Goal: Task Accomplishment & Management: Manage account settings

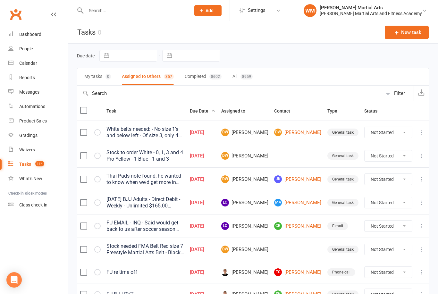
click at [393, 95] on button "Filter" at bounding box center [398, 93] width 32 height 15
select select "incomplete"
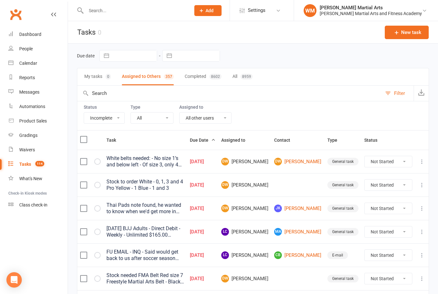
click at [236, 111] on div "Status All Incomplete Not Started In Progress Waiting Complete Type All E-mail …" at bounding box center [253, 115] width 352 height 29
click at [222, 120] on select "All Me All other users [PERSON_NAME] [PERSON_NAME] [PERSON_NAME] [PERSON_NAME] …" at bounding box center [206, 118] width 52 height 11
select select "47660"
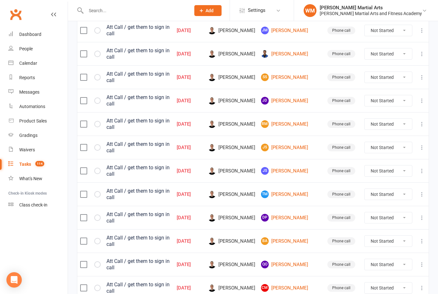
scroll to position [441, 0]
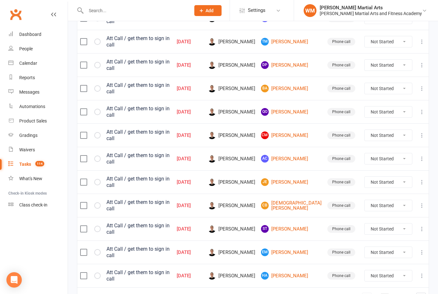
click at [384, 293] on link "2" at bounding box center [385, 297] width 8 height 9
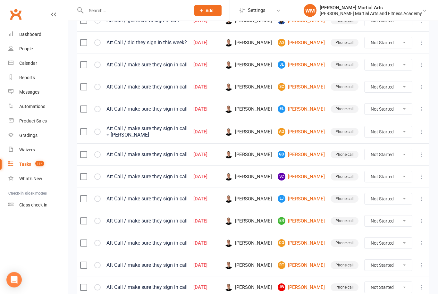
scroll to position [445, 0]
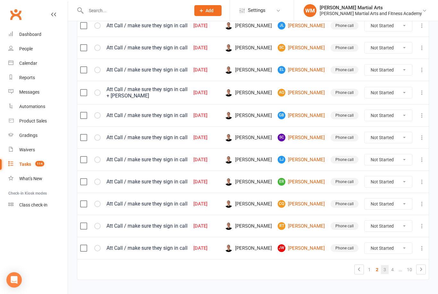
click at [384, 274] on link "3" at bounding box center [385, 269] width 8 height 9
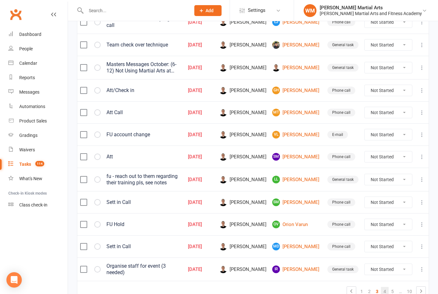
click at [385, 287] on link "4" at bounding box center [385, 291] width 8 height 9
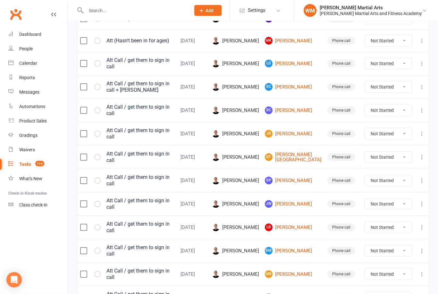
scroll to position [446, 0]
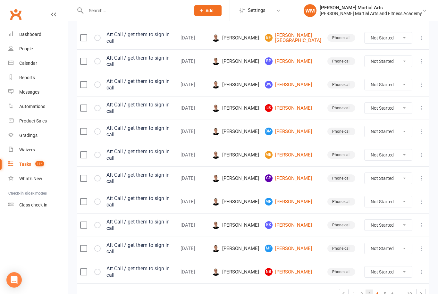
click at [371, 289] on link "3" at bounding box center [369, 293] width 8 height 9
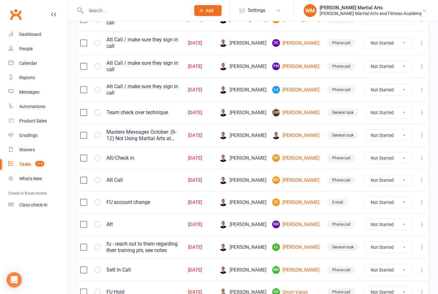
scroll to position [444, 0]
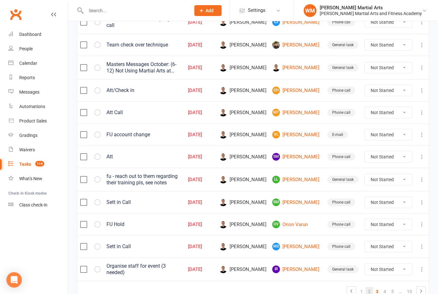
click at [369, 287] on link "2" at bounding box center [369, 291] width 8 height 9
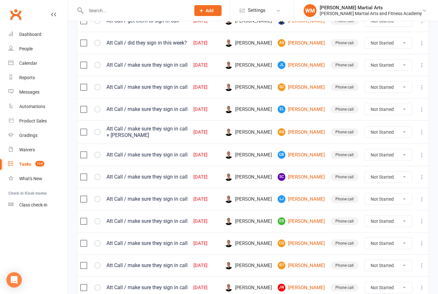
scroll to position [445, 0]
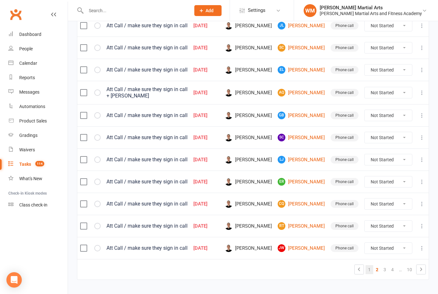
click at [368, 271] on link "1" at bounding box center [369, 269] width 8 height 9
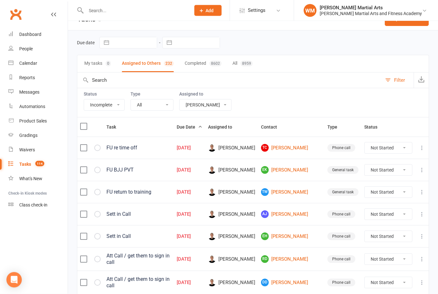
scroll to position [0, 0]
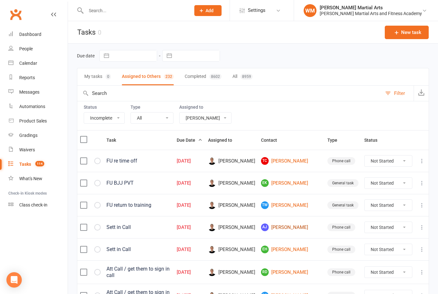
click at [305, 231] on link "[PERSON_NAME] [PERSON_NAME]" at bounding box center [291, 227] width 61 height 8
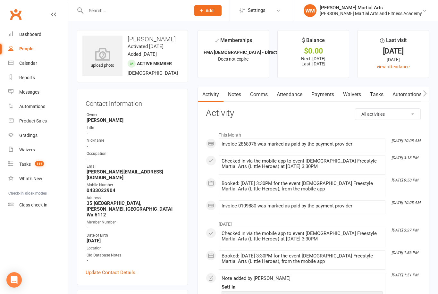
click at [240, 93] on link "Notes" at bounding box center [234, 94] width 22 height 15
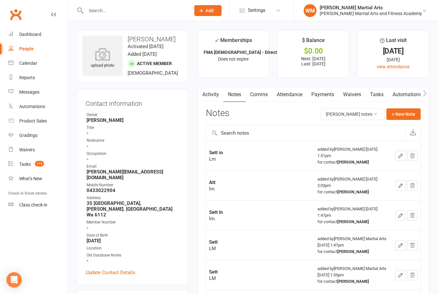
click at [379, 100] on link "Tasks" at bounding box center [376, 94] width 22 height 15
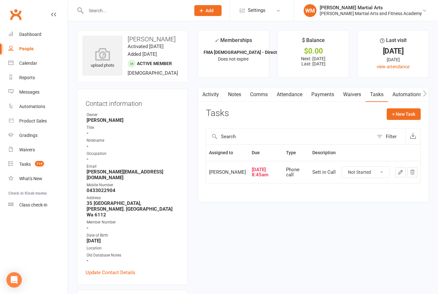
click at [398, 171] on icon "button" at bounding box center [401, 172] width 6 height 6
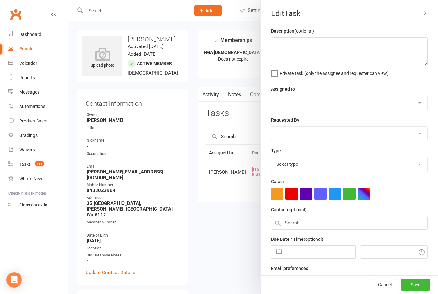
type textarea "Sett in Call"
select select "47660"
type input "[DATE]"
type input "8:45am"
select select "25277"
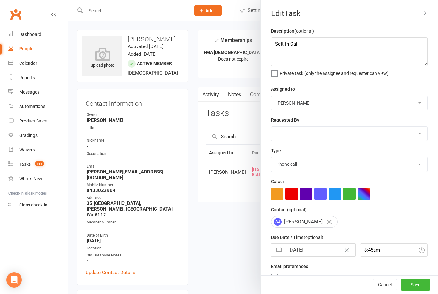
click at [279, 253] on button "button" at bounding box center [279, 250] width 12 height 13
select select "8"
select select "2025"
select select "9"
select select "2025"
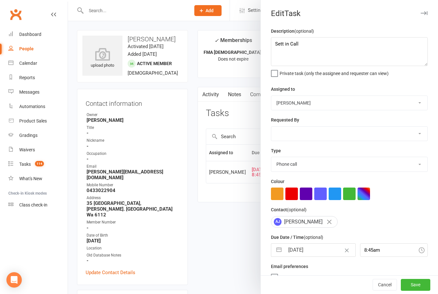
select select "10"
select select "2025"
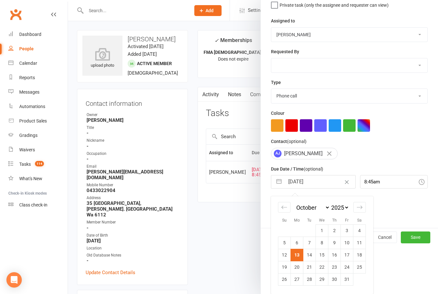
scroll to position [70, 0]
click at [348, 257] on td "17" at bounding box center [347, 255] width 13 height 12
type input "[DATE]"
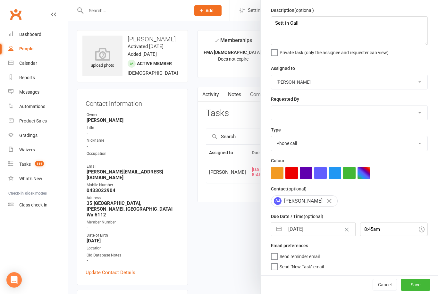
scroll to position [22, 0]
click at [415, 284] on button "Save" at bounding box center [415, 285] width 29 height 12
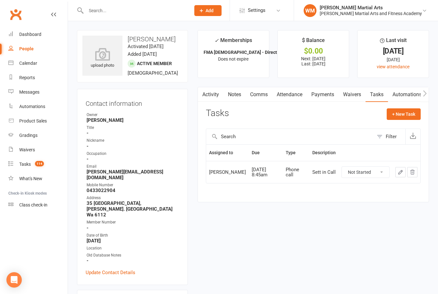
click at [237, 94] on link "Notes" at bounding box center [234, 94] width 22 height 15
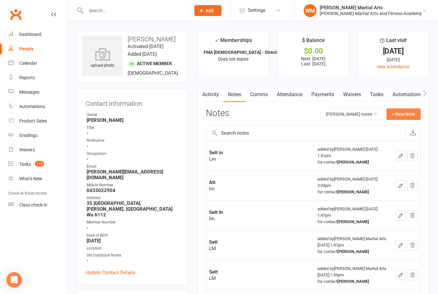
click at [401, 114] on button "+ New Note" at bounding box center [403, 114] width 34 height 12
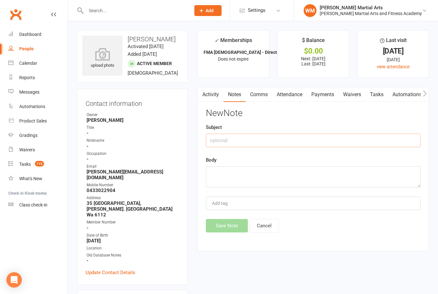
click at [263, 140] on input "text" at bounding box center [313, 140] width 215 height 13
type input "Sett"
click at [246, 167] on textarea at bounding box center [313, 176] width 215 height 21
type textarea "LM"
click at [222, 231] on button "Save Note" at bounding box center [227, 225] width 42 height 13
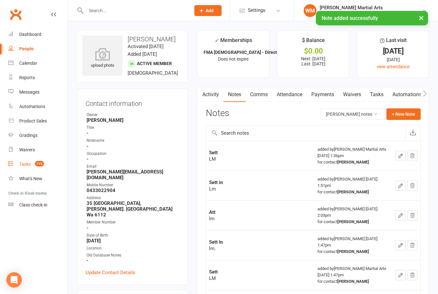
click at [41, 169] on link "Tasks 113" at bounding box center [37, 164] width 59 height 14
select select "incomplete"
select select "47660"
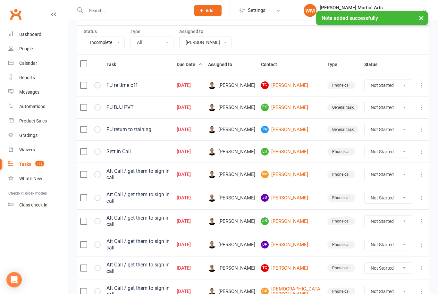
scroll to position [76, 0]
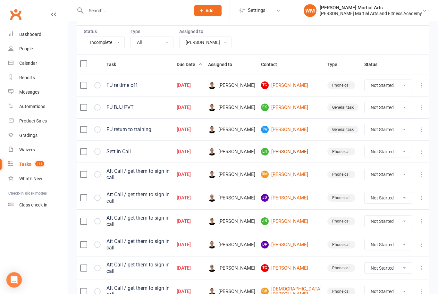
click at [305, 152] on link "EH [PERSON_NAME]" at bounding box center [291, 152] width 61 height 8
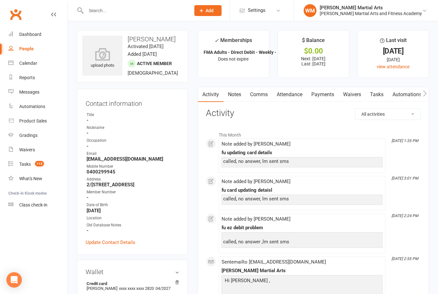
click at [238, 94] on link "Notes" at bounding box center [234, 94] width 22 height 15
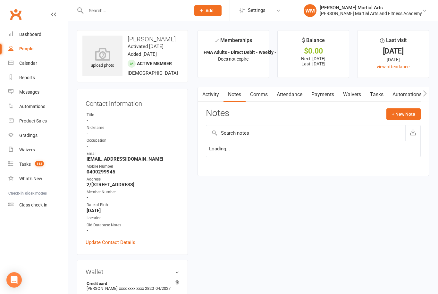
scroll to position [21, 0]
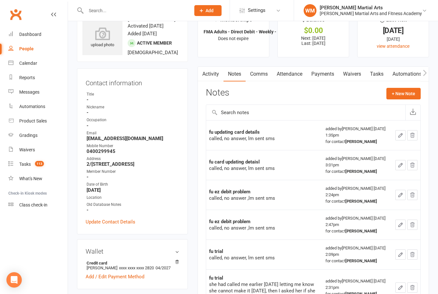
click at [375, 74] on link "Tasks" at bounding box center [376, 74] width 22 height 15
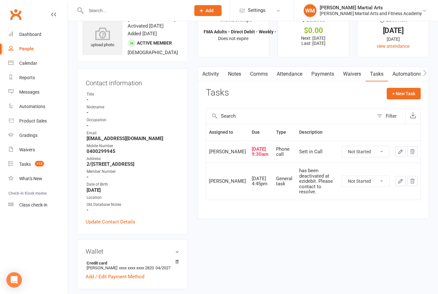
click at [238, 68] on link "Notes" at bounding box center [234, 74] width 22 height 15
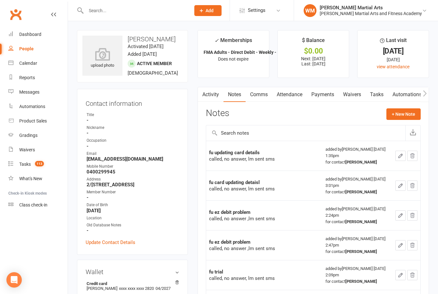
click at [377, 96] on link "Tasks" at bounding box center [376, 94] width 22 height 15
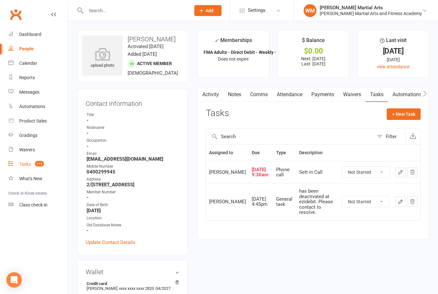
click at [49, 171] on link "Tasks 113" at bounding box center [37, 164] width 59 height 14
select select "incomplete"
select select "47660"
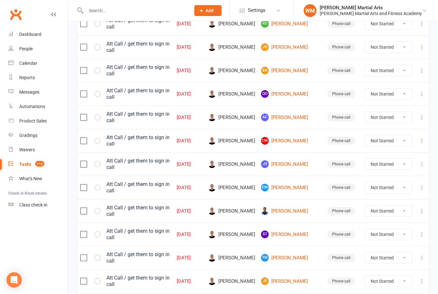
scroll to position [441, 0]
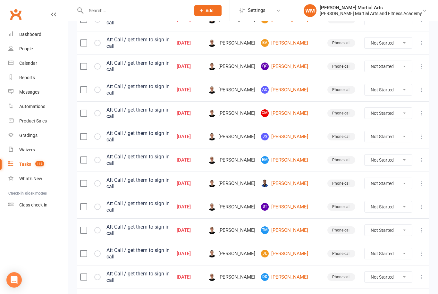
click at [391, 294] on link "3" at bounding box center [393, 299] width 8 height 9
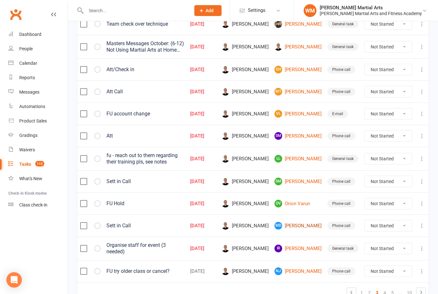
click at [299, 222] on link "MD [PERSON_NAME]" at bounding box center [297, 226] width 47 height 8
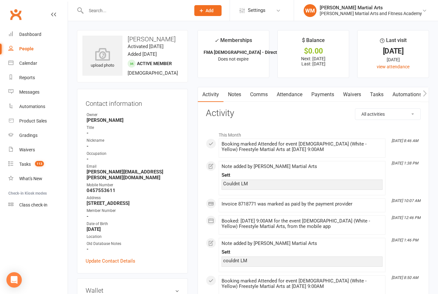
click at [369, 95] on link "Tasks" at bounding box center [376, 94] width 22 height 15
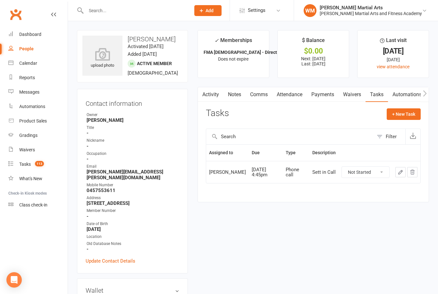
click at [397, 175] on button "button" at bounding box center [400, 172] width 10 height 10
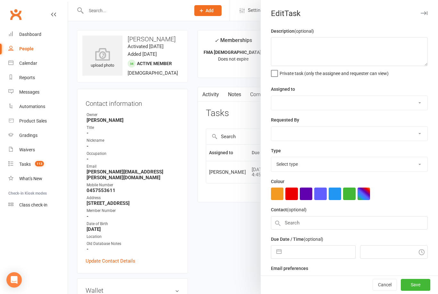
type textarea "Sett in Call"
select select "47660"
type input "[DATE]"
type input "4:45pm"
select select "25277"
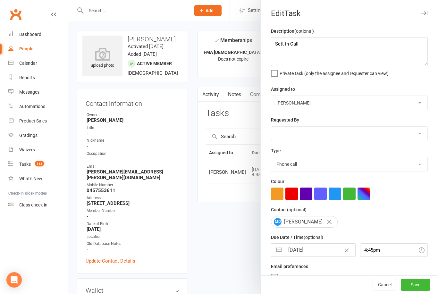
click at [281, 250] on button "button" at bounding box center [279, 250] width 12 height 13
select select "8"
select select "2025"
select select "9"
select select "2025"
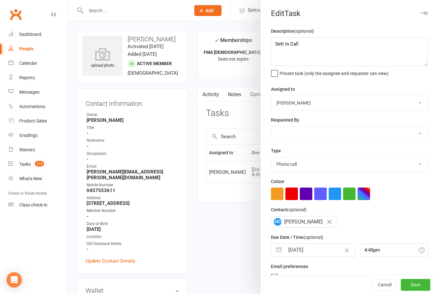
select select "10"
select select "2025"
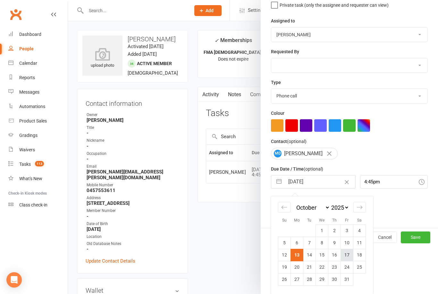
click at [345, 261] on td "17" at bounding box center [347, 255] width 13 height 12
type input "[DATE]"
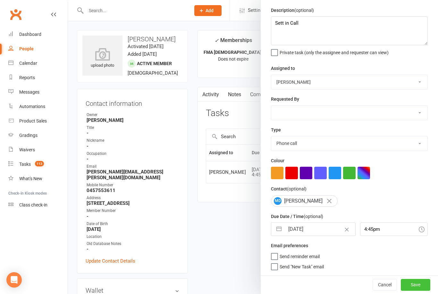
click at [426, 280] on button "Save" at bounding box center [415, 285] width 29 height 12
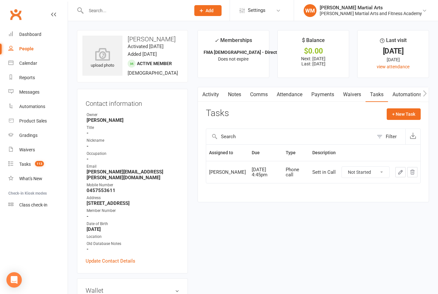
click at [235, 95] on link "Notes" at bounding box center [234, 94] width 22 height 15
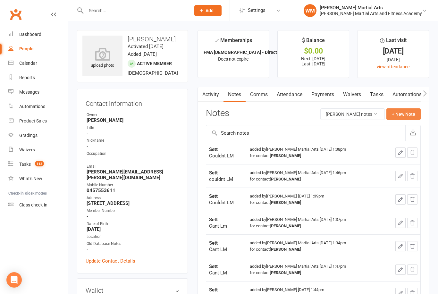
click at [409, 112] on button "+ New Note" at bounding box center [403, 114] width 34 height 12
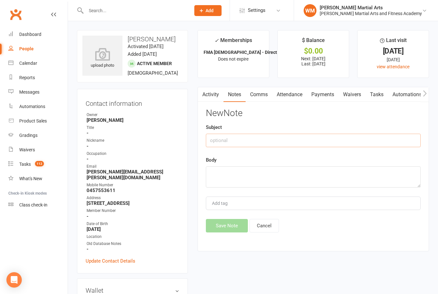
click at [333, 134] on input "text" at bounding box center [313, 140] width 215 height 13
type input "Sett"
click at [253, 177] on textarea at bounding box center [313, 176] width 215 height 21
type textarea "L"
type textarea "couldnt LM"
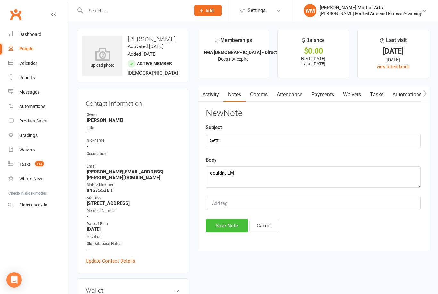
click at [228, 225] on button "Save Note" at bounding box center [227, 225] width 42 height 13
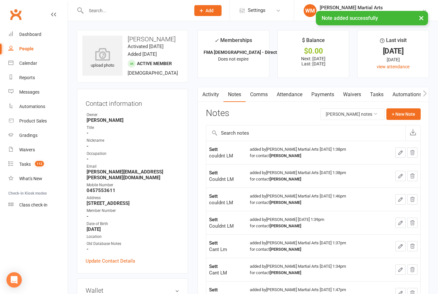
click at [382, 93] on link "Tasks" at bounding box center [376, 94] width 22 height 15
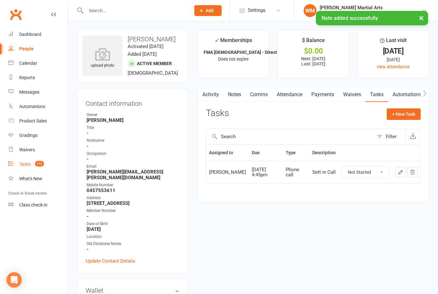
click at [18, 159] on link "Tasks 112" at bounding box center [37, 164] width 59 height 14
select select "incomplete"
select select "47660"
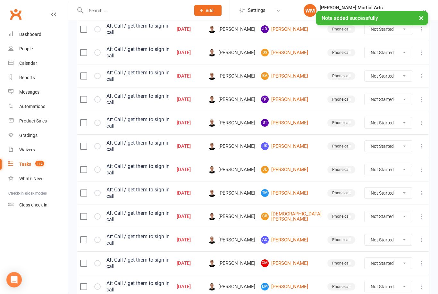
scroll to position [441, 0]
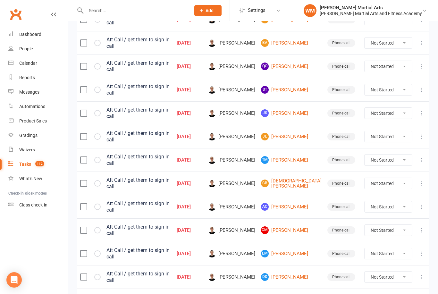
click at [382, 294] on link "2" at bounding box center [385, 299] width 8 height 9
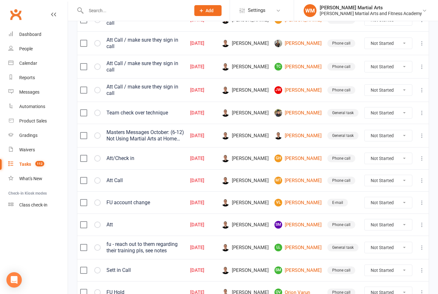
scroll to position [445, 0]
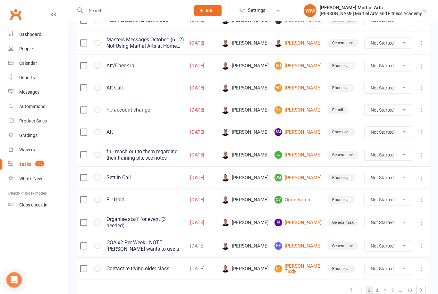
click at [369, 286] on link "2" at bounding box center [369, 290] width 8 height 9
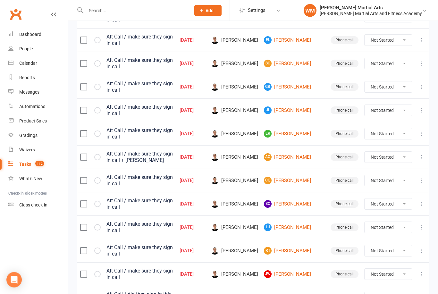
scroll to position [441, 0]
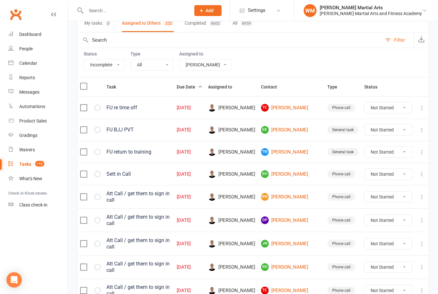
scroll to position [52, 0]
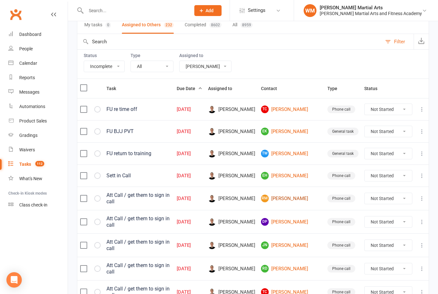
click at [303, 200] on link "[PERSON_NAME]" at bounding box center [291, 199] width 61 height 8
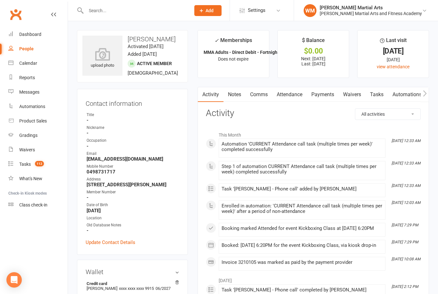
click at [376, 95] on link "Tasks" at bounding box center [376, 94] width 22 height 15
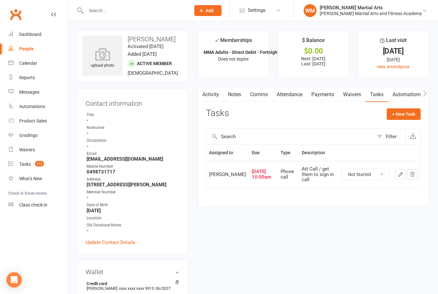
click at [399, 179] on button "button" at bounding box center [400, 174] width 10 height 10
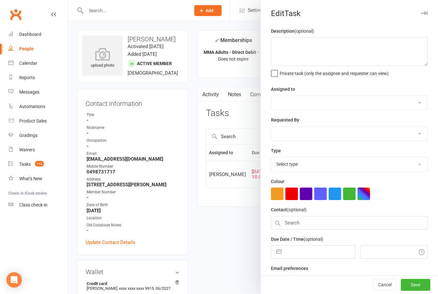
type textarea "Att Call / get them to sign in call"
select select "47660"
type input "[DATE]"
type input "10:00am"
select select "25277"
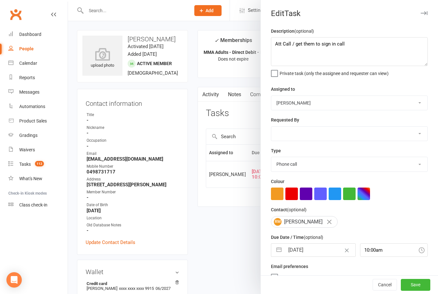
click at [277, 256] on button "button" at bounding box center [279, 250] width 12 height 13
select select "8"
select select "2025"
select select "9"
select select "2025"
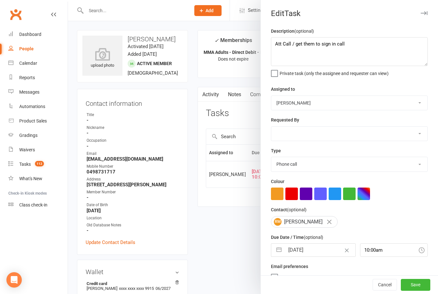
select select "10"
select select "2025"
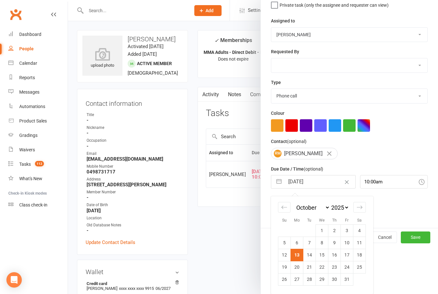
scroll to position [70, 0]
click at [349, 257] on td "17" at bounding box center [347, 255] width 13 height 12
type input "[DATE]"
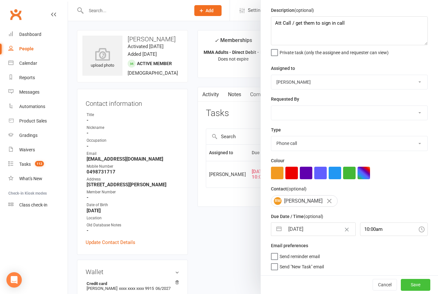
click at [414, 287] on button "Save" at bounding box center [415, 285] width 29 height 12
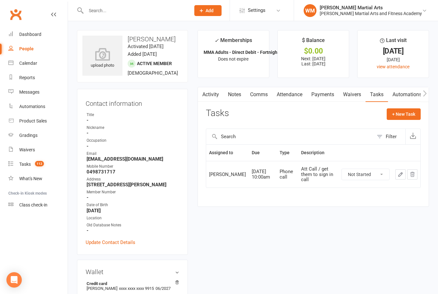
click at [238, 89] on link "Notes" at bounding box center [234, 94] width 22 height 15
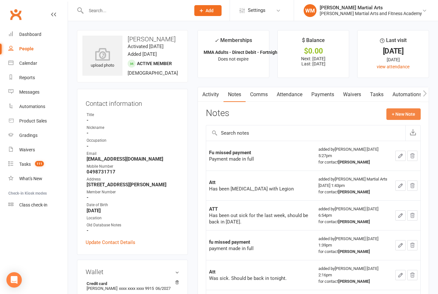
click at [407, 113] on button "+ New Note" at bounding box center [403, 114] width 34 height 12
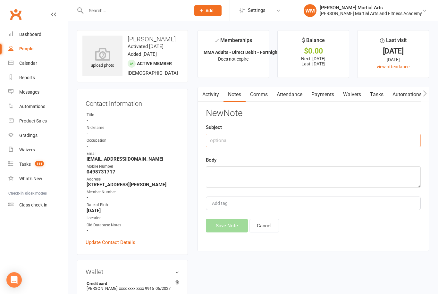
click at [331, 138] on input "text" at bounding box center [313, 140] width 215 height 13
type input "Att"
click at [249, 179] on textarea at bounding box center [313, 176] width 215 height 21
type textarea "LM"
click at [221, 225] on button "Save Note" at bounding box center [227, 225] width 42 height 13
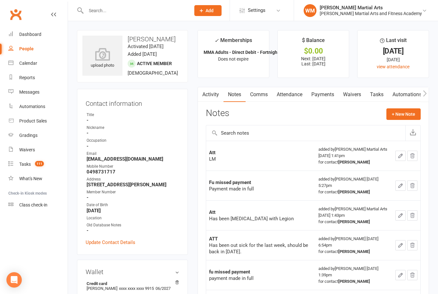
click at [161, 14] on input "text" at bounding box center [135, 10] width 102 height 9
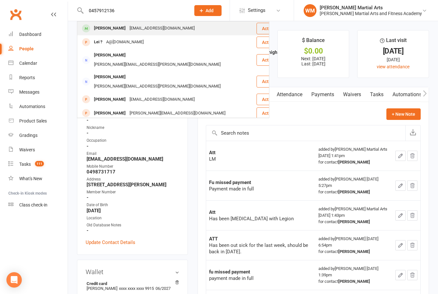
type input "0457912136"
click at [188, 31] on div "[PERSON_NAME] [EMAIL_ADDRESS][DOMAIN_NAME]" at bounding box center [167, 28] width 178 height 13
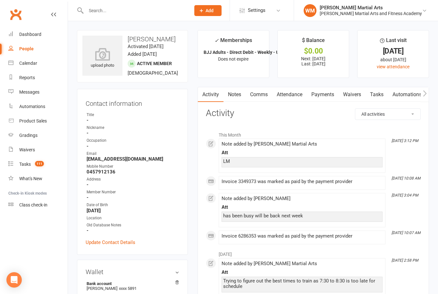
click at [377, 92] on link "Tasks" at bounding box center [376, 94] width 22 height 15
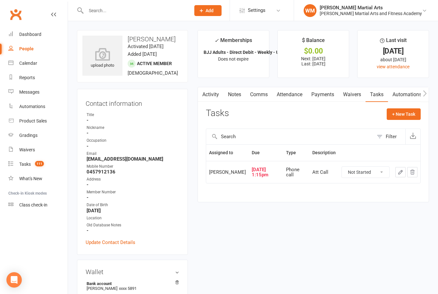
click at [237, 93] on link "Notes" at bounding box center [234, 94] width 22 height 15
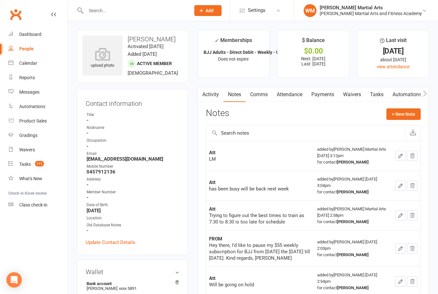
click at [288, 92] on link "Attendance" at bounding box center [289, 94] width 35 height 15
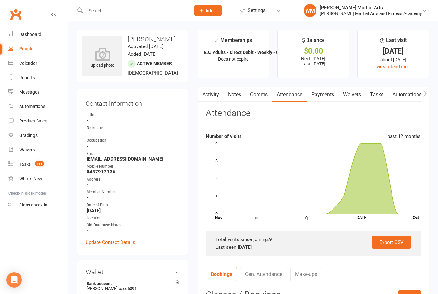
click at [236, 95] on link "Notes" at bounding box center [234, 94] width 22 height 15
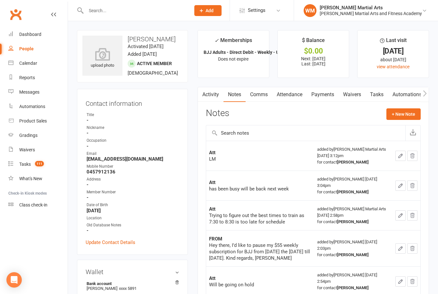
click at [291, 91] on link "Attendance" at bounding box center [289, 94] width 35 height 15
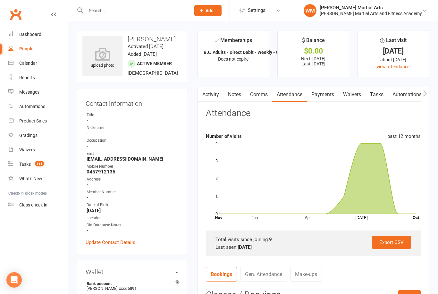
click at [247, 92] on link "Comms" at bounding box center [259, 94] width 27 height 15
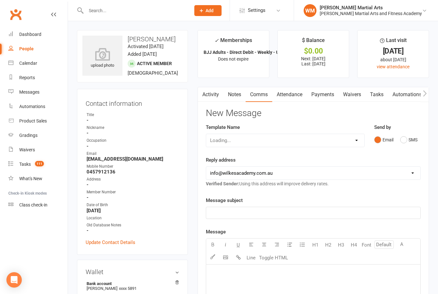
click at [233, 93] on link "Notes" at bounding box center [234, 94] width 22 height 15
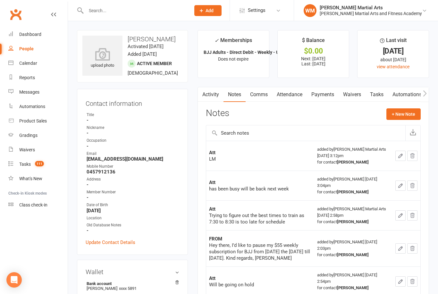
click at [375, 92] on link "Tasks" at bounding box center [376, 94] width 22 height 15
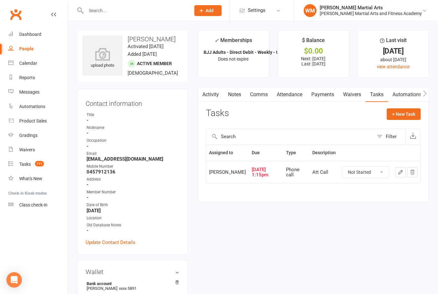
click at [240, 95] on link "Notes" at bounding box center [234, 94] width 22 height 15
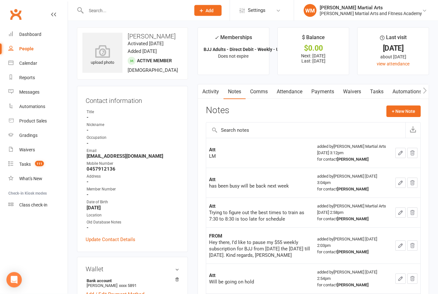
scroll to position [3, 0]
click at [18, 165] on link "Tasks 111" at bounding box center [37, 164] width 59 height 14
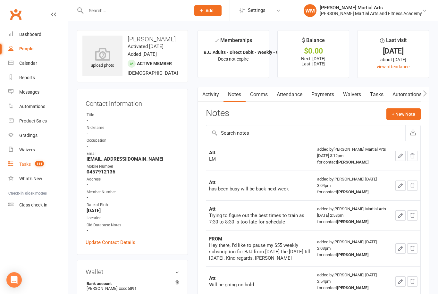
select select "incomplete"
select select "47660"
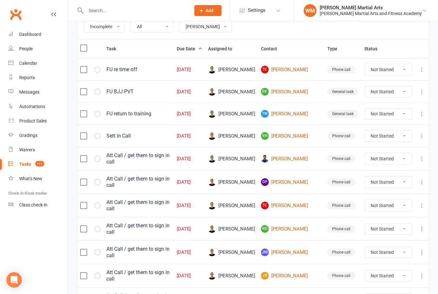
scroll to position [91, 0]
click at [301, 158] on link "[PERSON_NAME]" at bounding box center [291, 159] width 61 height 8
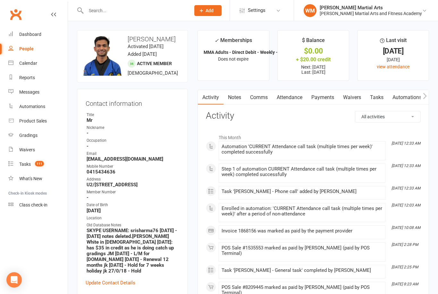
click at [374, 101] on link "Tasks" at bounding box center [376, 97] width 22 height 15
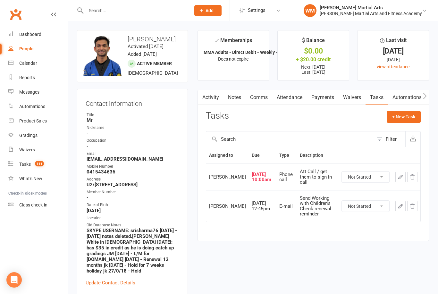
click at [374, 179] on select "Not Started In Progress Waiting Complete" at bounding box center [365, 177] width 47 height 11
select select "unstarted"
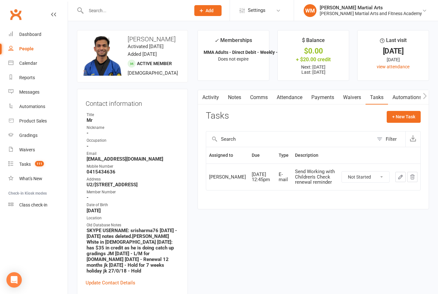
click at [236, 103] on link "Notes" at bounding box center [234, 97] width 22 height 15
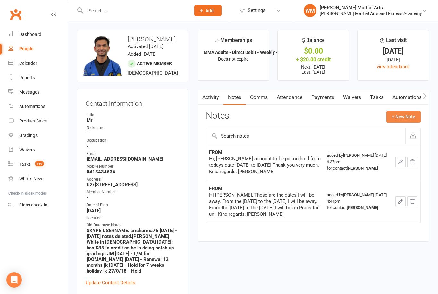
click at [401, 119] on button "+ New Note" at bounding box center [403, 117] width 34 height 12
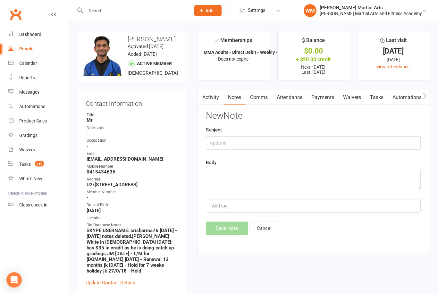
click at [382, 95] on link "Tasks" at bounding box center [376, 97] width 22 height 15
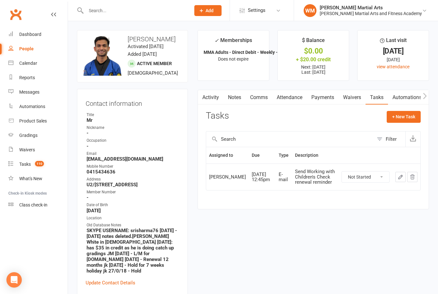
click at [236, 97] on link "Notes" at bounding box center [234, 97] width 22 height 15
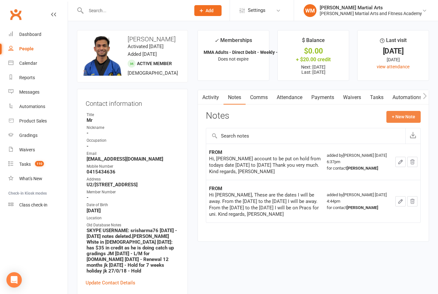
click at [404, 119] on button "+ New Note" at bounding box center [403, 117] width 34 height 12
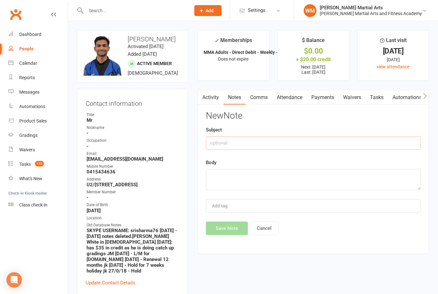
click at [358, 144] on input "text" at bounding box center [313, 142] width 215 height 13
type input "C"
type input "Att"
click at [247, 189] on textarea at bounding box center [313, 179] width 215 height 21
type textarea "L"
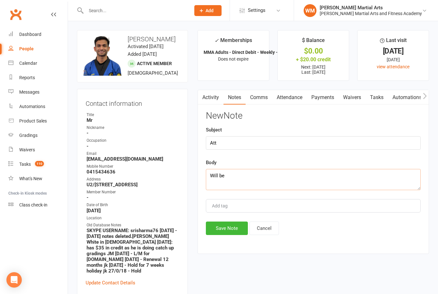
type textarea "Will be"
click at [260, 231] on button "Cancel" at bounding box center [263, 228] width 29 height 13
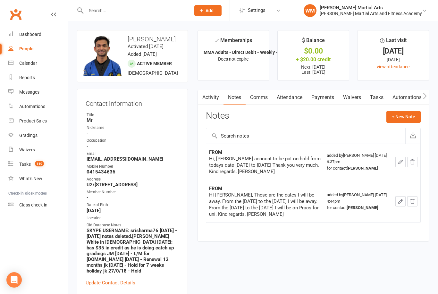
click at [379, 98] on link "Tasks" at bounding box center [376, 97] width 22 height 15
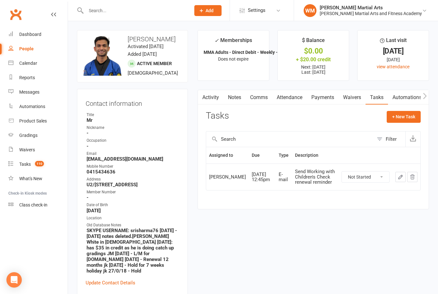
click at [228, 99] on link "Notes" at bounding box center [234, 97] width 22 height 15
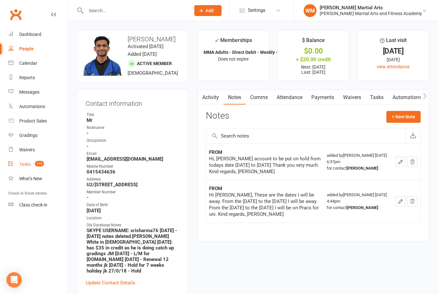
click at [21, 164] on div "Tasks" at bounding box center [25, 164] width 12 height 5
select select "incomplete"
select select "47660"
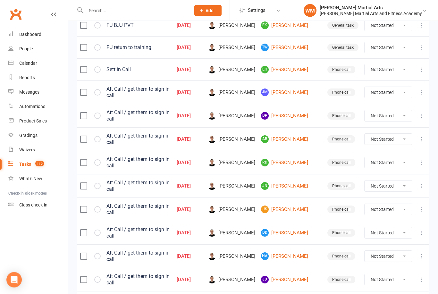
scroll to position [163, 0]
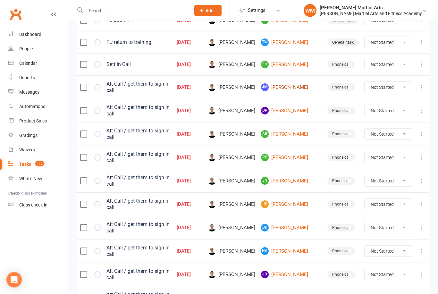
click at [306, 91] on link "[PERSON_NAME] [PERSON_NAME]" at bounding box center [291, 88] width 61 height 8
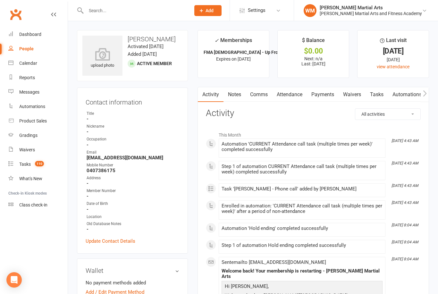
click at [381, 92] on link "Tasks" at bounding box center [376, 94] width 22 height 15
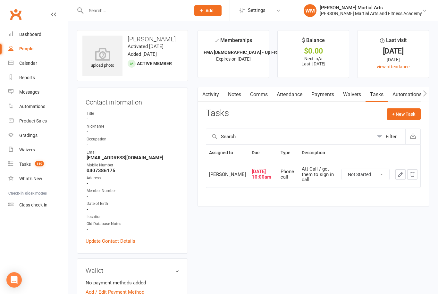
click at [232, 93] on link "Notes" at bounding box center [234, 94] width 22 height 15
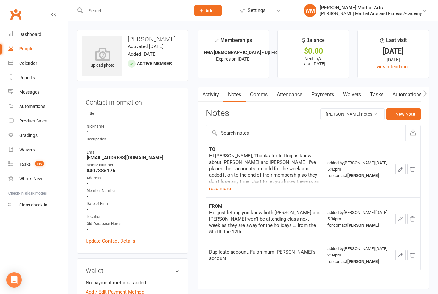
click at [290, 92] on link "Attendance" at bounding box center [289, 94] width 35 height 15
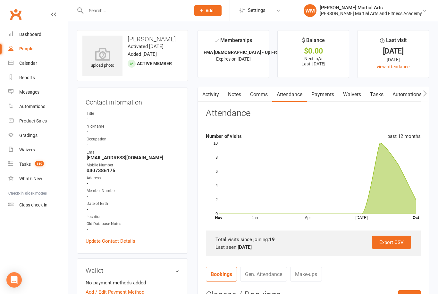
click at [380, 96] on link "Tasks" at bounding box center [376, 94] width 22 height 15
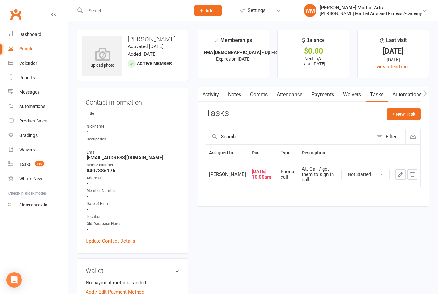
click at [245, 96] on link "Notes" at bounding box center [234, 94] width 22 height 15
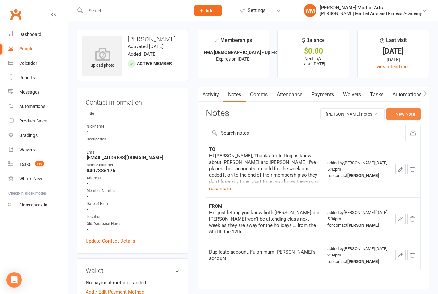
click at [409, 111] on button "+ New Note" at bounding box center [403, 114] width 34 height 12
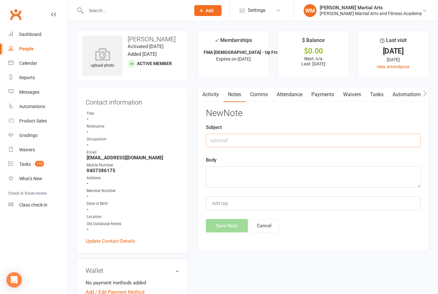
click at [325, 138] on input "text" at bounding box center [313, 140] width 215 height 13
type input "Att"
click at [254, 186] on textarea at bounding box center [313, 176] width 215 height 21
click at [253, 179] on textarea "LM" at bounding box center [313, 176] width 215 height 21
type textarea "LM"
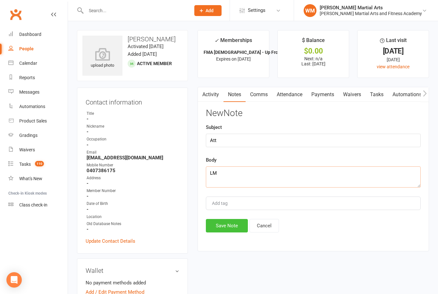
click at [223, 220] on button "Save Note" at bounding box center [227, 225] width 42 height 13
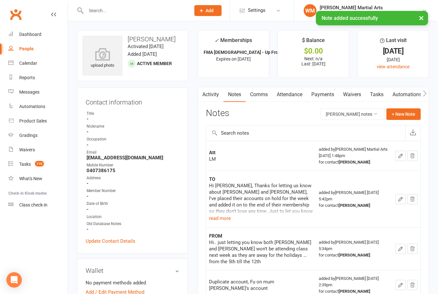
click at [382, 95] on link "Tasks" at bounding box center [376, 94] width 22 height 15
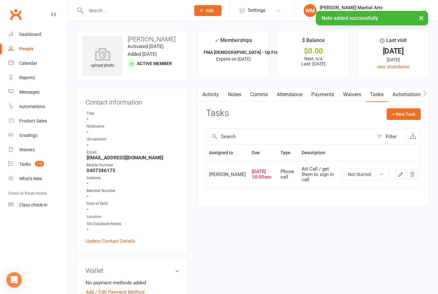
click at [398, 180] on button "button" at bounding box center [400, 174] width 10 height 10
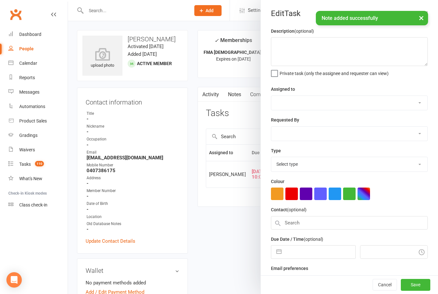
type textarea "Att Call / get them to sign in call"
select select "47660"
type input "[DATE]"
type input "10:00am"
select select "25277"
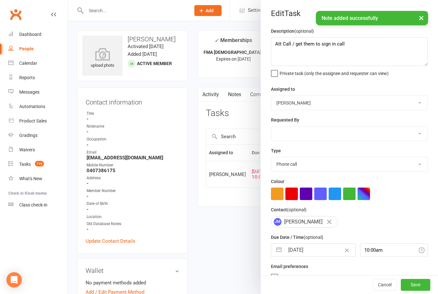
click at [279, 256] on button "button" at bounding box center [279, 250] width 12 height 13
select select "8"
select select "2025"
select select "9"
select select "2025"
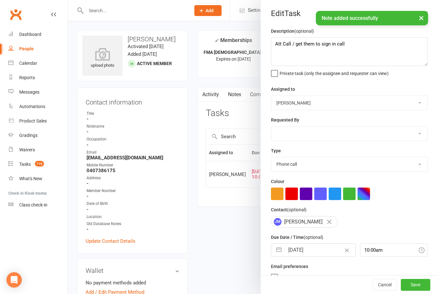
select select "10"
select select "2025"
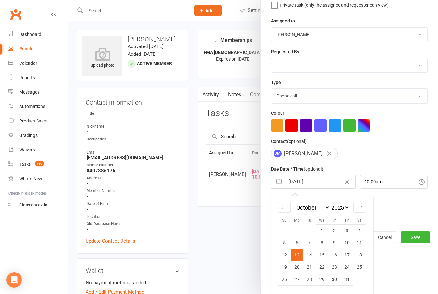
scroll to position [70, 0]
click at [350, 256] on td "17" at bounding box center [347, 255] width 13 height 12
type input "[DATE]"
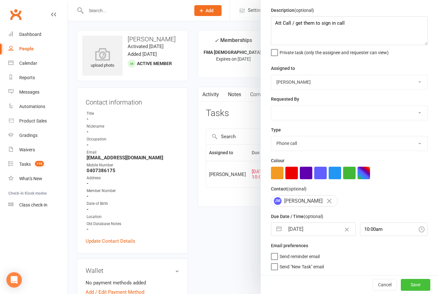
click at [417, 279] on button "Save" at bounding box center [415, 285] width 29 height 12
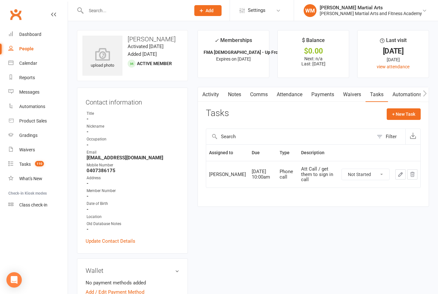
click at [233, 92] on link "Notes" at bounding box center [234, 94] width 22 height 15
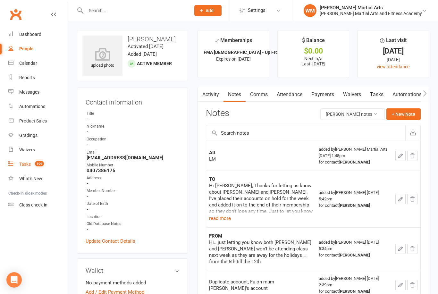
click at [15, 165] on link "Tasks 109" at bounding box center [37, 164] width 59 height 14
select select "incomplete"
select select "47660"
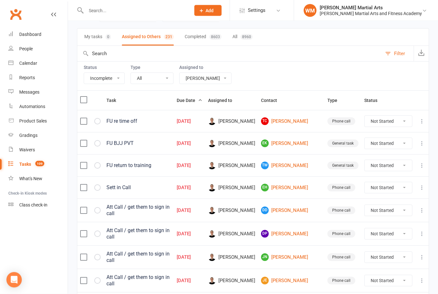
scroll to position [40, 0]
click at [303, 207] on link "DD [PERSON_NAME]" at bounding box center [291, 210] width 61 height 8
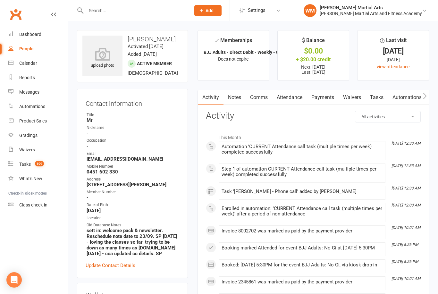
click at [376, 93] on link "Tasks" at bounding box center [376, 97] width 22 height 15
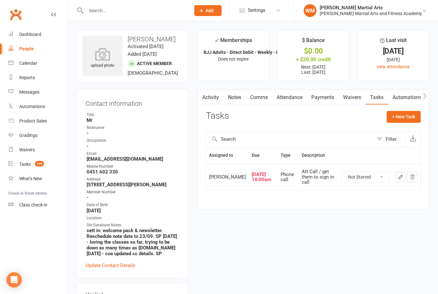
click at [233, 104] on link "Notes" at bounding box center [234, 97] width 22 height 15
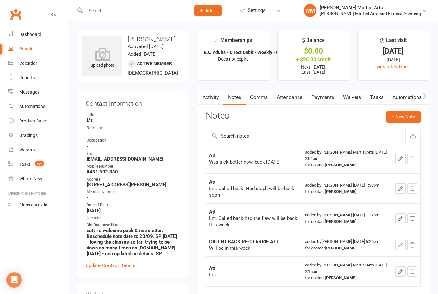
click at [370, 92] on link "Tasks" at bounding box center [376, 97] width 22 height 15
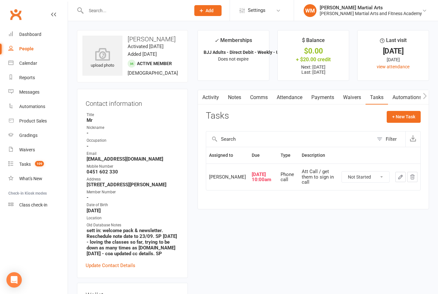
click at [400, 181] on button "button" at bounding box center [400, 177] width 10 height 10
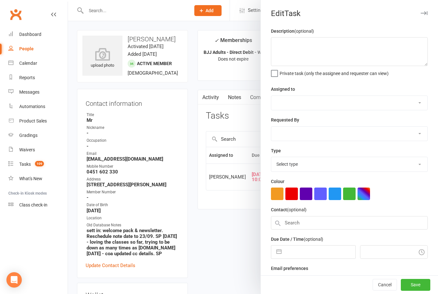
type textarea "Att Call / get them to sign in call"
select select "47660"
type input "[DATE]"
type input "10:00am"
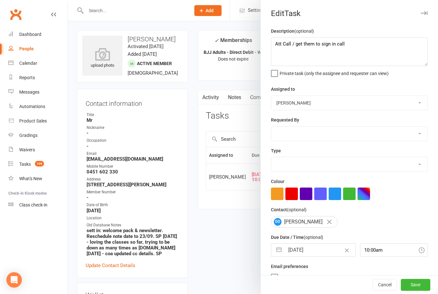
select select "25277"
click at [277, 251] on button "button" at bounding box center [279, 250] width 12 height 13
select select "8"
select select "2025"
select select "9"
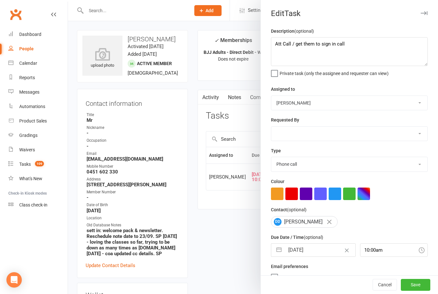
select select "2025"
select select "10"
select select "2025"
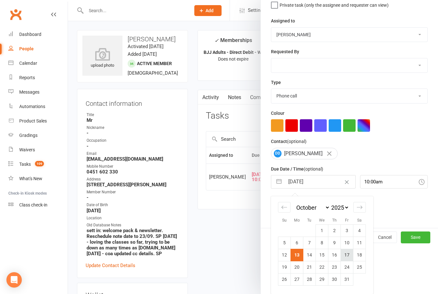
click at [352, 260] on td "17" at bounding box center [347, 255] width 13 height 12
type input "[DATE]"
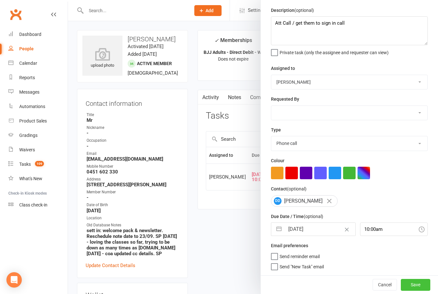
click at [419, 284] on button "Save" at bounding box center [415, 285] width 29 height 12
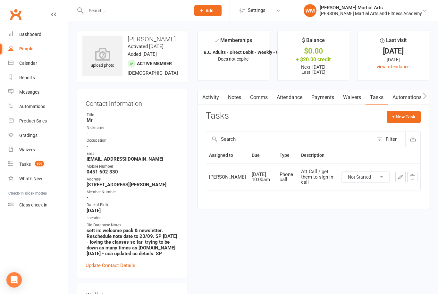
click at [237, 101] on link "Notes" at bounding box center [234, 97] width 22 height 15
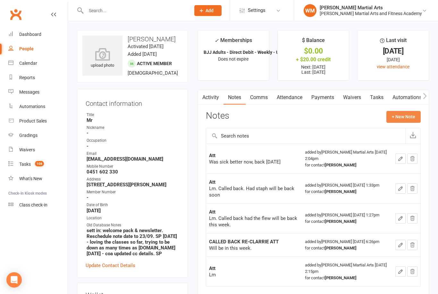
click at [406, 111] on button "+ New Note" at bounding box center [403, 117] width 34 height 12
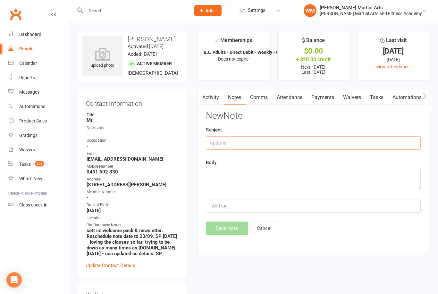
click at [357, 139] on input "text" at bounding box center [313, 142] width 215 height 13
type input "Att"
click at [258, 182] on textarea at bounding box center [313, 179] width 215 height 21
type textarea "Lm"
click at [222, 228] on button "Save Note" at bounding box center [227, 228] width 42 height 13
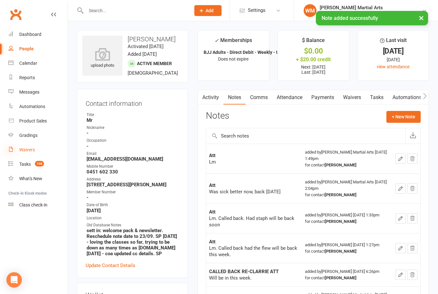
click at [11, 148] on icon at bounding box center [10, 149] width 5 height 5
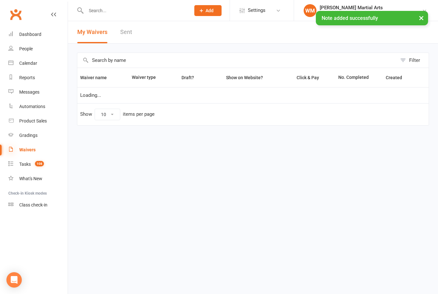
select select "25"
click at [20, 162] on div "Tasks" at bounding box center [25, 164] width 12 height 5
select select "incomplete"
select select "47660"
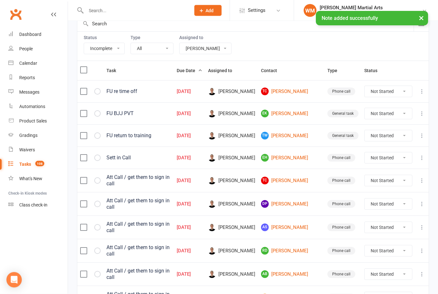
scroll to position [70, 0]
click at [305, 179] on link "TC [PERSON_NAME]" at bounding box center [291, 180] width 61 height 8
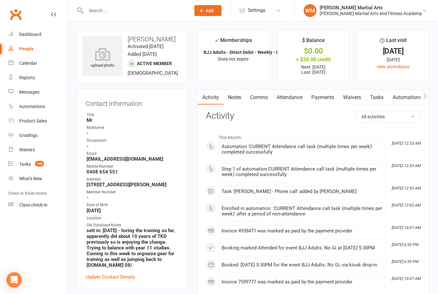
click at [232, 104] on link "Notes" at bounding box center [234, 97] width 22 height 15
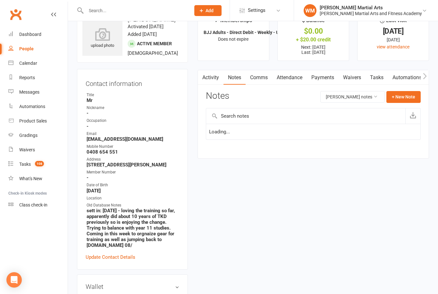
scroll to position [21, 0]
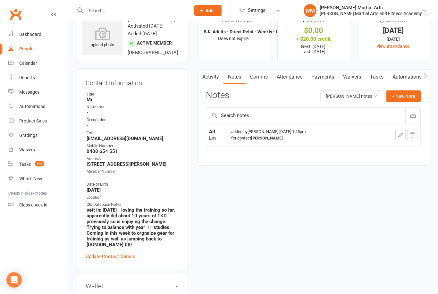
click at [372, 76] on link "Tasks" at bounding box center [376, 77] width 22 height 15
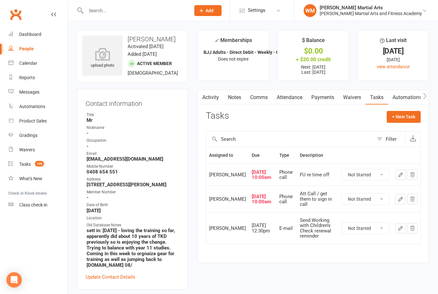
click at [396, 204] on button "button" at bounding box center [400, 199] width 10 height 10
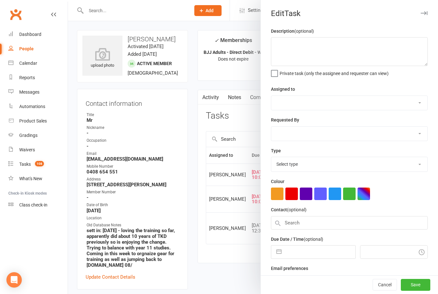
type textarea "Att Call / get them to sign in call"
select select "47660"
type input "[DATE]"
type input "10:00am"
select select "25277"
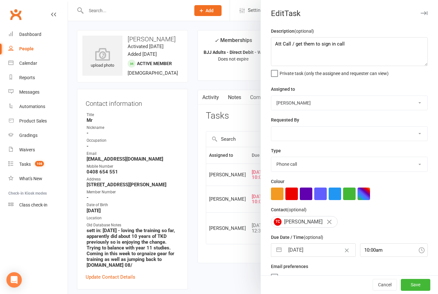
click at [279, 251] on button "button" at bounding box center [279, 250] width 12 height 13
select select "8"
select select "2025"
select select "9"
select select "2025"
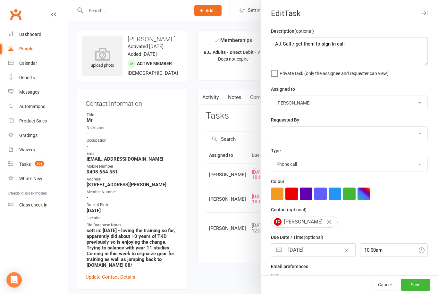
select select "10"
select select "2025"
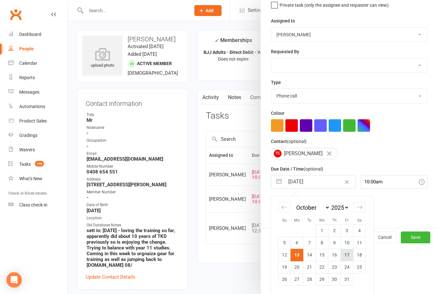
click at [351, 256] on td "17" at bounding box center [347, 255] width 13 height 12
type input "[DATE]"
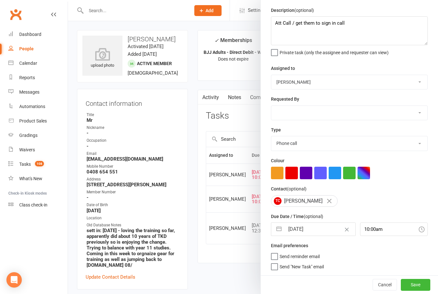
scroll to position [22, 0]
click at [418, 288] on button "Save" at bounding box center [415, 285] width 29 height 12
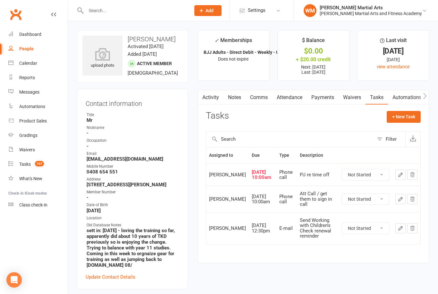
click at [234, 103] on link "Notes" at bounding box center [234, 97] width 22 height 15
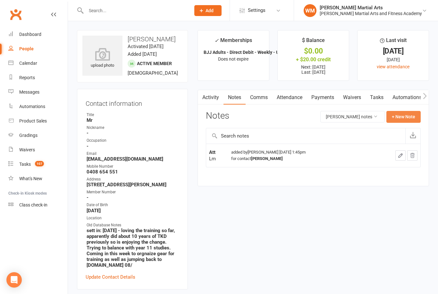
click at [405, 115] on button "+ New Note" at bounding box center [403, 117] width 34 height 12
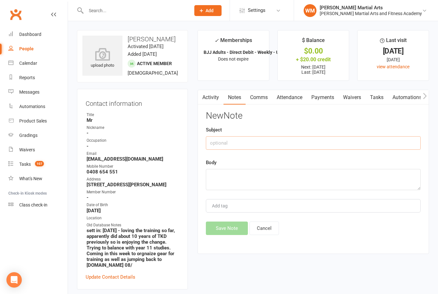
click at [354, 139] on input "text" at bounding box center [313, 142] width 215 height 13
type input "Att"
click at [246, 185] on textarea at bounding box center [313, 179] width 215 height 21
type textarea "LM"
click at [226, 229] on button "Save Note" at bounding box center [227, 228] width 42 height 13
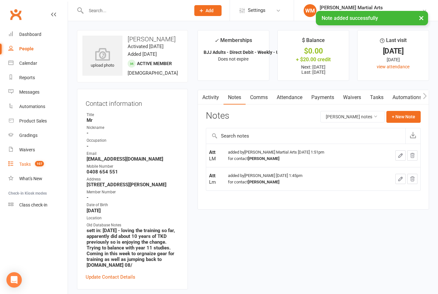
click at [39, 163] on span "107" at bounding box center [39, 163] width 9 height 5
select select "incomplete"
select select "47660"
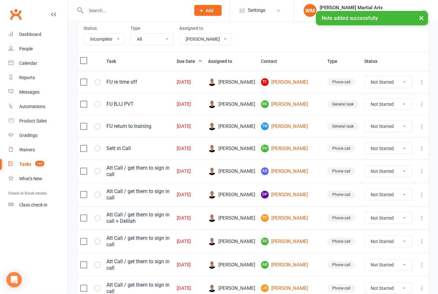
scroll to position [79, 0]
click at [307, 171] on link "AS [PERSON_NAME]" at bounding box center [291, 171] width 61 height 8
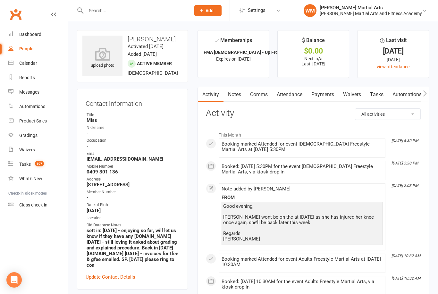
click at [373, 99] on link "Tasks" at bounding box center [376, 94] width 22 height 15
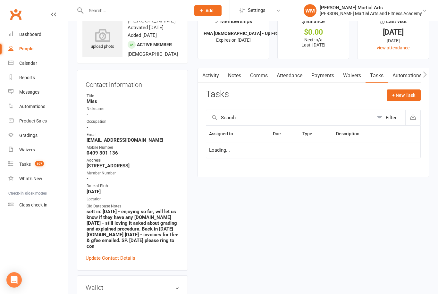
scroll to position [21, 0]
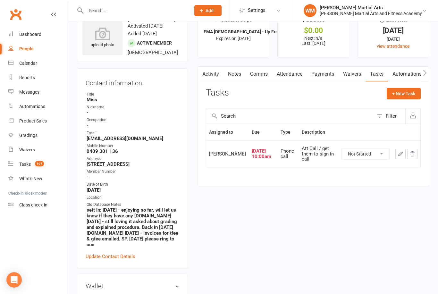
click at [376, 159] on select "Not Started In Progress Waiting Complete" at bounding box center [365, 153] width 47 height 11
select select "unstarted"
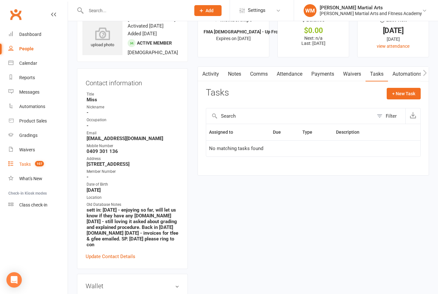
click at [35, 166] on span "107" at bounding box center [39, 163] width 9 height 5
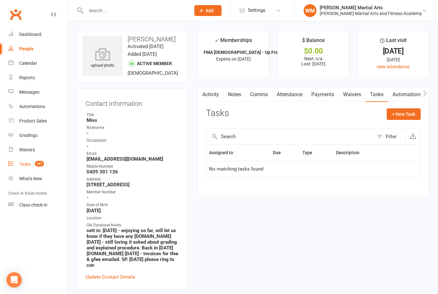
select select "incomplete"
select select "47660"
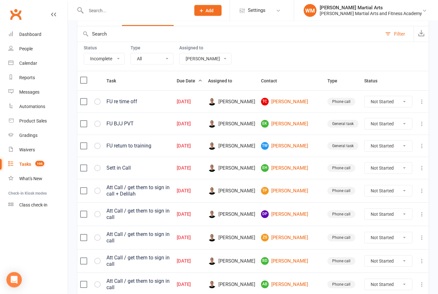
scroll to position [59, 0]
click at [303, 190] on link "[PERSON_NAME]" at bounding box center [291, 191] width 61 height 8
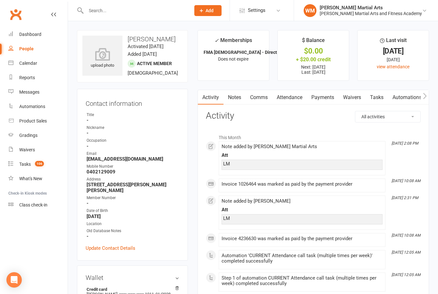
click at [380, 103] on link "Tasks" at bounding box center [376, 97] width 22 height 15
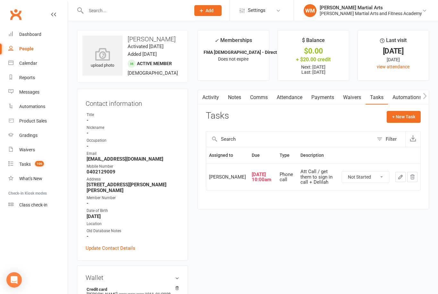
click at [229, 95] on link "Notes" at bounding box center [234, 97] width 22 height 15
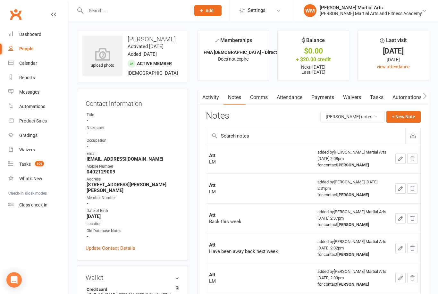
click at [376, 95] on link "Tasks" at bounding box center [376, 97] width 22 height 15
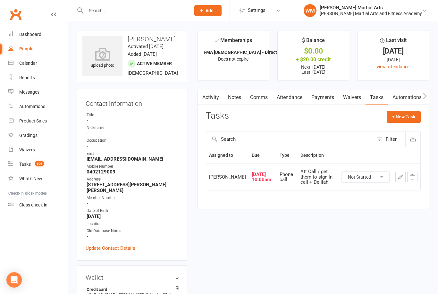
click at [396, 181] on button "button" at bounding box center [400, 177] width 10 height 10
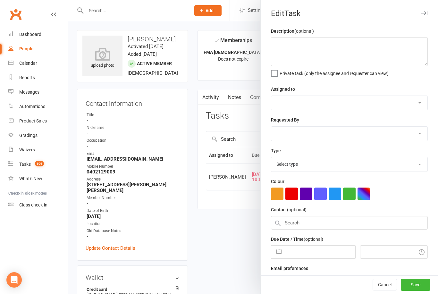
type textarea "Att Call / get them to sign in call + Delilah"
select select "47660"
type input "[DATE]"
type input "10:00am"
select select "25277"
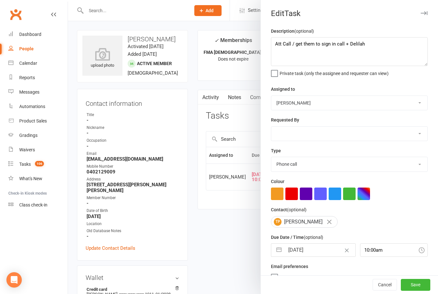
click at [276, 254] on button "button" at bounding box center [279, 250] width 12 height 13
select select "8"
select select "2025"
select select "9"
select select "2025"
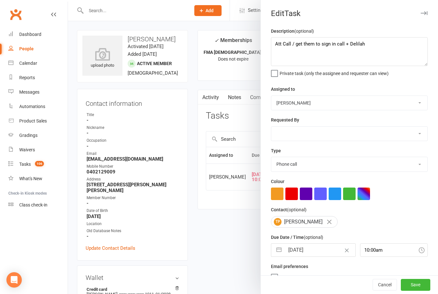
select select "10"
select select "2025"
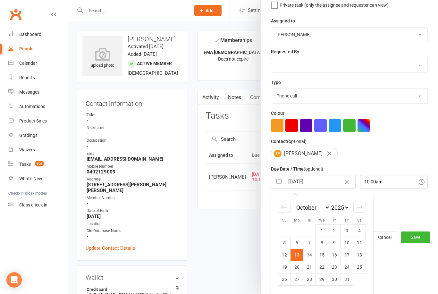
scroll to position [70, 0]
click at [348, 257] on td "17" at bounding box center [347, 255] width 13 height 12
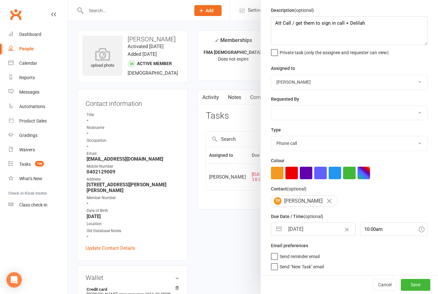
type input "[DATE]"
click at [418, 285] on button "Save" at bounding box center [415, 285] width 29 height 12
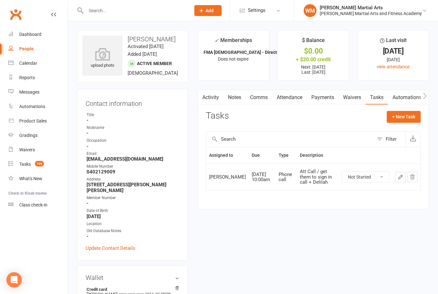
click at [234, 96] on link "Notes" at bounding box center [234, 97] width 22 height 15
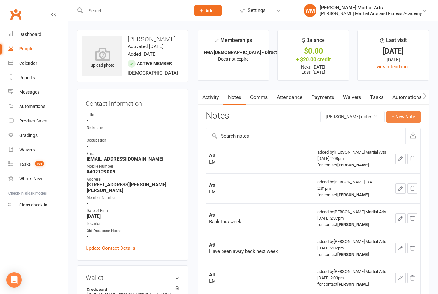
click at [404, 119] on button "+ New Note" at bounding box center [403, 117] width 34 height 12
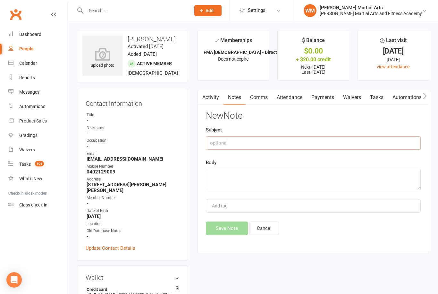
click at [344, 140] on input "text" at bounding box center [313, 142] width 215 height 13
type input "Att"
click at [256, 169] on textarea at bounding box center [313, 179] width 215 height 21
type textarea "LM"
click at [220, 228] on button "Save Note" at bounding box center [227, 228] width 42 height 13
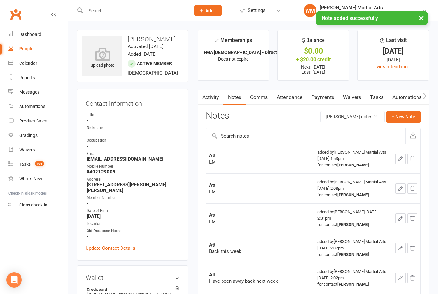
click at [368, 95] on link "Tasks" at bounding box center [376, 97] width 22 height 15
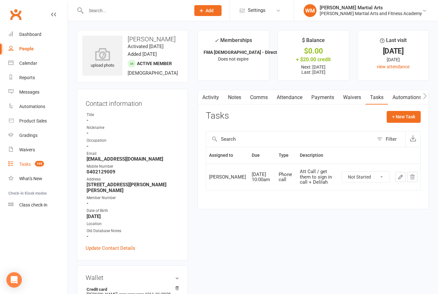
click at [21, 166] on div "Tasks" at bounding box center [25, 164] width 12 height 5
select select "incomplete"
select select "47660"
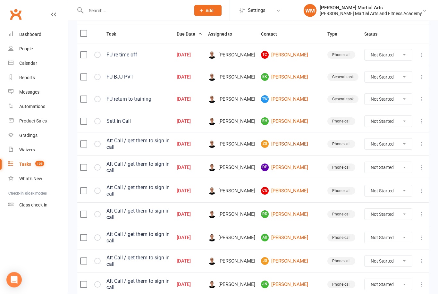
click at [308, 143] on link "ZS [PERSON_NAME]" at bounding box center [291, 144] width 61 height 8
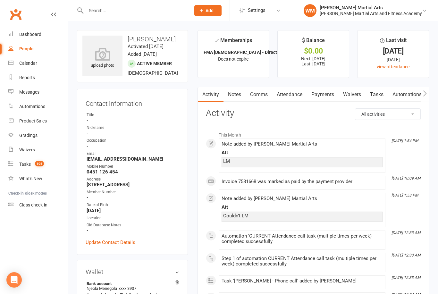
click at [373, 90] on link "Tasks" at bounding box center [376, 94] width 22 height 15
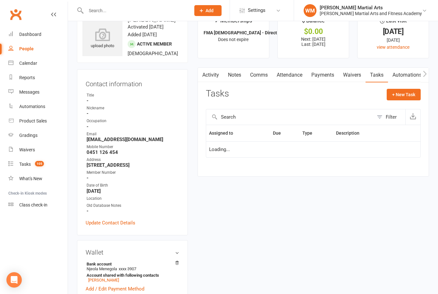
scroll to position [21, 0]
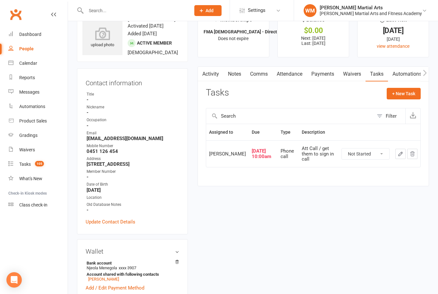
click at [234, 69] on link "Notes" at bounding box center [234, 74] width 22 height 15
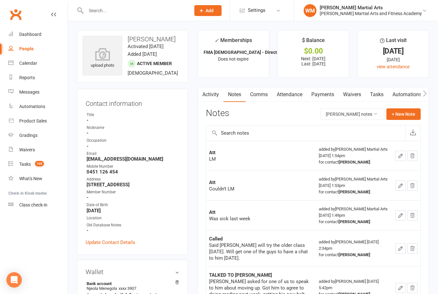
click at [381, 92] on link "Tasks" at bounding box center [376, 94] width 22 height 15
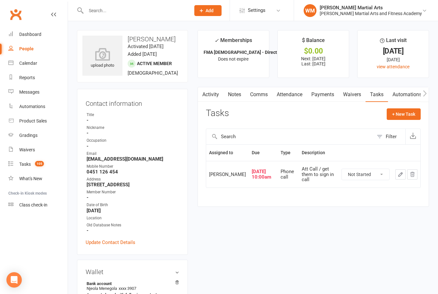
click at [398, 180] on button "button" at bounding box center [400, 174] width 10 height 10
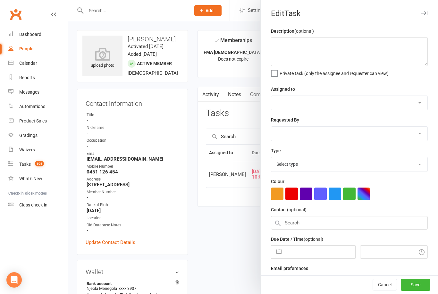
type textarea "Att Call / get them to sign in call"
select select "47660"
type input "[DATE]"
type input "10:00am"
select select "25277"
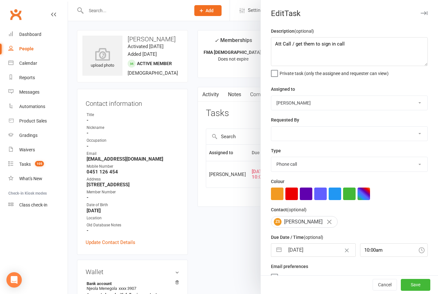
click at [278, 250] on button "button" at bounding box center [279, 250] width 12 height 13
select select "8"
select select "2025"
select select "9"
select select "2025"
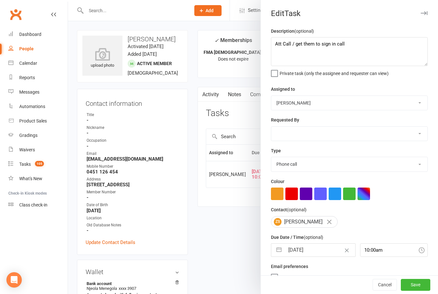
select select "10"
select select "2025"
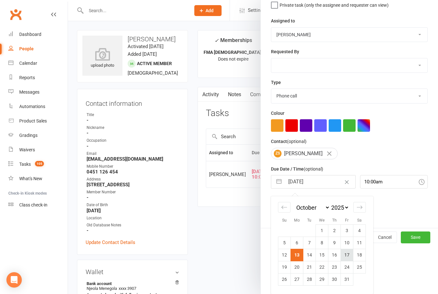
click at [350, 258] on td "17" at bounding box center [347, 255] width 13 height 12
type input "[DATE]"
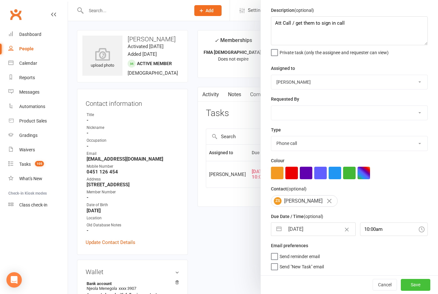
click at [420, 285] on button "Save" at bounding box center [415, 285] width 29 height 12
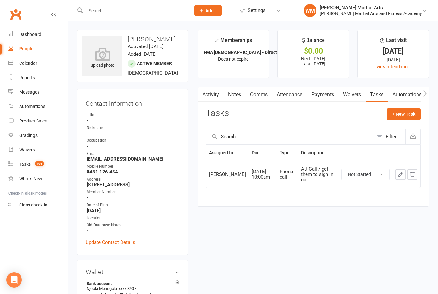
click at [238, 92] on link "Notes" at bounding box center [234, 94] width 22 height 15
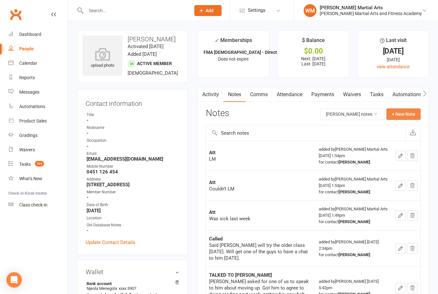
click at [407, 115] on button "+ New Note" at bounding box center [403, 114] width 34 height 12
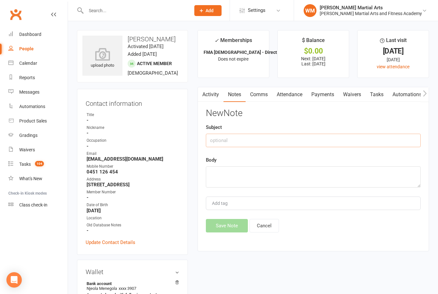
click at [373, 141] on input "text" at bounding box center [313, 140] width 215 height 13
type input "Att"
click at [259, 182] on textarea at bounding box center [313, 176] width 215 height 21
type textarea "LM"
click at [225, 227] on button "Save Note" at bounding box center [227, 225] width 42 height 13
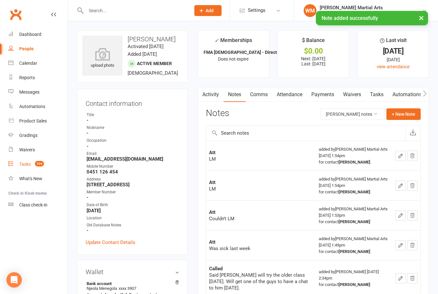
click at [21, 166] on div "Tasks" at bounding box center [25, 164] width 12 height 5
select select "incomplete"
select select "47660"
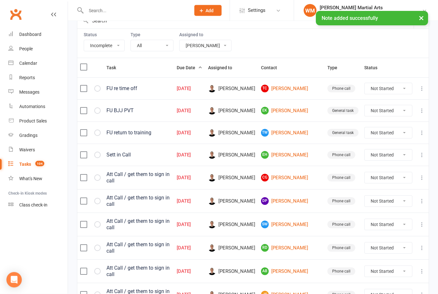
scroll to position [72, 0]
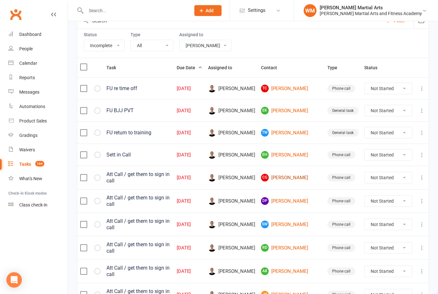
click at [305, 181] on link "[PERSON_NAME] Goodreid" at bounding box center [291, 178] width 61 height 8
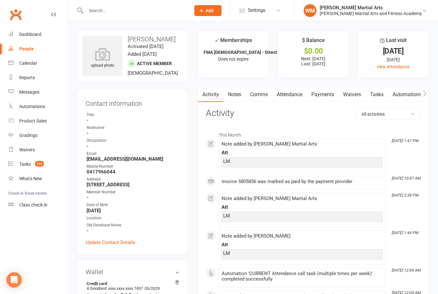
click at [377, 96] on link "Tasks" at bounding box center [376, 94] width 22 height 15
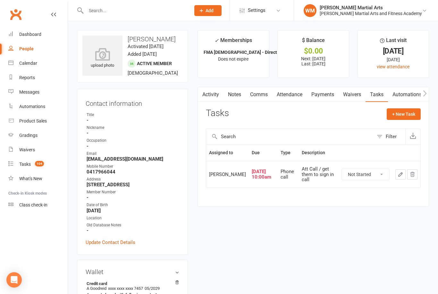
click at [398, 176] on icon "button" at bounding box center [401, 175] width 6 height 6
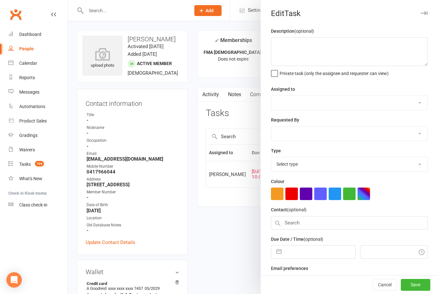
type textarea "Att Call / get them to sign in call"
select select "47660"
type input "[DATE]"
type input "10:00am"
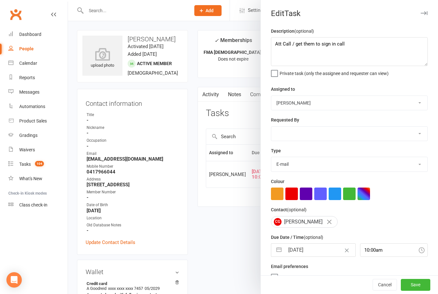
select select "25277"
click at [277, 253] on button "button" at bounding box center [279, 250] width 12 height 13
select select "8"
select select "2025"
select select "9"
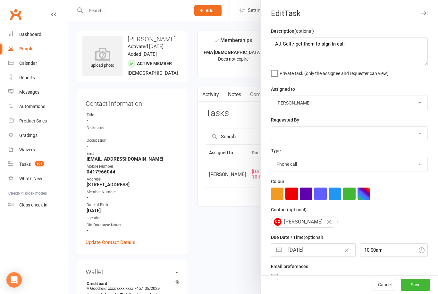
select select "2025"
select select "10"
select select "2025"
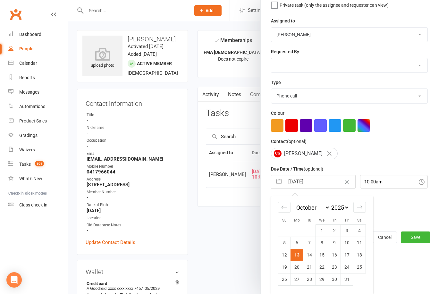
scroll to position [70, 0]
click at [345, 256] on td "17" at bounding box center [347, 255] width 13 height 12
type input "[DATE]"
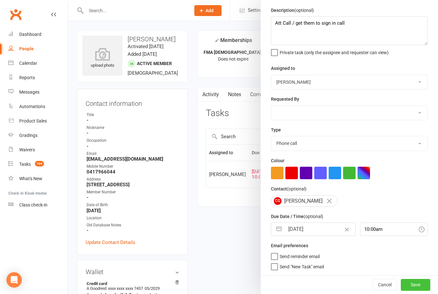
click at [420, 281] on button "Save" at bounding box center [415, 285] width 29 height 12
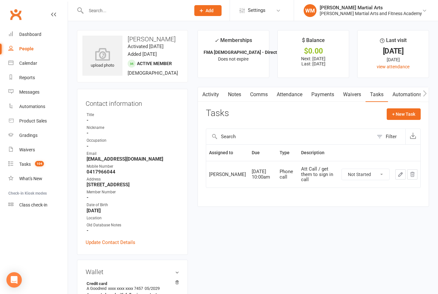
click at [235, 96] on link "Notes" at bounding box center [234, 94] width 22 height 15
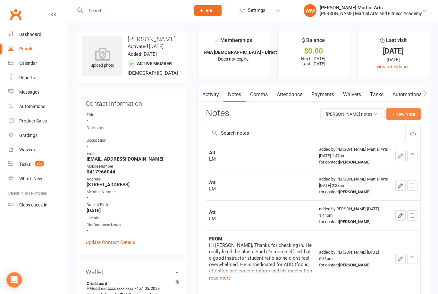
click at [412, 112] on button "+ New Note" at bounding box center [403, 114] width 34 height 12
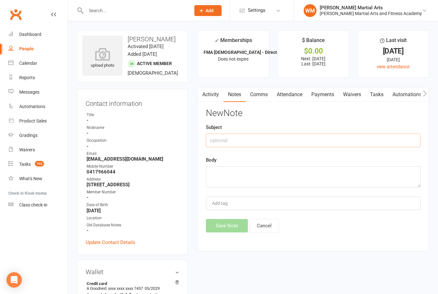
click at [271, 139] on input "text" at bounding box center [313, 140] width 215 height 13
type input "Att"
click at [245, 175] on textarea at bounding box center [313, 176] width 215 height 21
type textarea "LM"
click at [220, 227] on button "Save Note" at bounding box center [227, 225] width 42 height 13
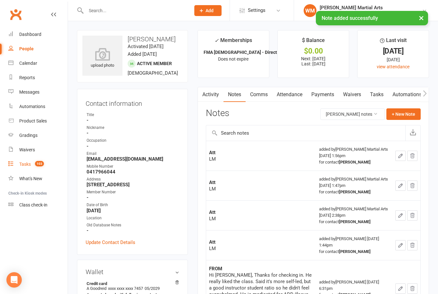
click at [34, 163] on count-badge "103" at bounding box center [38, 164] width 12 height 5
select select "incomplete"
select select "47660"
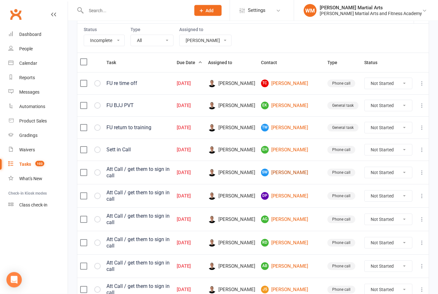
click at [308, 172] on link "SW [PERSON_NAME]" at bounding box center [291, 173] width 61 height 8
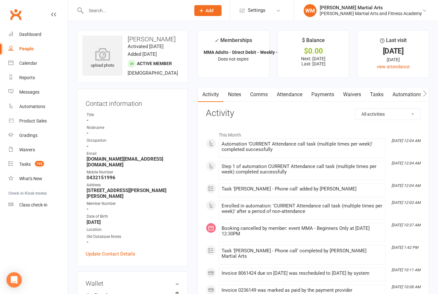
click at [379, 92] on link "Tasks" at bounding box center [376, 94] width 22 height 15
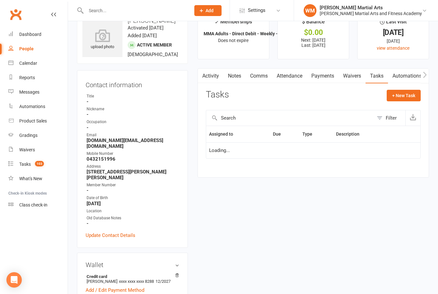
scroll to position [21, 0]
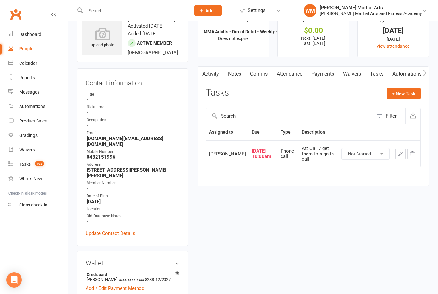
click at [396, 159] on button "button" at bounding box center [400, 154] width 10 height 10
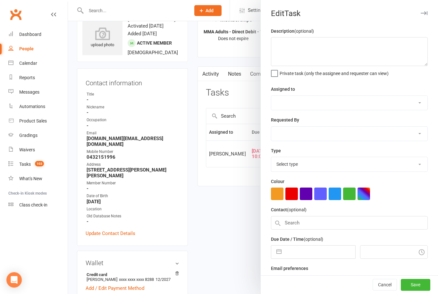
type textarea "Att Call / get them to sign in call"
select select "47660"
type input "[DATE]"
type input "10:00am"
select select "25277"
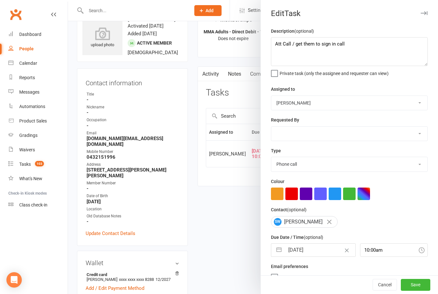
click at [283, 254] on button "button" at bounding box center [279, 250] width 12 height 13
select select "8"
select select "2025"
select select "9"
select select "2025"
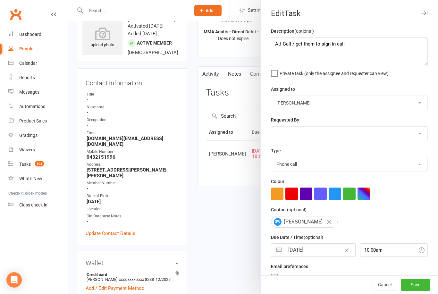
select select "10"
select select "2025"
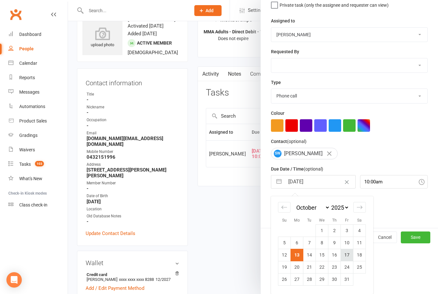
click at [348, 257] on td "17" at bounding box center [347, 255] width 13 height 12
type input "[DATE]"
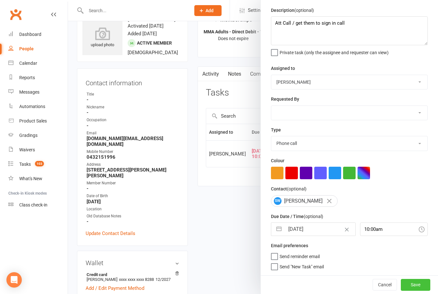
click at [421, 282] on button "Save" at bounding box center [415, 285] width 29 height 12
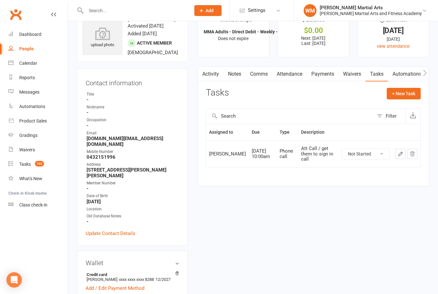
click at [230, 74] on link "Notes" at bounding box center [234, 74] width 22 height 15
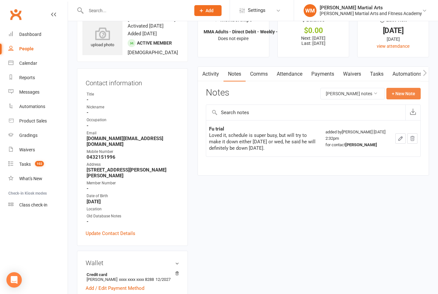
click at [410, 90] on button "+ New Note" at bounding box center [403, 94] width 34 height 12
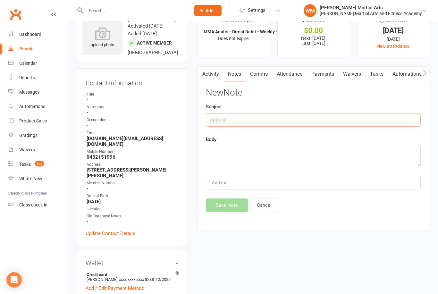
click at [316, 125] on input "text" at bounding box center [313, 119] width 215 height 13
type input "Att"
click at [254, 155] on textarea at bounding box center [313, 156] width 215 height 21
type textarea "LM"
click at [224, 207] on button "Save Note" at bounding box center [227, 204] width 42 height 13
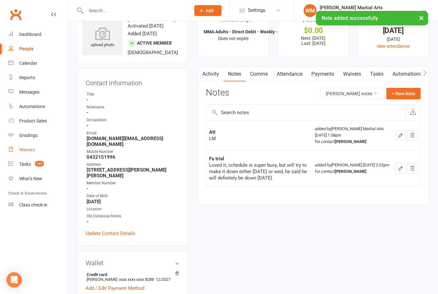
click at [15, 156] on link "Waivers" at bounding box center [37, 150] width 59 height 14
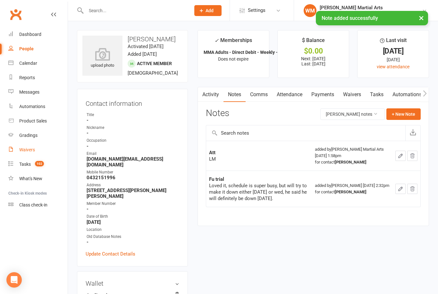
select select "25"
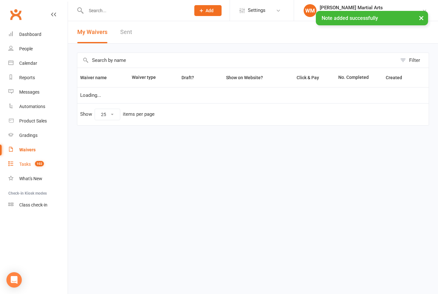
click at [24, 165] on div "Tasks" at bounding box center [25, 164] width 12 height 5
select select "incomplete"
select select "47660"
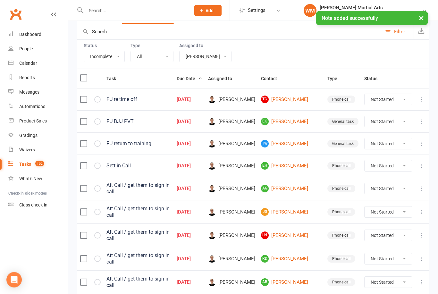
scroll to position [62, 0]
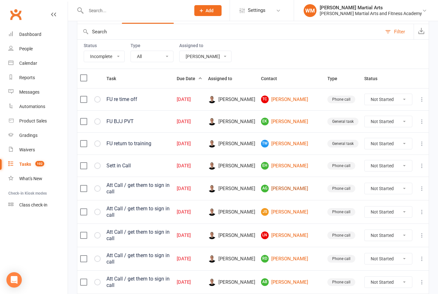
click at [304, 186] on link "AG [PERSON_NAME]" at bounding box center [291, 189] width 61 height 8
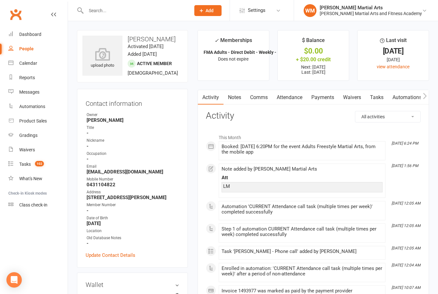
click at [380, 96] on link "Tasks" at bounding box center [376, 97] width 22 height 15
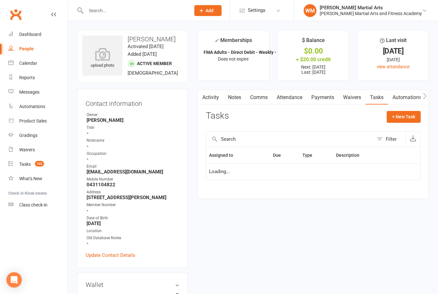
scroll to position [21, 0]
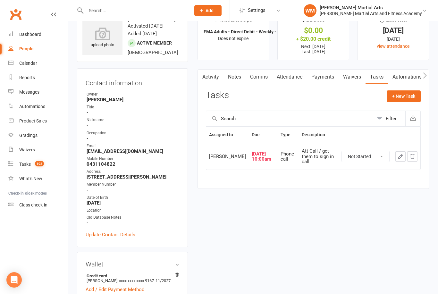
click at [389, 159] on select "Not Started In Progress Waiting Complete" at bounding box center [365, 156] width 47 height 11
click at [397, 159] on button "button" at bounding box center [400, 156] width 10 height 10
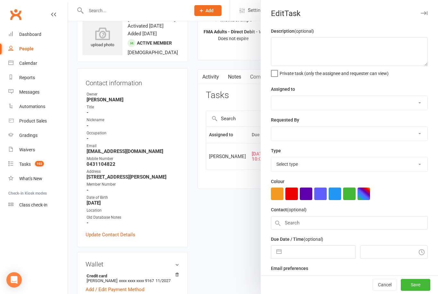
type textarea "Att Call / get them to sign in call"
select select "47660"
type input "[DATE]"
type input "10:00am"
select select "25277"
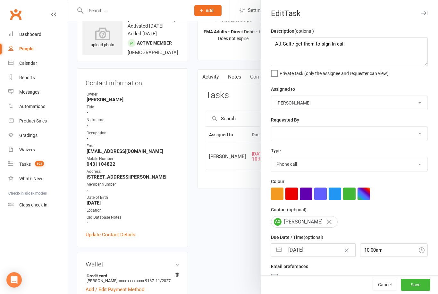
click at [280, 251] on button "button" at bounding box center [279, 250] width 12 height 13
select select "8"
select select "2025"
select select "9"
select select "2025"
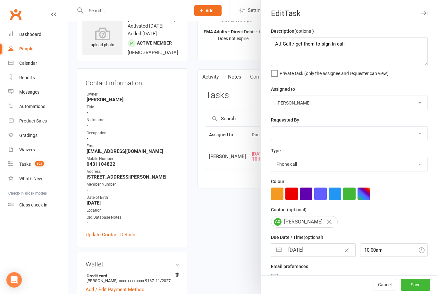
select select "10"
select select "2025"
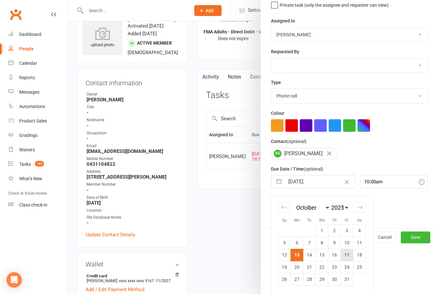
click at [349, 257] on td "17" at bounding box center [347, 255] width 13 height 12
type input "[DATE]"
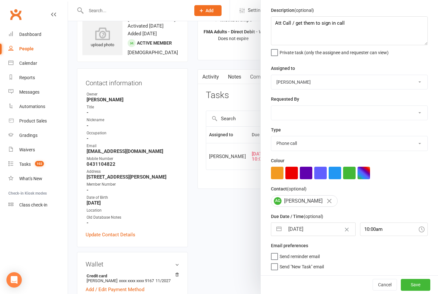
scroll to position [22, 0]
click at [422, 281] on button "Save" at bounding box center [415, 285] width 29 height 12
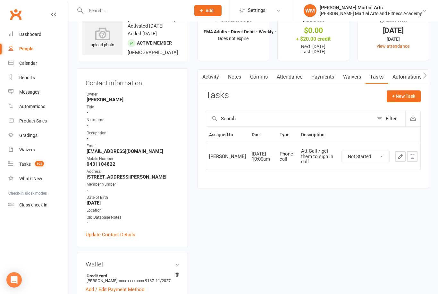
click at [242, 75] on link "Notes" at bounding box center [234, 77] width 22 height 15
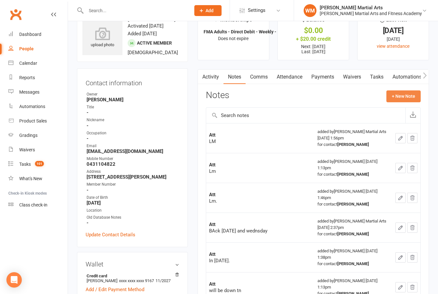
click at [408, 97] on button "+ New Note" at bounding box center [403, 96] width 34 height 12
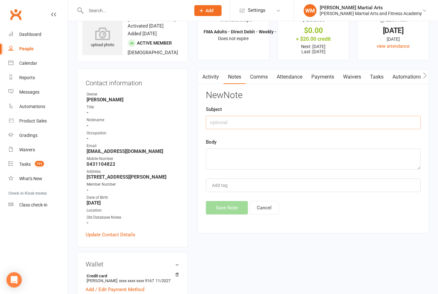
click at [359, 128] on input "text" at bounding box center [313, 122] width 215 height 13
type input "Att"
click at [263, 153] on textarea at bounding box center [313, 158] width 215 height 21
type textarea "LM"
click at [228, 200] on div "New Note Subject Att Body LM Add tag Save Note Cancel" at bounding box center [313, 152] width 215 height 124
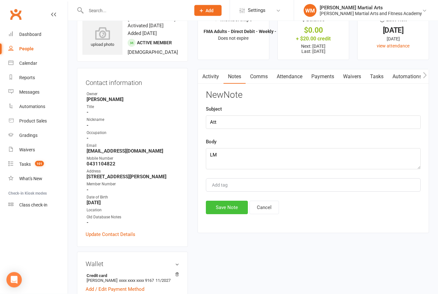
click at [226, 208] on button "Save Note" at bounding box center [227, 207] width 42 height 13
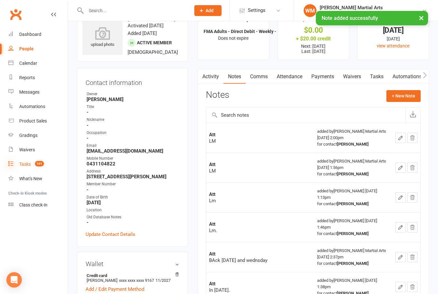
click at [11, 165] on icon at bounding box center [10, 163] width 5 height 5
select select "incomplete"
select select "47660"
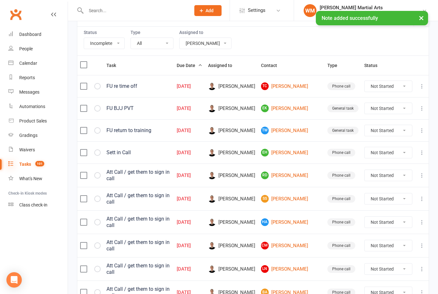
scroll to position [86, 0]
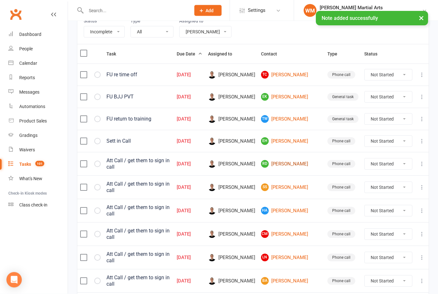
click at [307, 164] on link "[PERSON_NAME]" at bounding box center [291, 164] width 61 height 8
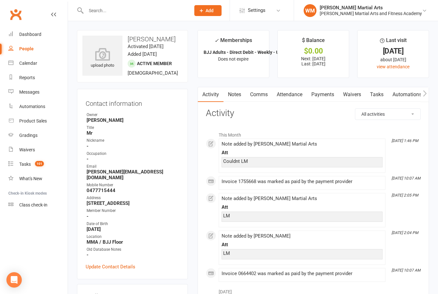
click at [239, 90] on link "Notes" at bounding box center [234, 94] width 22 height 15
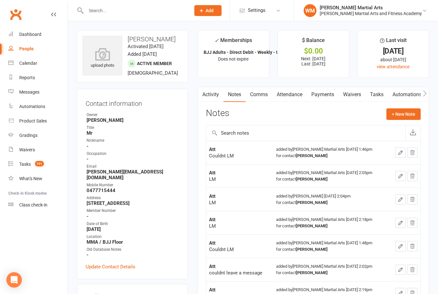
click at [376, 96] on link "Tasks" at bounding box center [376, 94] width 22 height 15
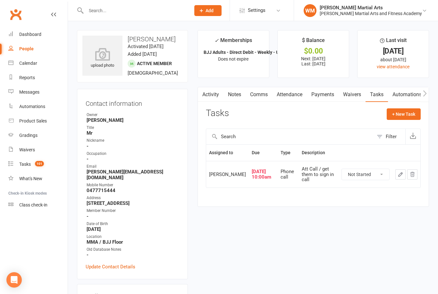
click at [378, 92] on link "Tasks" at bounding box center [376, 94] width 22 height 15
click at [401, 176] on icon "button" at bounding box center [400, 174] width 4 height 4
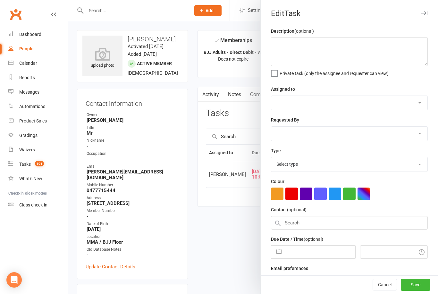
type textarea "Att Call / get them to sign in call"
select select "47660"
type input "[DATE]"
type input "10:00am"
select select "25277"
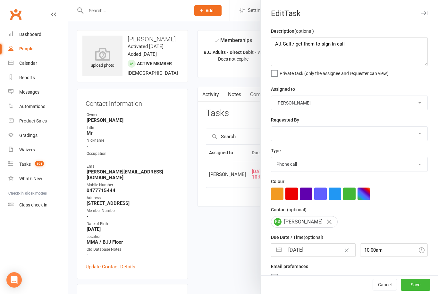
click at [282, 249] on button "button" at bounding box center [279, 250] width 12 height 13
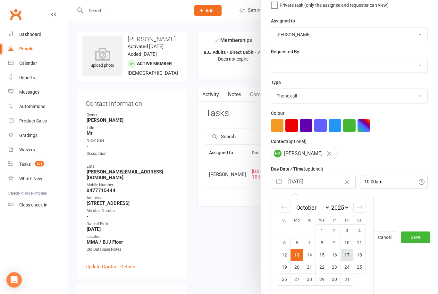
click at [349, 255] on td "17" at bounding box center [347, 255] width 13 height 12
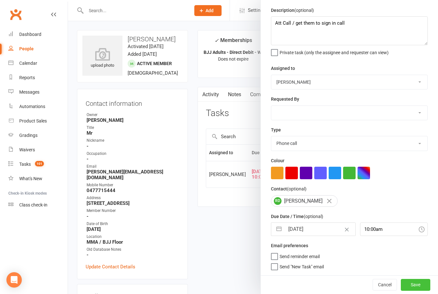
click at [420, 286] on button "Save" at bounding box center [415, 285] width 29 height 12
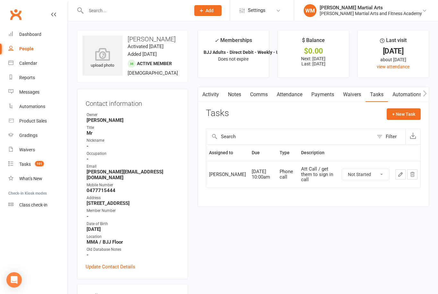
click at [238, 94] on link "Notes" at bounding box center [234, 94] width 22 height 15
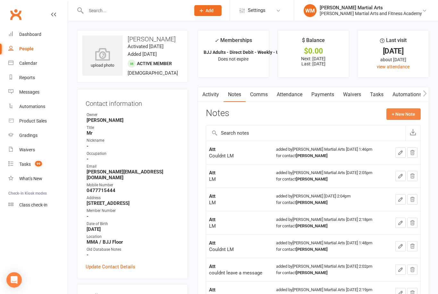
click at [406, 114] on button "+ New Note" at bounding box center [403, 114] width 34 height 12
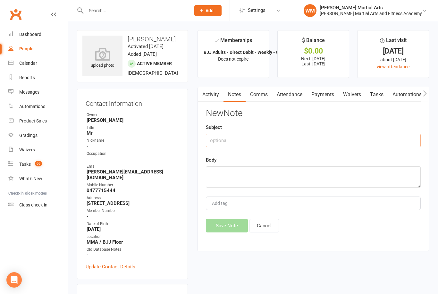
click at [365, 137] on input "text" at bounding box center [313, 140] width 215 height 13
click at [280, 184] on textarea at bounding box center [313, 176] width 215 height 21
click at [205, 229] on div "Activity Notes Comms Attendance Payments Waivers Tasks Automations Gradings / P…" at bounding box center [312, 169] width 231 height 164
click at [220, 232] on button "Save Note" at bounding box center [227, 225] width 42 height 13
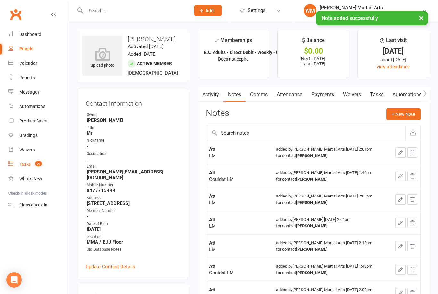
click at [43, 170] on link "Tasks 99" at bounding box center [37, 164] width 59 height 14
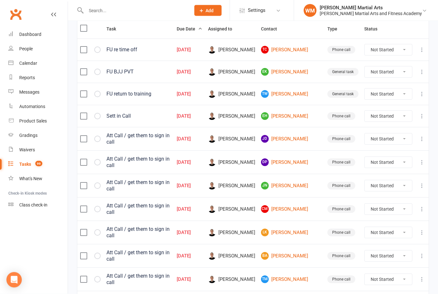
scroll to position [111, 0]
click at [301, 142] on link "[PERSON_NAME] [PERSON_NAME] Darmago" at bounding box center [291, 139] width 61 height 8
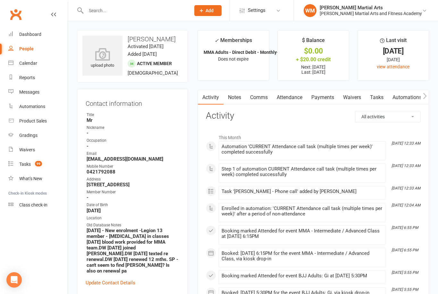
click at [374, 101] on link "Tasks" at bounding box center [376, 97] width 22 height 15
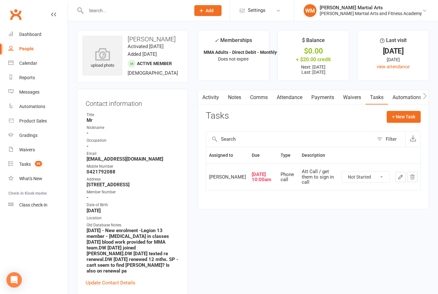
click at [396, 178] on button "button" at bounding box center [400, 177] width 10 height 10
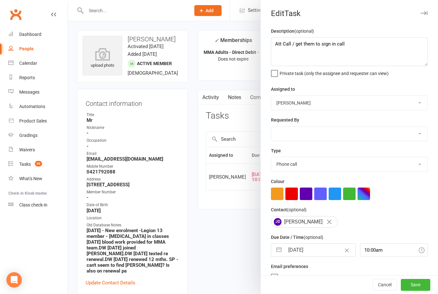
click at [277, 247] on button "button" at bounding box center [279, 250] width 12 height 13
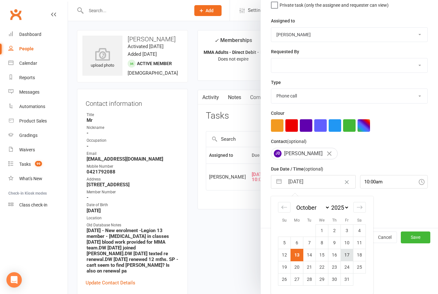
click at [349, 259] on td "17" at bounding box center [347, 255] width 13 height 12
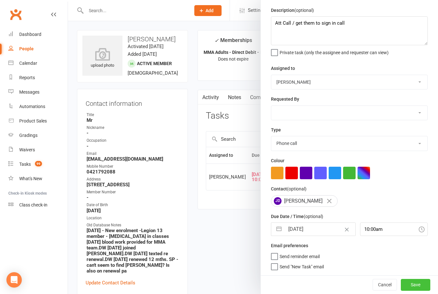
click at [422, 283] on button "Save" at bounding box center [415, 285] width 29 height 12
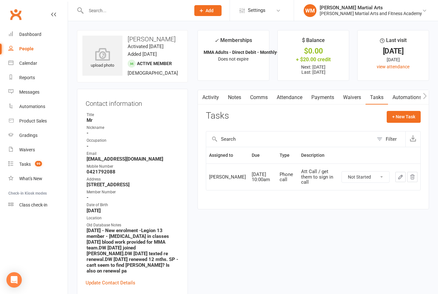
click at [235, 98] on link "Notes" at bounding box center [234, 97] width 22 height 15
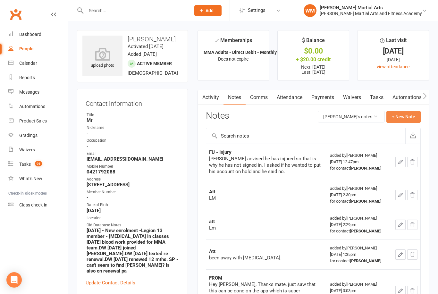
click at [403, 120] on button "+ New Note" at bounding box center [403, 117] width 34 height 12
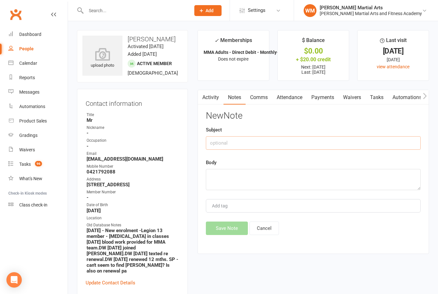
click at [344, 142] on input "text" at bounding box center [313, 142] width 215 height 13
click at [248, 187] on textarea at bounding box center [313, 179] width 215 height 21
click at [221, 232] on button "Save Note" at bounding box center [227, 228] width 42 height 13
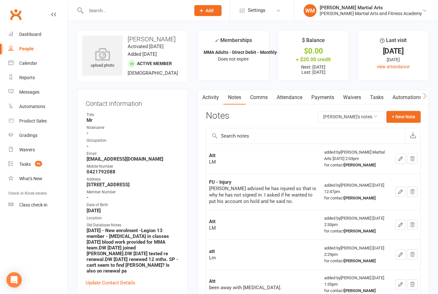
click at [382, 99] on link "Tasks" at bounding box center [376, 97] width 22 height 15
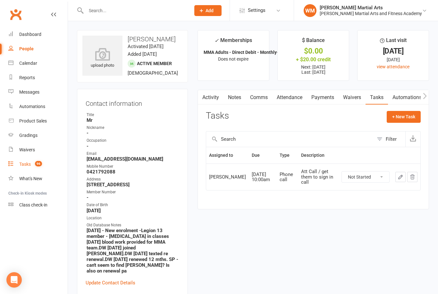
click at [14, 165] on link "Tasks 96" at bounding box center [37, 164] width 59 height 14
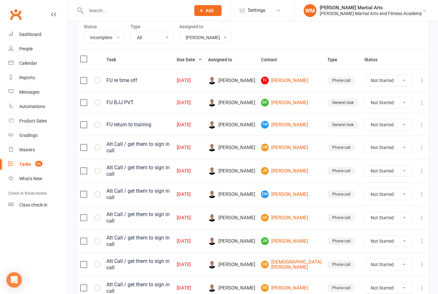
scroll to position [79, 0]
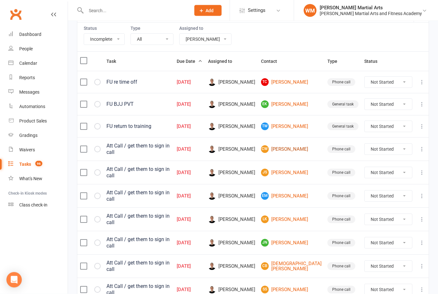
click at [307, 151] on link "CW [PERSON_NAME]" at bounding box center [291, 150] width 61 height 8
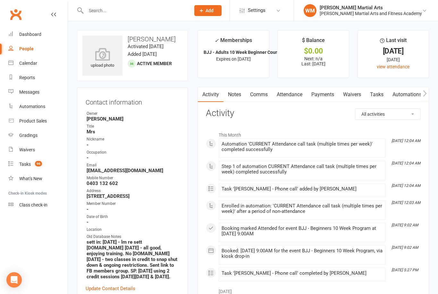
click at [237, 92] on link "Notes" at bounding box center [234, 94] width 22 height 15
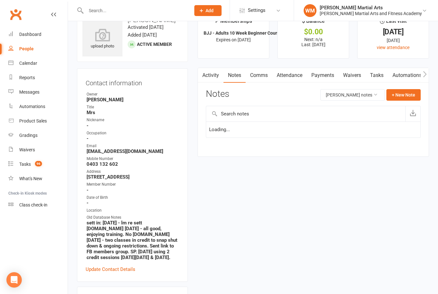
scroll to position [21, 0]
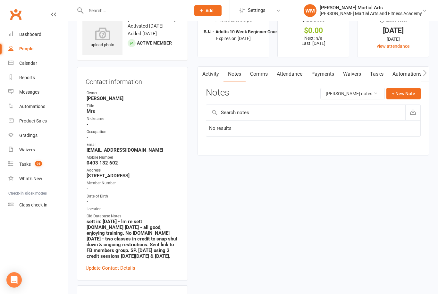
click at [375, 69] on link "Tasks" at bounding box center [376, 74] width 22 height 15
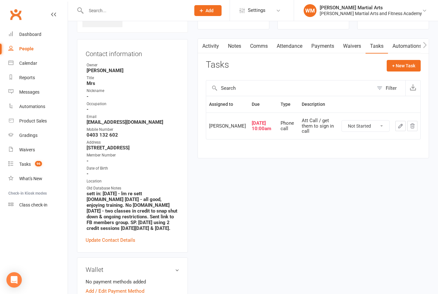
click at [224, 46] on link "Notes" at bounding box center [234, 46] width 22 height 15
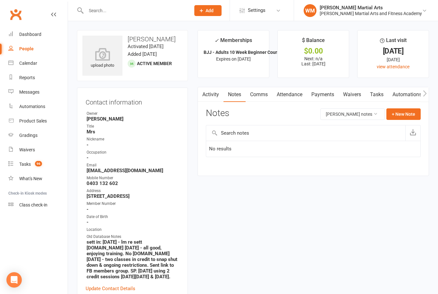
click at [379, 94] on link "Tasks" at bounding box center [376, 94] width 22 height 15
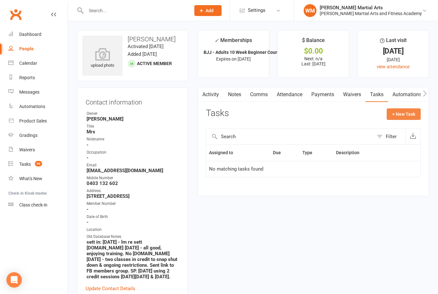
click at [408, 117] on button "+ New Task" at bounding box center [404, 114] width 34 height 12
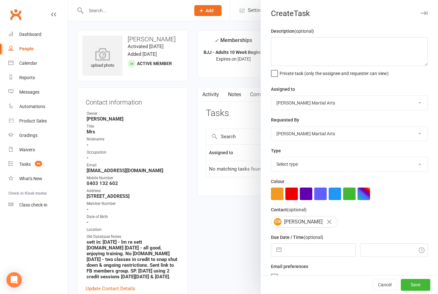
click at [278, 249] on button "button" at bounding box center [279, 250] width 12 height 13
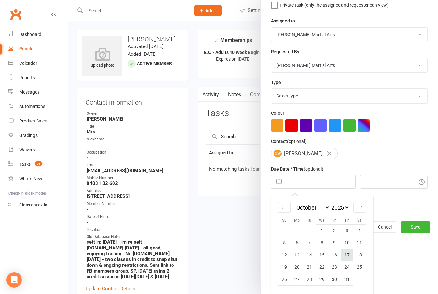
click at [349, 256] on td "17" at bounding box center [347, 255] width 13 height 12
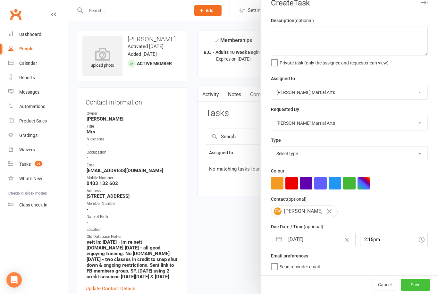
click at [414, 290] on button "Save" at bounding box center [415, 285] width 29 height 12
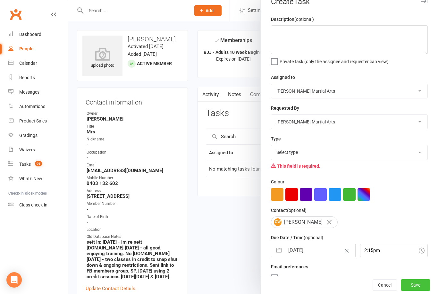
click at [416, 282] on button "Save" at bounding box center [415, 285] width 29 height 12
click at [221, 237] on div at bounding box center [253, 147] width 370 height 294
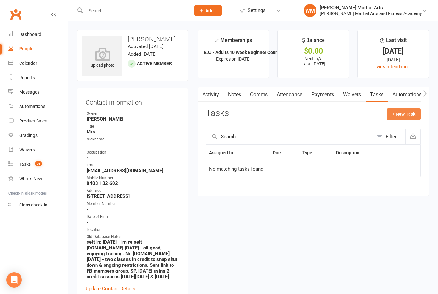
click at [411, 118] on button "+ New Task" at bounding box center [404, 114] width 34 height 12
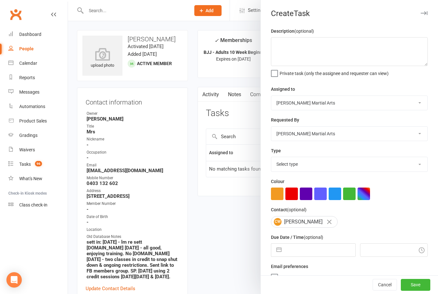
click at [374, 110] on select "[PERSON_NAME] [PERSON_NAME] [PERSON_NAME] [PERSON_NAME] [PERSON_NAME] [PERSON_N…" at bounding box center [349, 103] width 156 height 14
click at [372, 104] on select "[PERSON_NAME] [PERSON_NAME] [PERSON_NAME] [PERSON_NAME] [PERSON_NAME] [PERSON_N…" at bounding box center [349, 103] width 156 height 14
click at [340, 141] on select "[PERSON_NAME] [PERSON_NAME] [PERSON_NAME] [PERSON_NAME] [PERSON_NAME] [PERSON_N…" at bounding box center [349, 134] width 156 height 14
click at [375, 169] on select "Select type E-mail General task Meeting Phone call Sett in calls Add new task t…" at bounding box center [349, 164] width 156 height 14
click at [214, 214] on div at bounding box center [253, 147] width 370 height 294
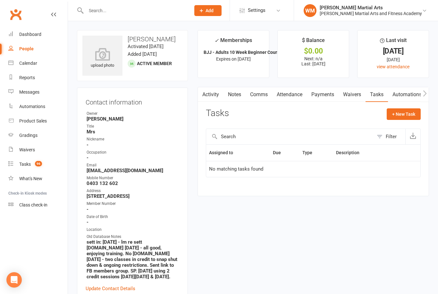
click at [233, 89] on link "Notes" at bounding box center [234, 94] width 22 height 15
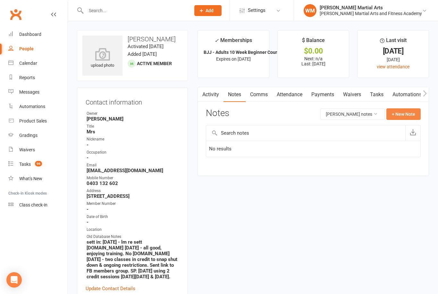
click at [409, 113] on button "+ New Note" at bounding box center [403, 114] width 34 height 12
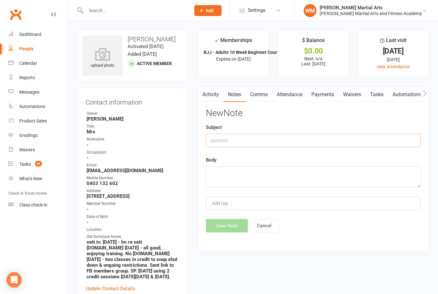
click at [365, 141] on input "text" at bounding box center [313, 140] width 215 height 13
click at [269, 176] on textarea at bounding box center [313, 176] width 215 height 21
click at [231, 227] on button "Save Note" at bounding box center [227, 225] width 42 height 13
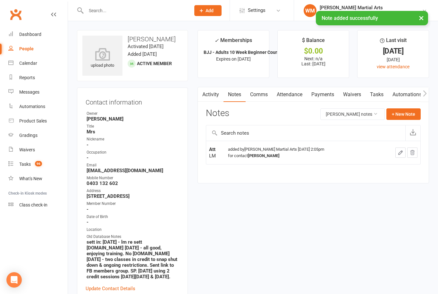
click at [379, 99] on link "Tasks" at bounding box center [376, 94] width 22 height 15
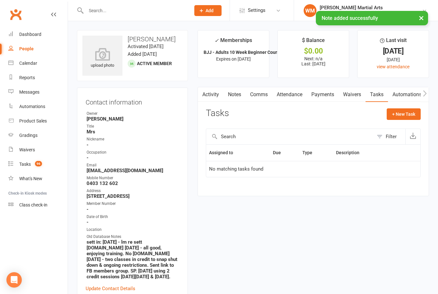
scroll to position [0, 0]
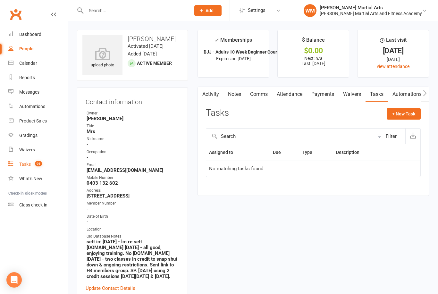
click at [37, 168] on link "Tasks 96" at bounding box center [37, 164] width 59 height 14
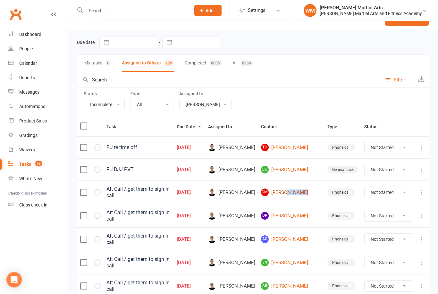
scroll to position [13, 0]
click at [292, 194] on link "CM [PERSON_NAME]" at bounding box center [291, 193] width 61 height 8
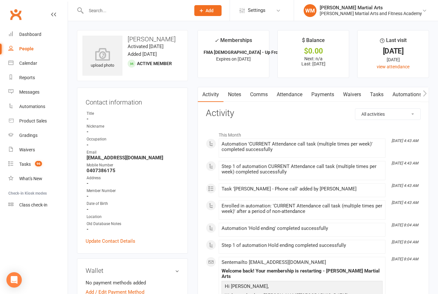
click at [382, 93] on link "Tasks" at bounding box center [376, 94] width 22 height 15
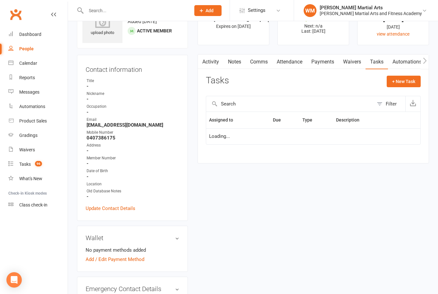
scroll to position [34, 0]
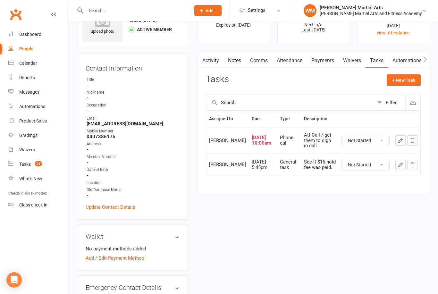
click at [228, 65] on link "Notes" at bounding box center [234, 60] width 22 height 15
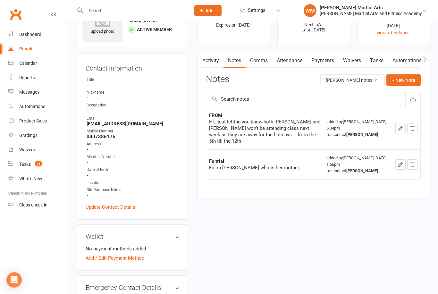
click at [384, 57] on link "Tasks" at bounding box center [376, 60] width 22 height 15
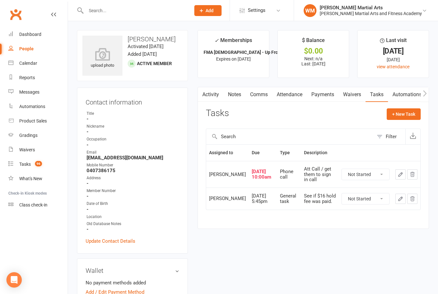
click at [229, 98] on link "Notes" at bounding box center [234, 94] width 22 height 15
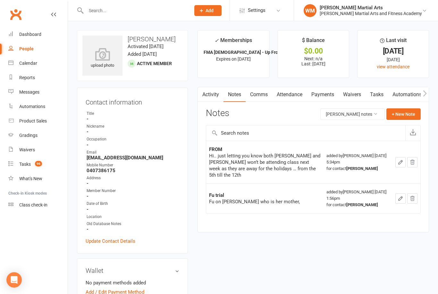
click at [379, 97] on link "Tasks" at bounding box center [376, 94] width 22 height 15
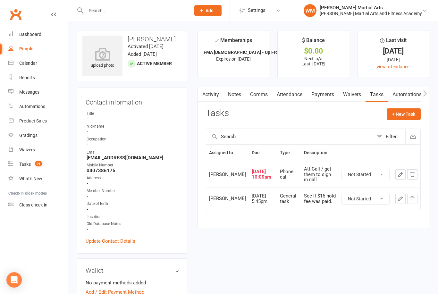
click at [230, 93] on link "Notes" at bounding box center [234, 94] width 22 height 15
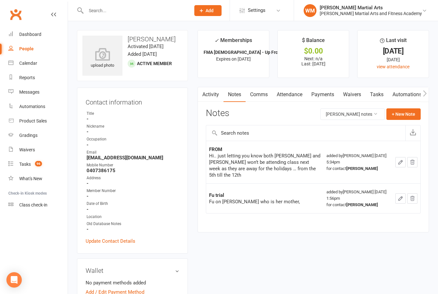
click at [376, 89] on link "Tasks" at bounding box center [376, 94] width 22 height 15
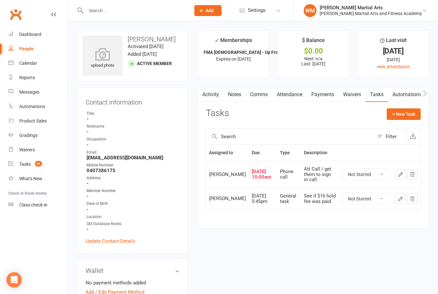
click at [401, 176] on icon "button" at bounding box center [400, 174] width 4 height 4
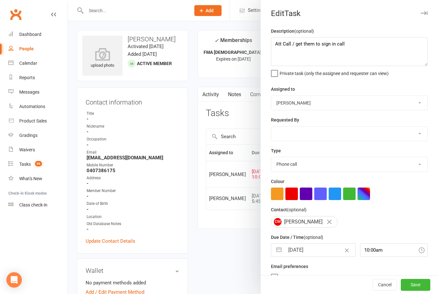
click at [279, 252] on button "button" at bounding box center [279, 250] width 12 height 13
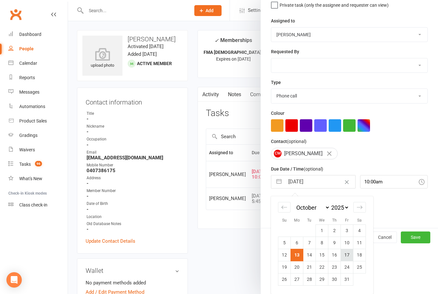
click at [349, 255] on td "17" at bounding box center [347, 255] width 13 height 12
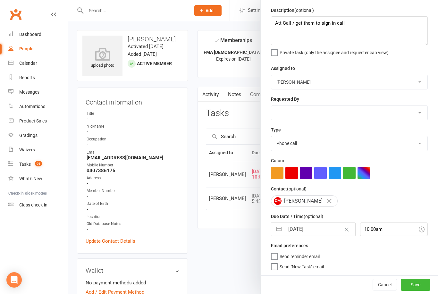
scroll to position [22, 0]
click at [414, 289] on button "Save" at bounding box center [415, 285] width 29 height 12
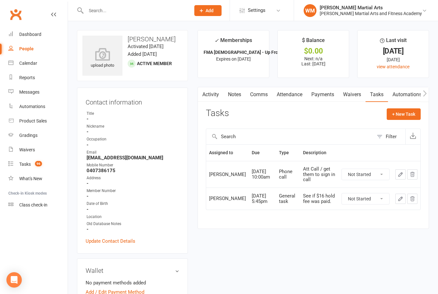
click at [234, 89] on link "Notes" at bounding box center [234, 94] width 22 height 15
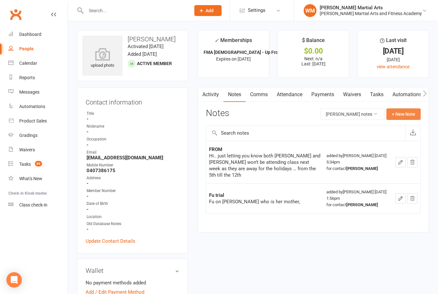
click at [407, 116] on button "+ New Note" at bounding box center [403, 114] width 34 height 12
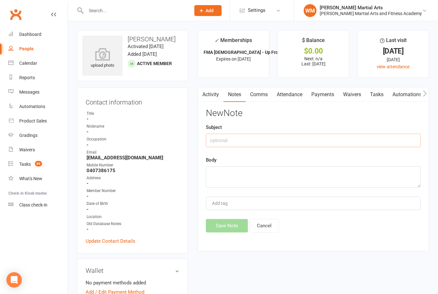
click at [341, 137] on input "text" at bounding box center [313, 140] width 215 height 13
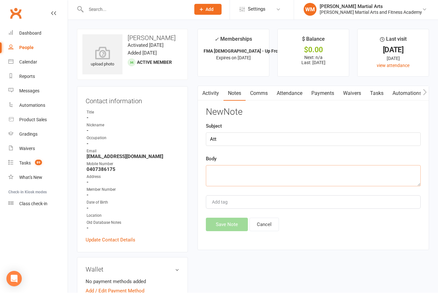
click at [253, 182] on textarea at bounding box center [313, 176] width 215 height 21
click at [240, 236] on div "Activity Notes Comms Attendance Payments Waivers Tasks Automations Gradings / P…" at bounding box center [312, 169] width 231 height 164
click at [235, 231] on button "Save Note" at bounding box center [227, 225] width 42 height 13
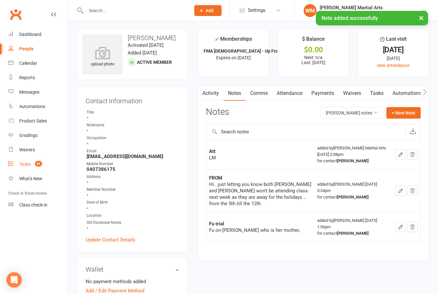
click at [28, 162] on div "Tasks" at bounding box center [25, 164] width 12 height 5
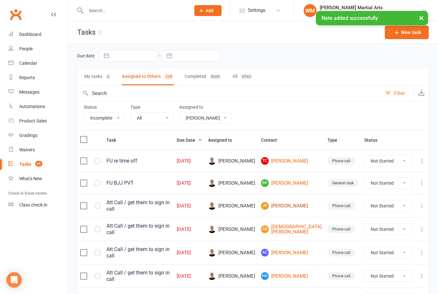
click at [296, 204] on link "JE [PERSON_NAME]" at bounding box center [291, 206] width 61 height 8
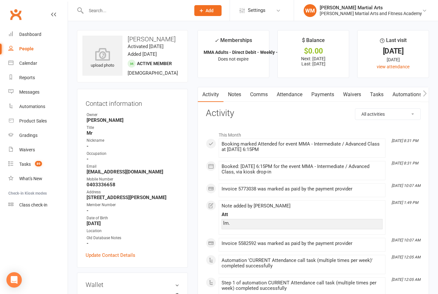
click at [379, 98] on link "Tasks" at bounding box center [376, 94] width 22 height 15
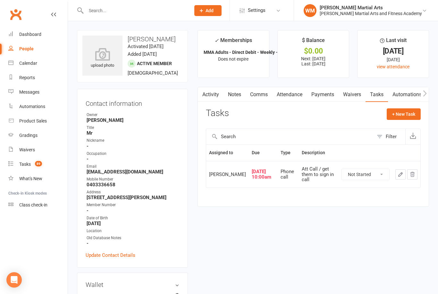
click at [371, 176] on select "Not Started In Progress Waiting Complete" at bounding box center [365, 174] width 47 height 11
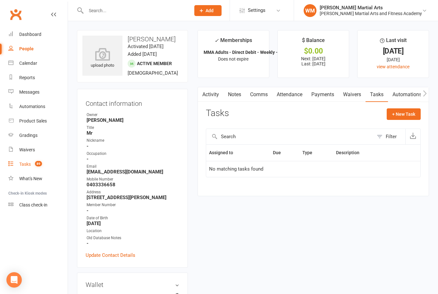
click at [38, 169] on link "Tasks 89" at bounding box center [37, 164] width 59 height 14
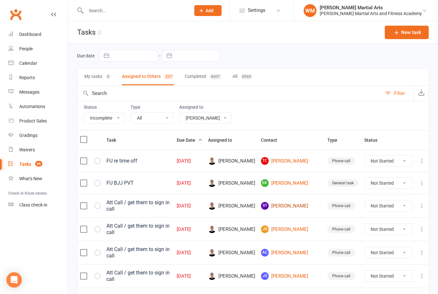
click at [297, 202] on link "ST [PERSON_NAME]" at bounding box center [291, 206] width 61 height 8
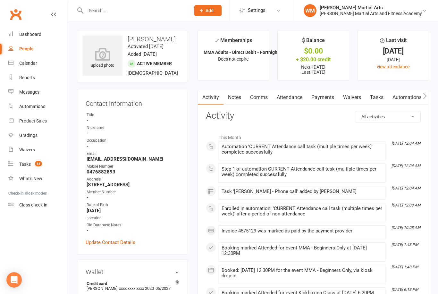
click at [236, 97] on link "Notes" at bounding box center [234, 97] width 22 height 15
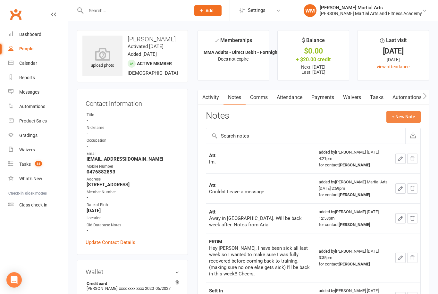
click at [399, 115] on button "+ New Note" at bounding box center [403, 117] width 34 height 12
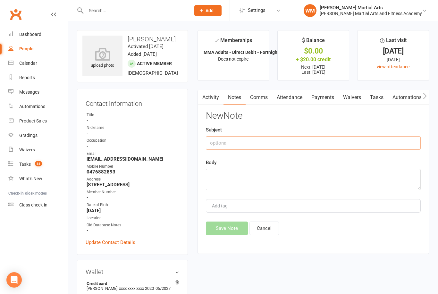
click at [268, 143] on input "text" at bounding box center [313, 142] width 215 height 13
click at [275, 169] on textarea at bounding box center [313, 179] width 215 height 21
click at [221, 229] on button "Save Note" at bounding box center [227, 228] width 42 height 13
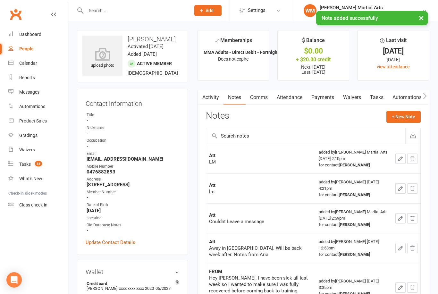
click at [372, 94] on link "Tasks" at bounding box center [376, 97] width 22 height 15
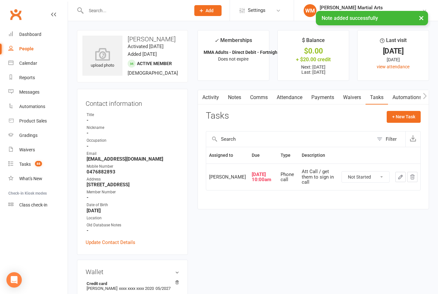
click at [398, 175] on button "button" at bounding box center [400, 177] width 10 height 10
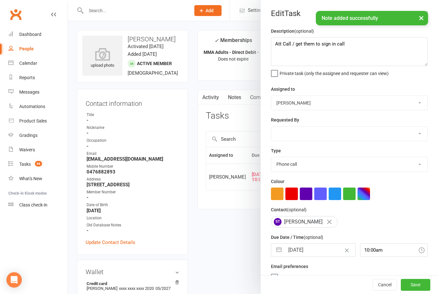
click at [276, 249] on button "button" at bounding box center [279, 250] width 12 height 13
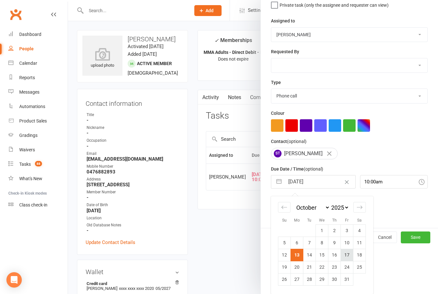
click at [348, 255] on td "17" at bounding box center [347, 255] width 13 height 12
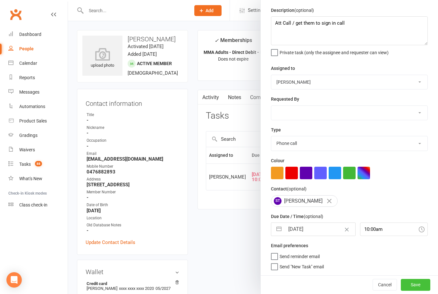
click at [419, 285] on button "Save" at bounding box center [415, 285] width 29 height 12
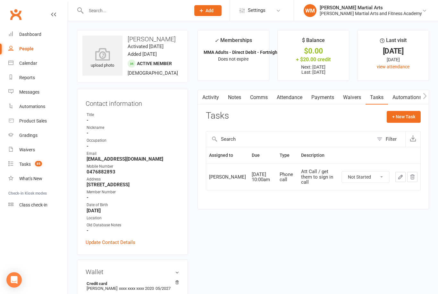
click at [230, 97] on link "Notes" at bounding box center [234, 97] width 22 height 15
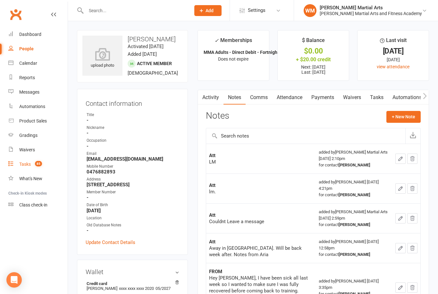
click at [48, 160] on link "Tasks 85" at bounding box center [37, 164] width 59 height 14
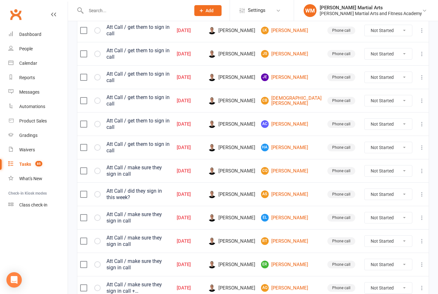
scroll to position [445, 0]
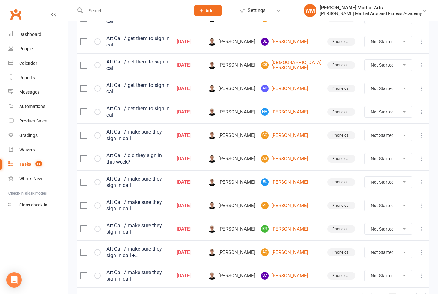
click at [391, 293] on link "3" at bounding box center [393, 297] width 8 height 9
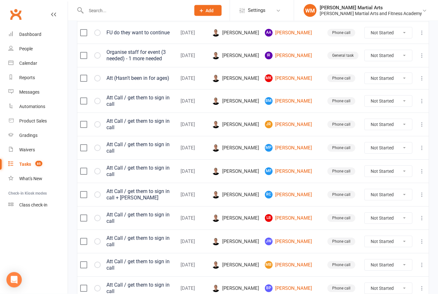
scroll to position [446, 0]
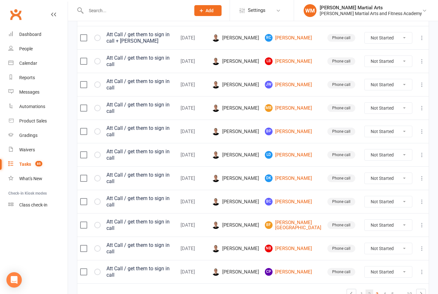
click at [372, 289] on link "2" at bounding box center [369, 293] width 8 height 9
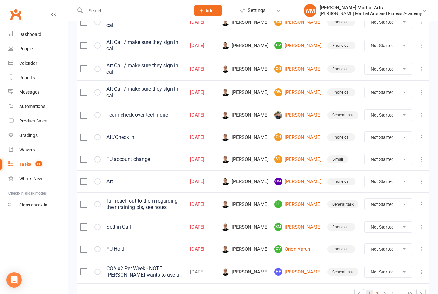
click at [373, 289] on link "1" at bounding box center [369, 293] width 8 height 9
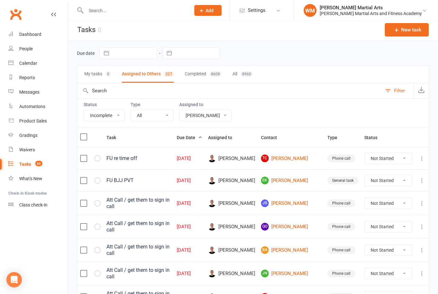
scroll to position [0, 0]
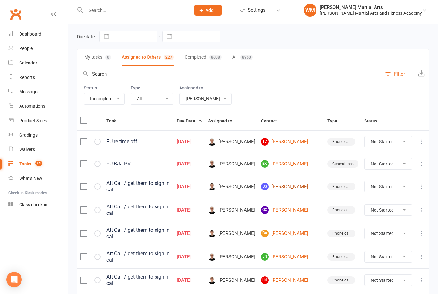
click at [307, 183] on link "JS [PERSON_NAME]" at bounding box center [291, 187] width 61 height 8
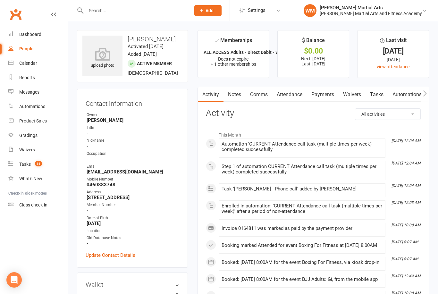
click at [377, 94] on link "Tasks" at bounding box center [376, 94] width 22 height 15
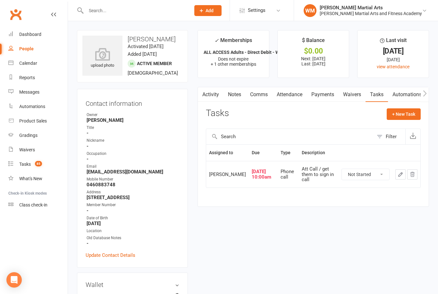
click at [397, 178] on button "button" at bounding box center [400, 174] width 10 height 10
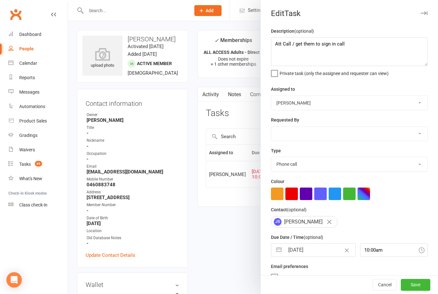
click at [279, 251] on button "button" at bounding box center [279, 250] width 12 height 13
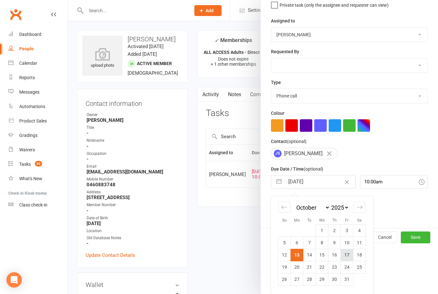
click at [348, 258] on td "17" at bounding box center [347, 255] width 13 height 12
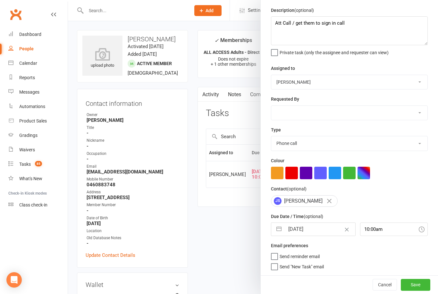
scroll to position [22, 0]
click at [412, 283] on button "Save" at bounding box center [415, 285] width 29 height 12
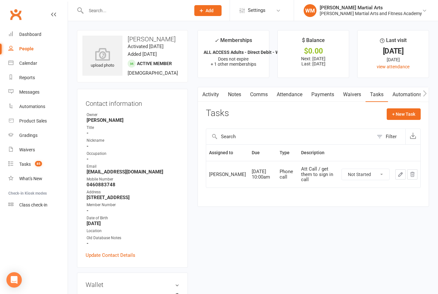
click at [239, 98] on link "Notes" at bounding box center [234, 94] width 22 height 15
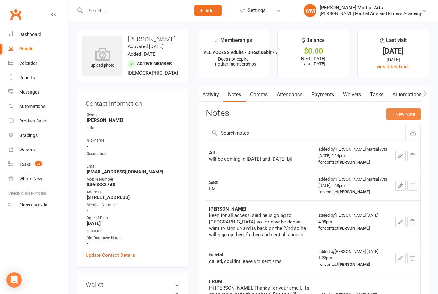
click at [403, 115] on button "+ New Note" at bounding box center [403, 114] width 34 height 12
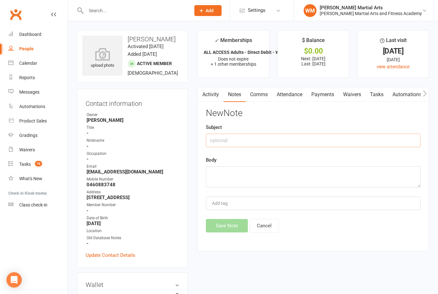
click at [359, 144] on input "text" at bounding box center [313, 140] width 215 height 13
click at [253, 169] on textarea at bounding box center [313, 176] width 215 height 21
click at [217, 230] on button "Save Note" at bounding box center [227, 225] width 42 height 13
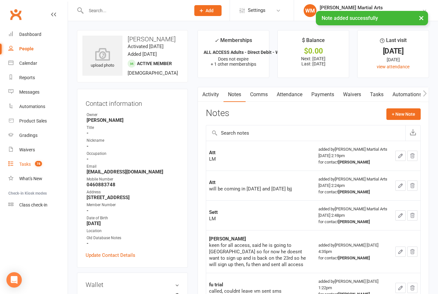
click at [11, 157] on link "Tasks 78" at bounding box center [37, 164] width 59 height 14
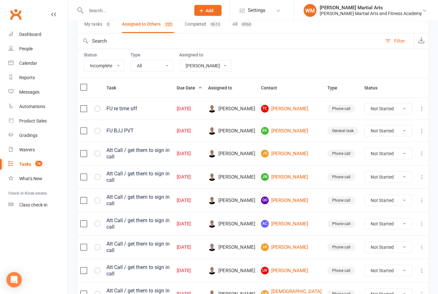
scroll to position [52, 0]
click at [302, 153] on link "JS [PERSON_NAME]" at bounding box center [291, 154] width 61 height 8
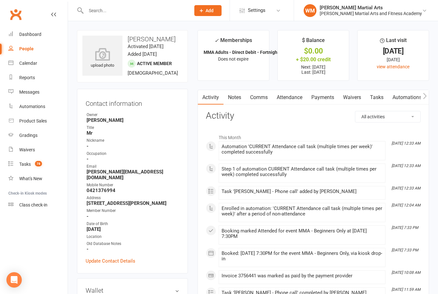
click at [377, 100] on link "Tasks" at bounding box center [376, 97] width 22 height 15
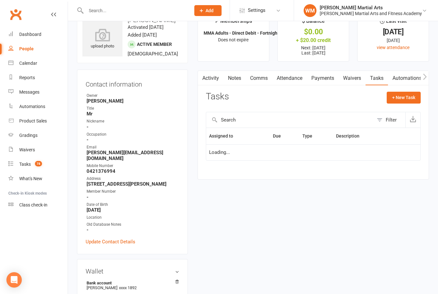
scroll to position [21, 0]
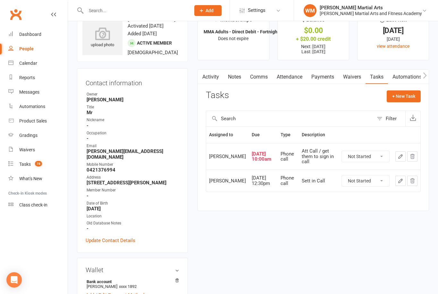
click at [237, 76] on link "Notes" at bounding box center [234, 77] width 22 height 15
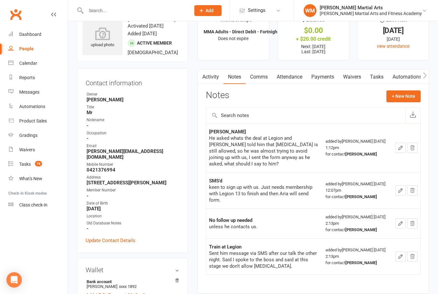
click at [377, 79] on link "Tasks" at bounding box center [376, 77] width 22 height 15
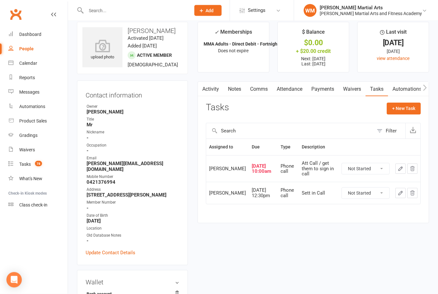
scroll to position [8, 0]
click at [396, 174] on button "button" at bounding box center [400, 169] width 10 height 10
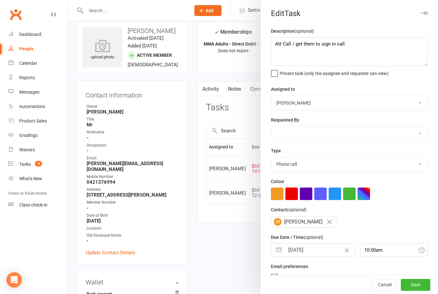
click at [283, 249] on button "button" at bounding box center [279, 250] width 12 height 13
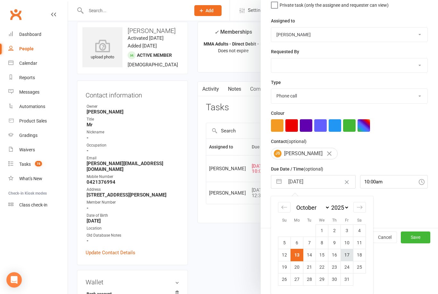
click at [348, 256] on td "17" at bounding box center [347, 255] width 13 height 12
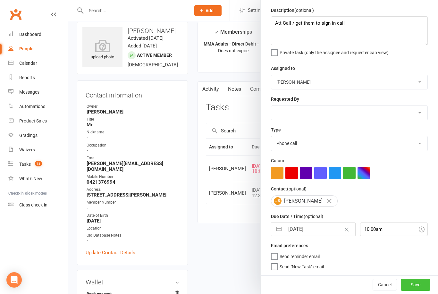
click at [422, 288] on button "Save" at bounding box center [415, 285] width 29 height 12
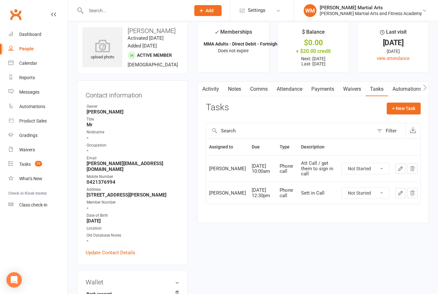
click at [239, 89] on link "Notes" at bounding box center [234, 89] width 22 height 15
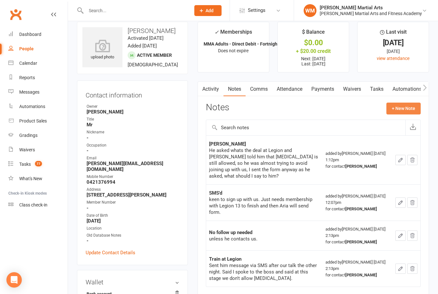
click at [404, 106] on button "+ New Note" at bounding box center [403, 109] width 34 height 12
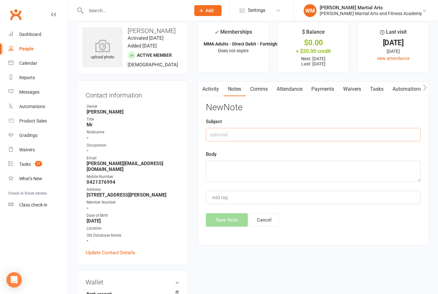
click at [327, 139] on input "text" at bounding box center [313, 134] width 215 height 13
click at [270, 164] on textarea at bounding box center [313, 171] width 215 height 21
click at [226, 220] on button "Save Note" at bounding box center [227, 220] width 42 height 13
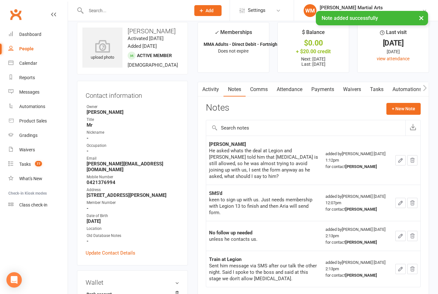
scroll to position [8, 0]
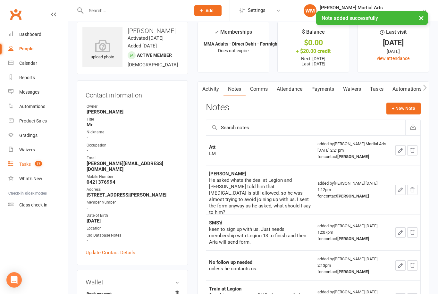
click at [21, 169] on link "Tasks 77" at bounding box center [37, 164] width 59 height 14
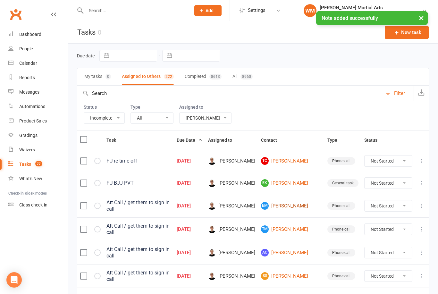
click at [305, 202] on link "EM [PERSON_NAME]" at bounding box center [291, 206] width 61 height 8
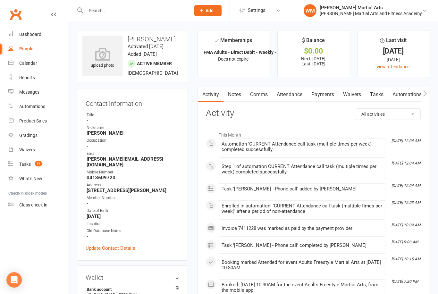
click at [379, 100] on link "Tasks" at bounding box center [376, 94] width 22 height 15
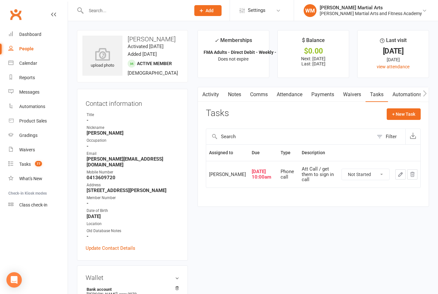
click at [236, 95] on link "Notes" at bounding box center [234, 94] width 22 height 15
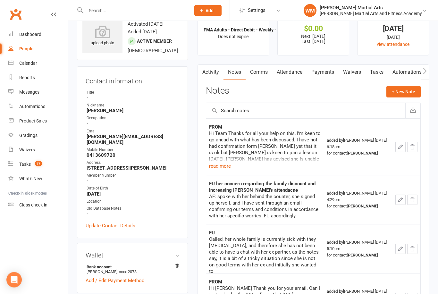
scroll to position [23, 0]
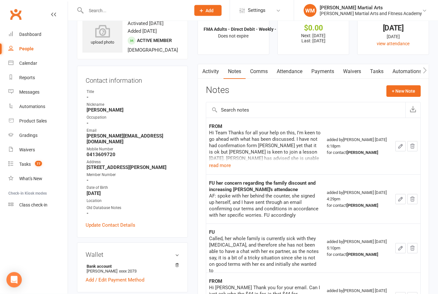
click at [372, 75] on link "Tasks" at bounding box center [376, 71] width 22 height 15
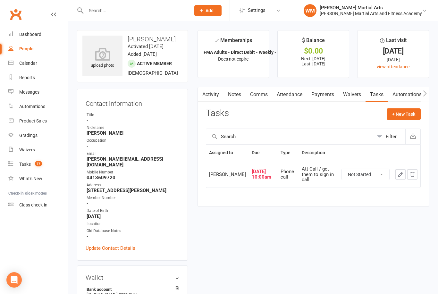
click at [396, 179] on button "button" at bounding box center [400, 174] width 10 height 10
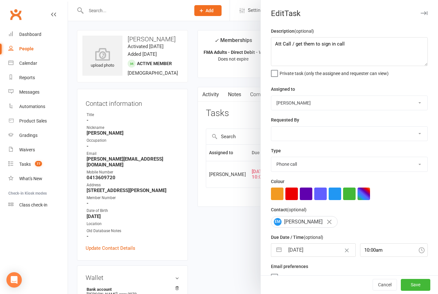
click at [282, 250] on button "button" at bounding box center [279, 250] width 12 height 13
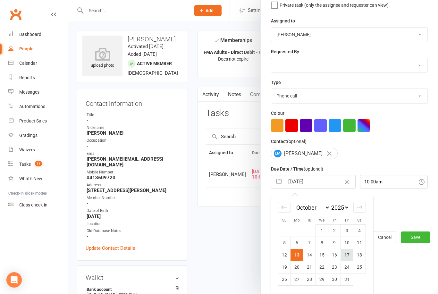
click at [348, 253] on td "17" at bounding box center [347, 255] width 13 height 12
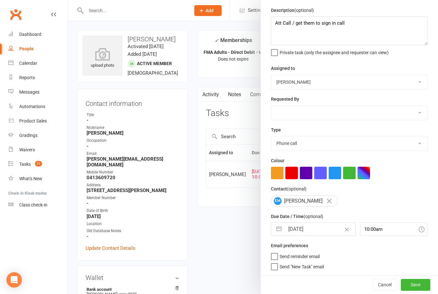
scroll to position [22, 0]
click at [417, 286] on button "Save" at bounding box center [415, 285] width 29 height 12
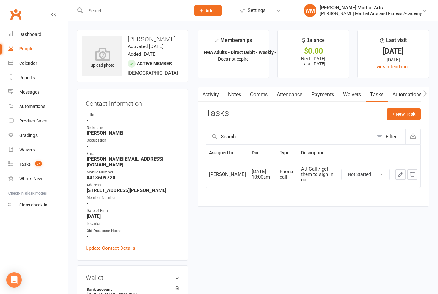
click at [243, 99] on link "Notes" at bounding box center [234, 94] width 22 height 15
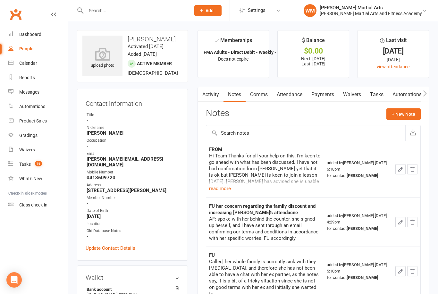
click at [374, 93] on link "Tasks" at bounding box center [376, 94] width 22 height 15
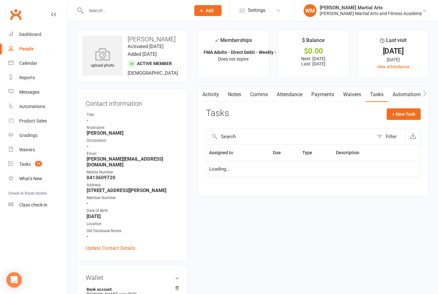
click at [236, 96] on link "Notes" at bounding box center [234, 94] width 22 height 15
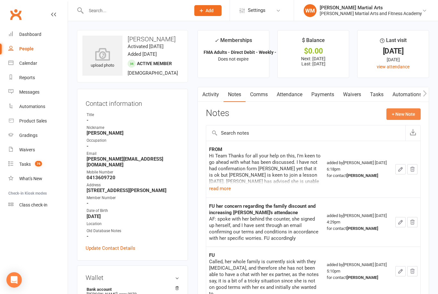
click at [406, 114] on button "+ New Note" at bounding box center [403, 114] width 34 height 12
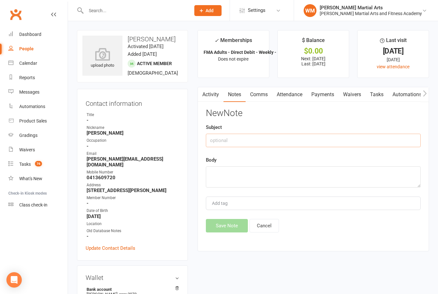
click at [333, 139] on input "text" at bounding box center [313, 140] width 215 height 13
click at [260, 170] on textarea at bounding box center [313, 176] width 215 height 21
click at [219, 222] on button "Save Note" at bounding box center [227, 225] width 42 height 13
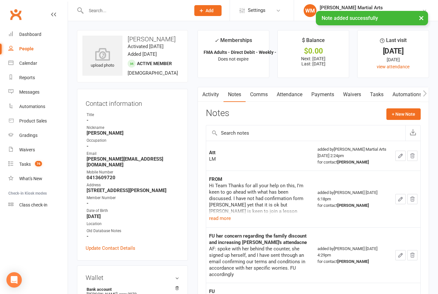
click at [378, 97] on link "Tasks" at bounding box center [376, 94] width 22 height 15
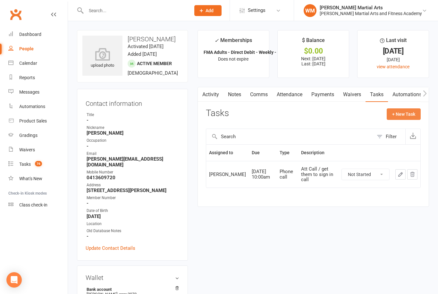
click at [408, 113] on button "+ New Task" at bounding box center [404, 114] width 34 height 12
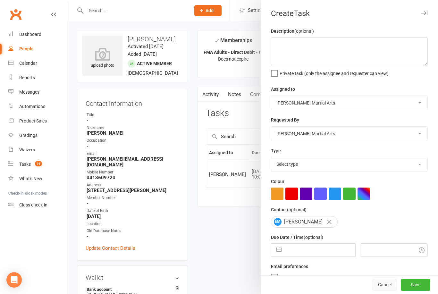
click at [378, 281] on button "Cancel" at bounding box center [385, 285] width 24 height 12
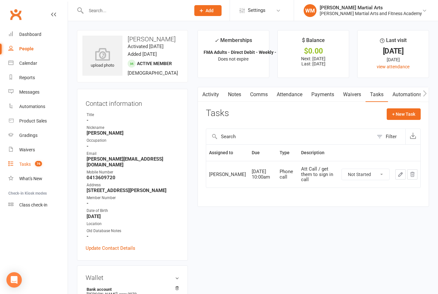
click at [15, 164] on link "Tasks 76" at bounding box center [37, 164] width 59 height 14
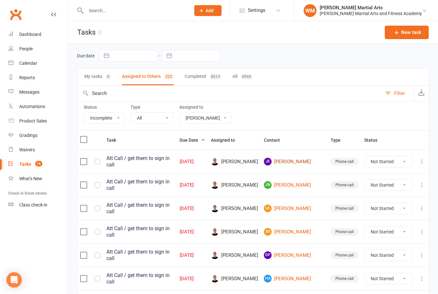
click at [304, 164] on link "[PERSON_NAME]" at bounding box center [294, 162] width 61 height 8
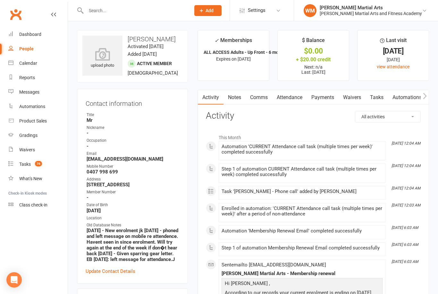
click at [380, 98] on link "Tasks" at bounding box center [376, 97] width 22 height 15
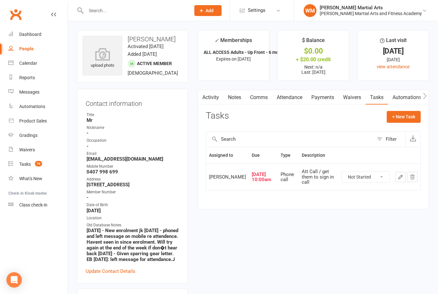
click at [400, 178] on icon "button" at bounding box center [400, 177] width 4 height 4
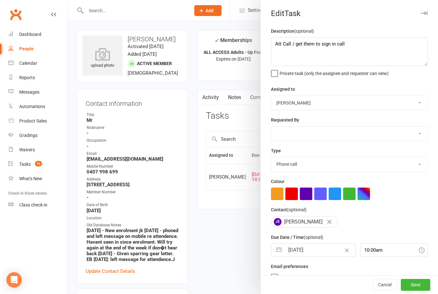
click at [281, 250] on button "button" at bounding box center [279, 250] width 12 height 13
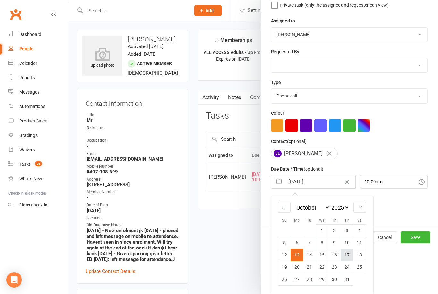
click at [347, 257] on td "17" at bounding box center [347, 255] width 13 height 12
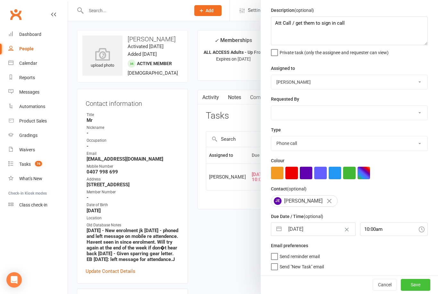
click at [419, 289] on button "Save" at bounding box center [415, 285] width 29 height 12
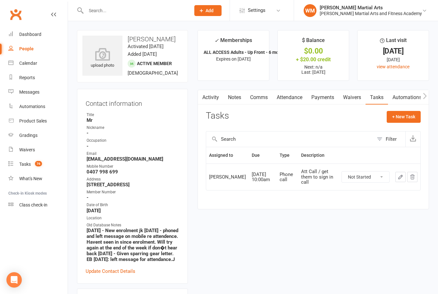
click at [242, 94] on link "Notes" at bounding box center [234, 97] width 22 height 15
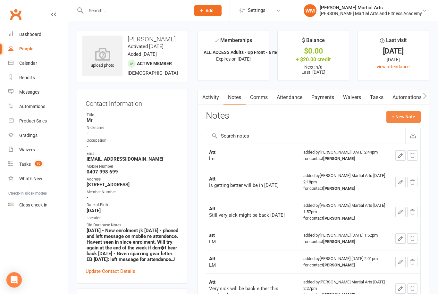
click at [406, 119] on button "+ New Note" at bounding box center [403, 117] width 34 height 12
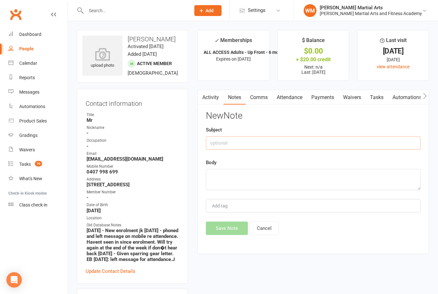
click at [323, 142] on input "text" at bounding box center [313, 142] width 215 height 13
click at [252, 176] on textarea at bounding box center [313, 179] width 215 height 21
click at [218, 226] on button "Save Note" at bounding box center [227, 228] width 42 height 13
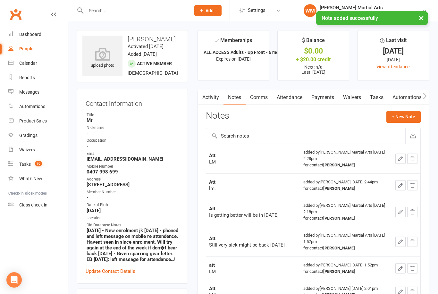
click at [374, 102] on link "Tasks" at bounding box center [376, 97] width 22 height 15
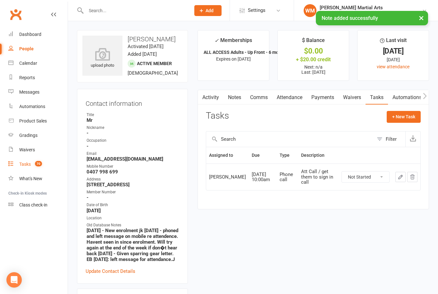
click at [15, 163] on link "Tasks 70" at bounding box center [37, 164] width 59 height 14
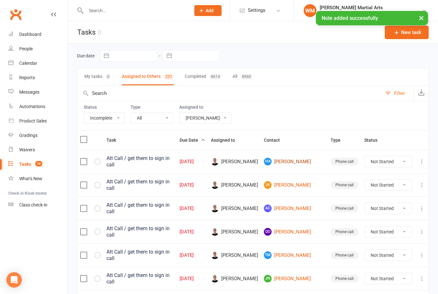
click at [308, 162] on link "[PERSON_NAME]" at bounding box center [294, 162] width 61 height 8
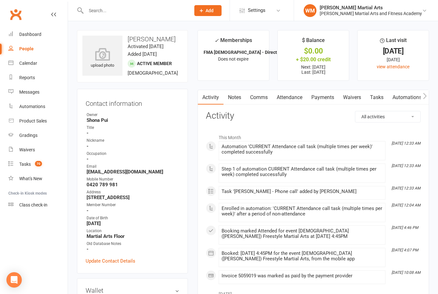
click at [235, 95] on link "Notes" at bounding box center [234, 97] width 22 height 15
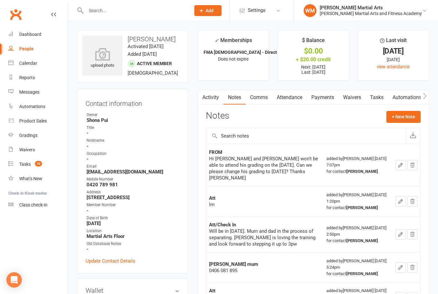
click at [379, 96] on link "Tasks" at bounding box center [376, 97] width 22 height 15
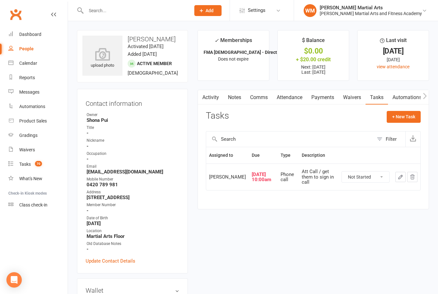
click at [395, 180] on button "button" at bounding box center [400, 177] width 10 height 10
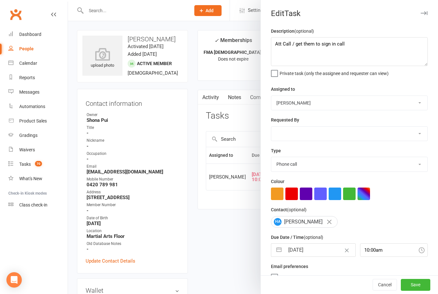
click at [280, 254] on button "button" at bounding box center [279, 250] width 12 height 13
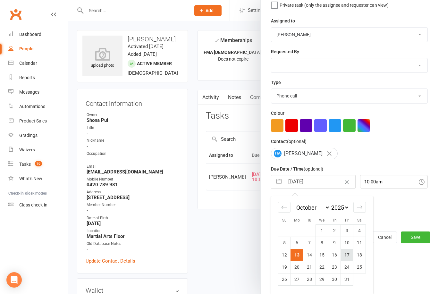
click at [347, 253] on td "17" at bounding box center [347, 255] width 13 height 12
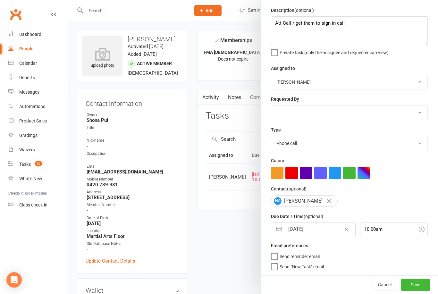
scroll to position [22, 0]
click at [421, 283] on button "Save" at bounding box center [415, 285] width 29 height 12
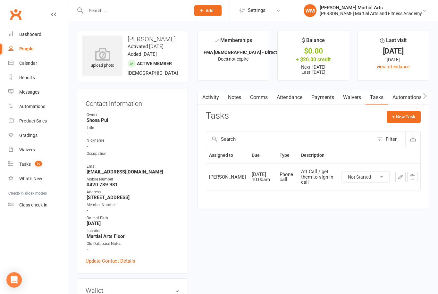
click at [242, 98] on link "Notes" at bounding box center [234, 97] width 22 height 15
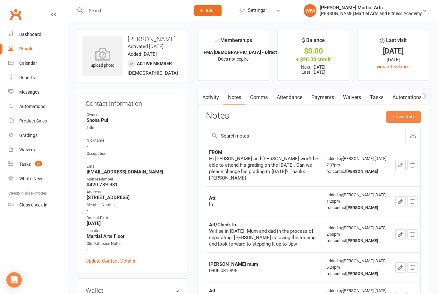
click at [407, 114] on button "+ New Note" at bounding box center [403, 117] width 34 height 12
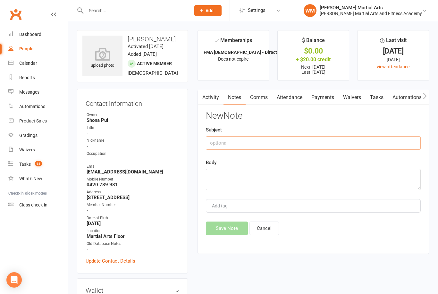
click at [322, 147] on input "text" at bounding box center [313, 142] width 215 height 13
click at [252, 181] on textarea at bounding box center [313, 179] width 215 height 21
click at [221, 225] on button "Save Note" at bounding box center [227, 228] width 42 height 13
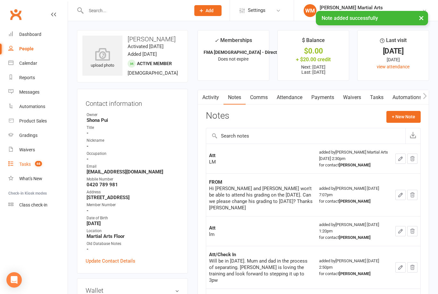
click at [27, 169] on link "Tasks 68" at bounding box center [37, 164] width 59 height 14
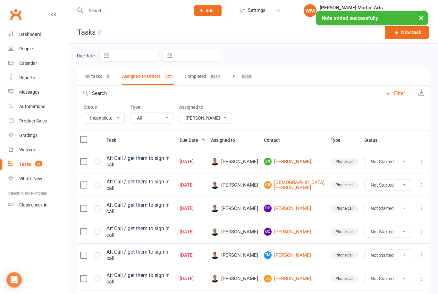
click at [308, 164] on link "[PERSON_NAME]" at bounding box center [294, 162] width 61 height 8
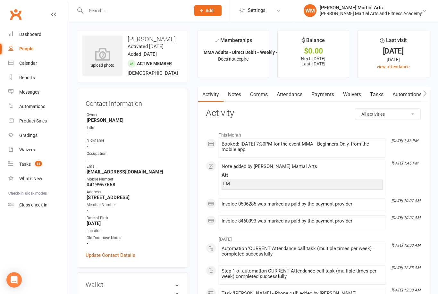
click at [227, 89] on link "Notes" at bounding box center [234, 94] width 22 height 15
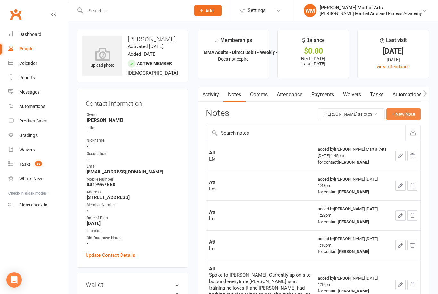
click at [409, 111] on button "+ New Note" at bounding box center [403, 114] width 34 height 12
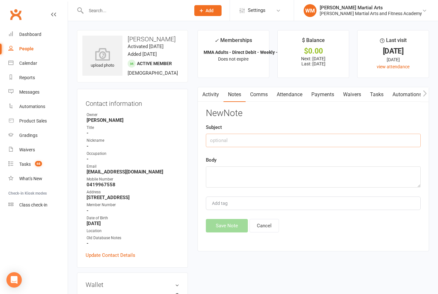
click at [352, 136] on input "text" at bounding box center [313, 140] width 215 height 13
click at [235, 166] on textarea at bounding box center [313, 176] width 215 height 21
click at [227, 227] on button "Save Note" at bounding box center [227, 225] width 42 height 13
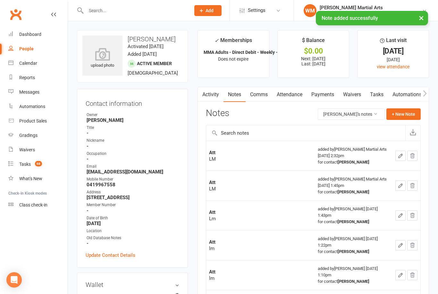
click at [380, 87] on link "Tasks" at bounding box center [376, 94] width 22 height 15
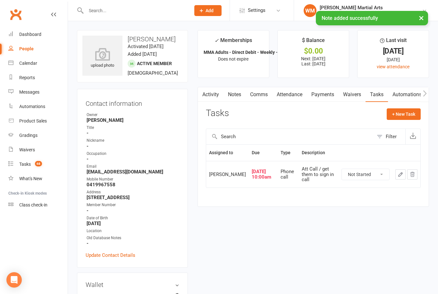
click at [230, 91] on link "Notes" at bounding box center [234, 94] width 22 height 15
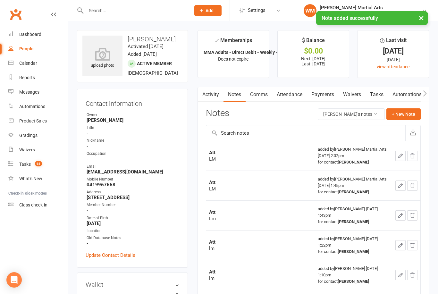
click at [397, 157] on button "button" at bounding box center [400, 156] width 10 height 10
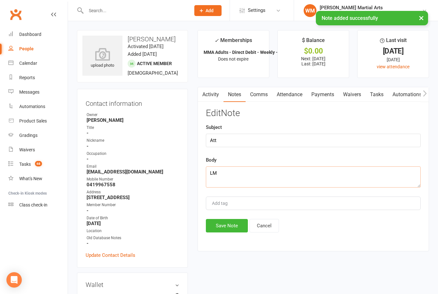
click at [301, 173] on textarea "LM" at bounding box center [313, 176] width 215 height 21
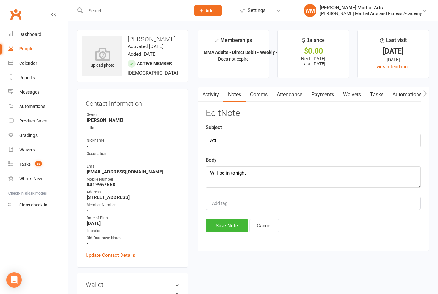
click at [229, 246] on div "Activity Notes Comms Attendance Payments Waivers Tasks Automations Gradings / P…" at bounding box center [312, 169] width 231 height 164
click at [226, 227] on button "Save Note" at bounding box center [227, 225] width 42 height 13
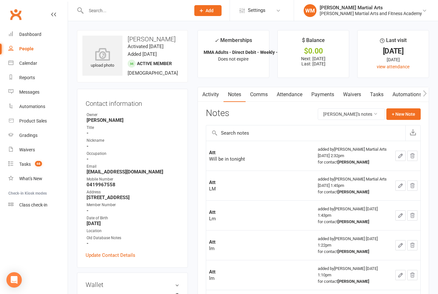
click at [375, 96] on link "Tasks" at bounding box center [376, 94] width 22 height 15
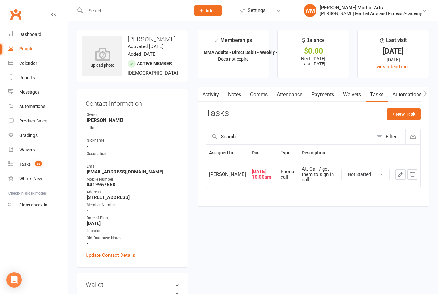
click at [399, 176] on icon "button" at bounding box center [400, 174] width 4 height 4
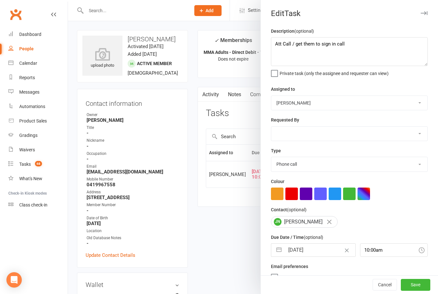
click at [279, 245] on button "button" at bounding box center [279, 250] width 12 height 13
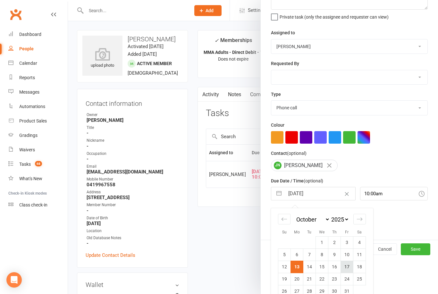
click at [348, 270] on td "17" at bounding box center [347, 267] width 13 height 12
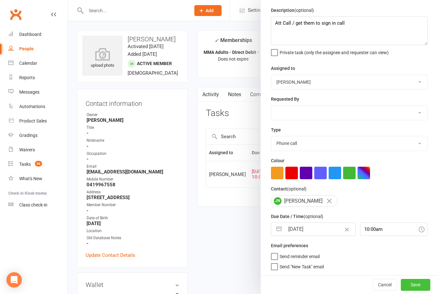
click at [419, 290] on button "Save" at bounding box center [415, 285] width 29 height 12
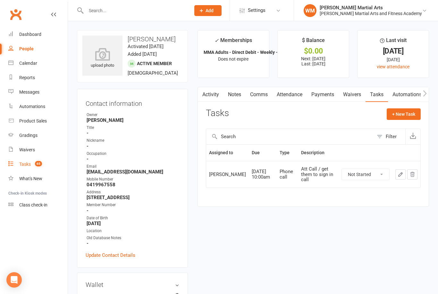
click at [18, 168] on link "Tasks 65" at bounding box center [37, 164] width 59 height 14
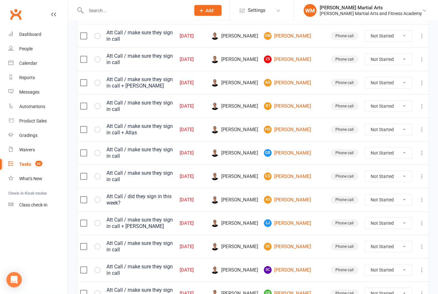
scroll to position [441, 0]
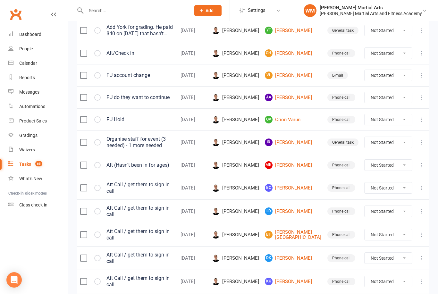
scroll to position [448, 0]
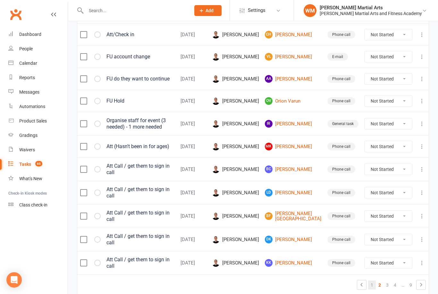
click at [374, 281] on link "1" at bounding box center [372, 285] width 8 height 9
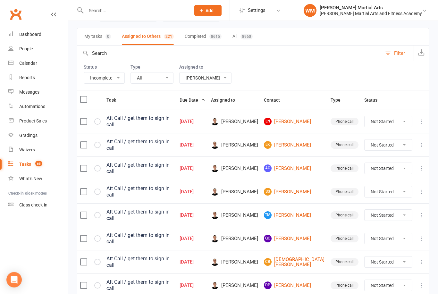
scroll to position [0, 0]
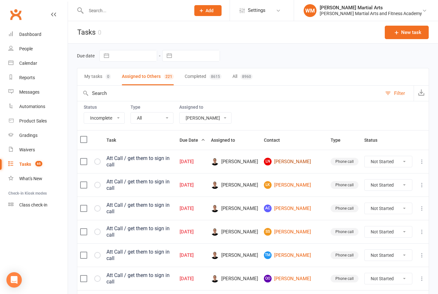
click at [311, 159] on link "LN [PERSON_NAME]" at bounding box center [294, 162] width 61 height 8
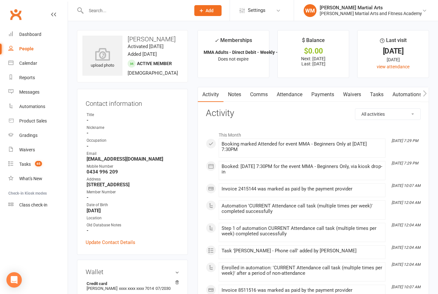
click at [372, 95] on link "Tasks" at bounding box center [376, 94] width 22 height 15
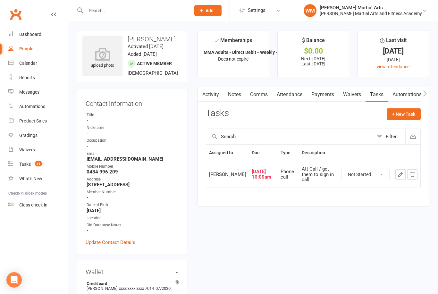
click at [378, 175] on select "Not Started In Progress Waiting Complete" at bounding box center [365, 174] width 47 height 11
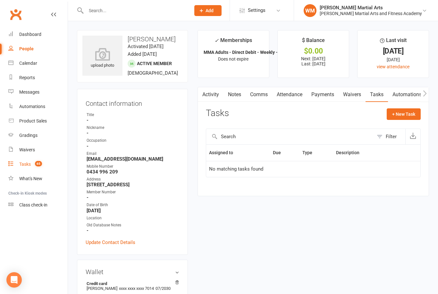
click at [44, 160] on link "Tasks 65" at bounding box center [37, 164] width 59 height 14
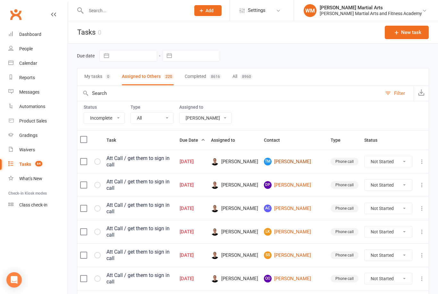
click at [309, 161] on link "TM [PERSON_NAME]" at bounding box center [294, 162] width 61 height 8
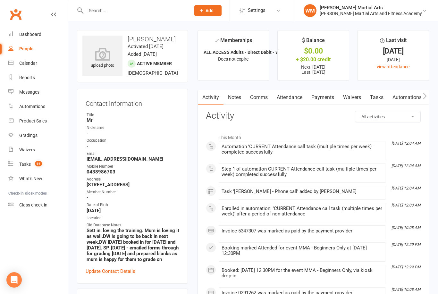
click at [384, 98] on link "Tasks" at bounding box center [376, 97] width 22 height 15
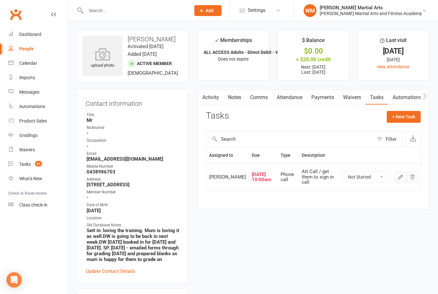
click at [399, 175] on button "button" at bounding box center [400, 177] width 10 height 10
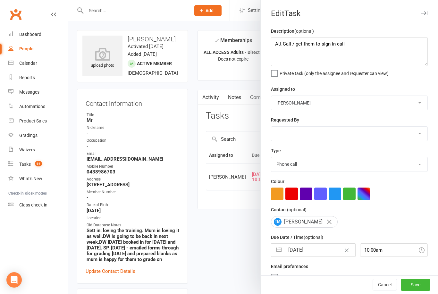
click at [278, 250] on button "button" at bounding box center [279, 250] width 12 height 13
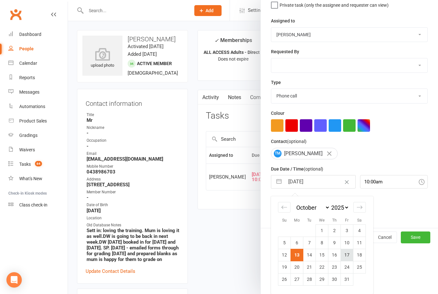
click at [352, 254] on td "17" at bounding box center [347, 255] width 13 height 12
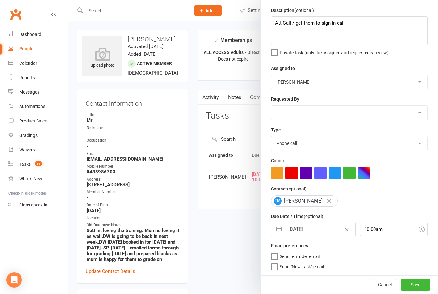
click at [434, 109] on div "Description (optional) Att Call / get them to sign in call Private task (only t…" at bounding box center [349, 140] width 177 height 269
click at [418, 280] on button "Save" at bounding box center [415, 285] width 29 height 12
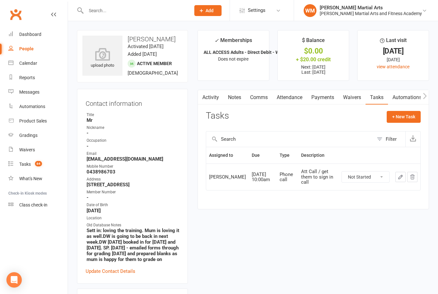
click at [240, 101] on link "Notes" at bounding box center [234, 97] width 22 height 15
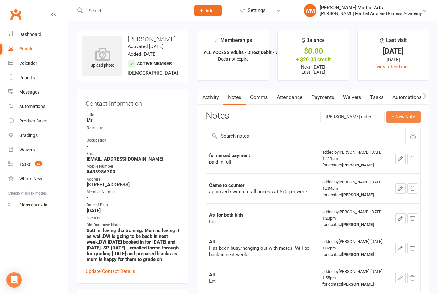
click at [407, 113] on button "+ New Note" at bounding box center [403, 117] width 34 height 12
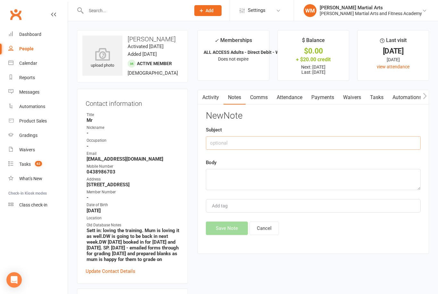
click at [338, 141] on input "text" at bounding box center [313, 142] width 215 height 13
click at [259, 174] on textarea at bounding box center [313, 179] width 215 height 21
click at [228, 245] on div "Activity Notes Comms Attendance Payments Waivers Tasks Automations Gradings / P…" at bounding box center [312, 172] width 231 height 164
click at [241, 224] on button "Save Note" at bounding box center [227, 228] width 42 height 13
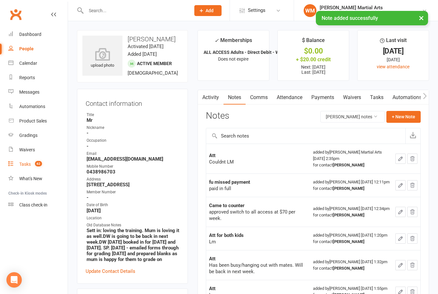
click at [16, 168] on link "Tasks 62" at bounding box center [37, 164] width 59 height 14
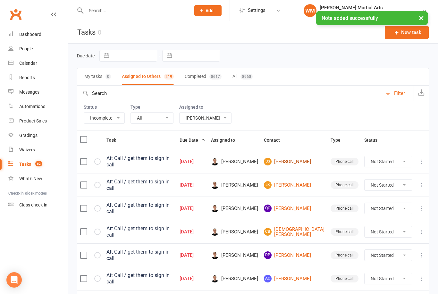
click at [304, 159] on link "SS [PERSON_NAME]" at bounding box center [294, 162] width 61 height 8
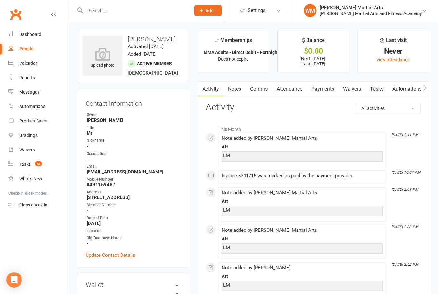
click at [383, 90] on link "Tasks" at bounding box center [376, 89] width 22 height 15
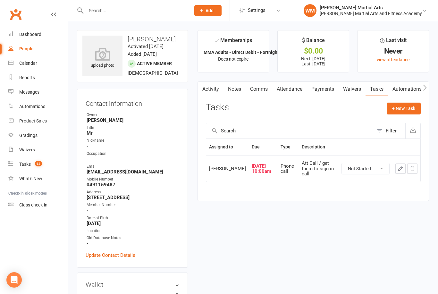
click at [373, 90] on link "Tasks" at bounding box center [376, 89] width 22 height 15
click at [402, 171] on icon "button" at bounding box center [401, 169] width 6 height 6
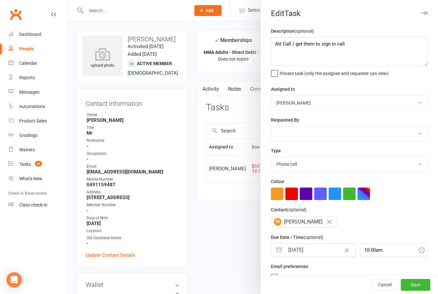
click at [223, 230] on div at bounding box center [253, 147] width 370 height 294
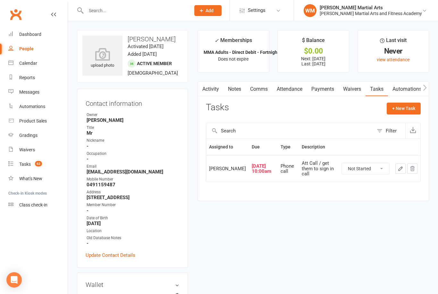
click at [400, 174] on button "button" at bounding box center [400, 169] width 10 height 10
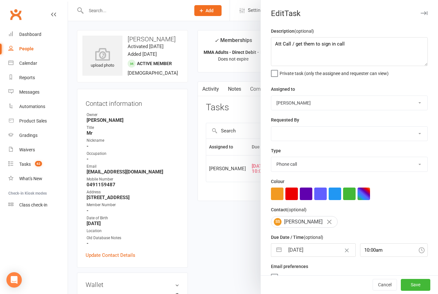
click at [281, 256] on button "button" at bounding box center [279, 250] width 12 height 13
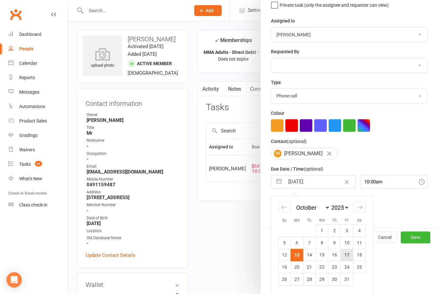
click at [346, 256] on td "17" at bounding box center [347, 255] width 13 height 12
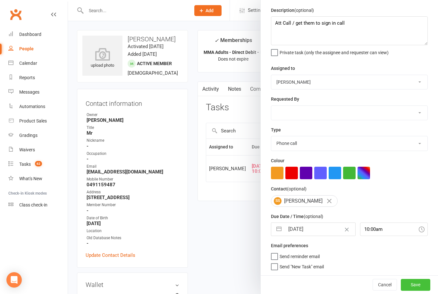
click at [420, 284] on button "Save" at bounding box center [415, 285] width 29 height 12
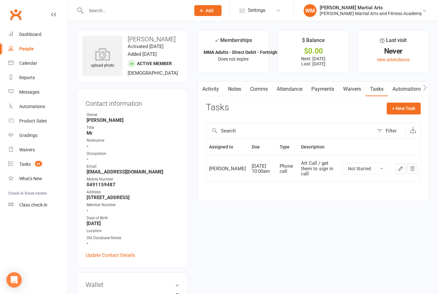
click at [243, 87] on link "Notes" at bounding box center [234, 89] width 22 height 15
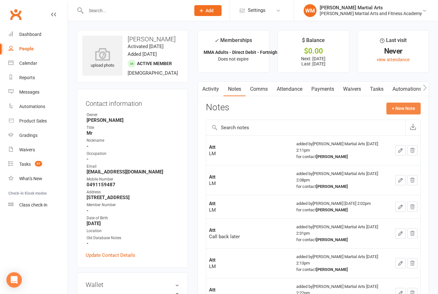
click at [403, 105] on button "+ New Note" at bounding box center [403, 109] width 34 height 12
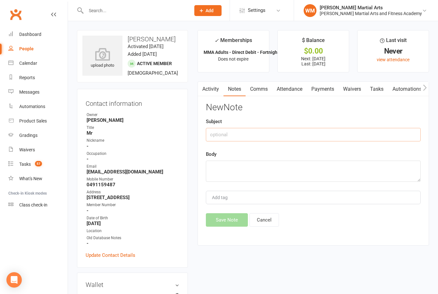
click at [339, 133] on input "text" at bounding box center [313, 134] width 215 height 13
click at [256, 169] on textarea at bounding box center [313, 171] width 215 height 21
click at [222, 217] on button "Save Note" at bounding box center [227, 219] width 42 height 13
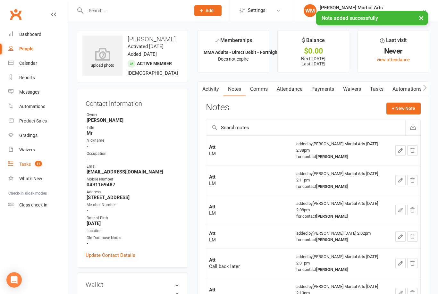
click at [15, 163] on link "Tasks 57" at bounding box center [37, 164] width 59 height 14
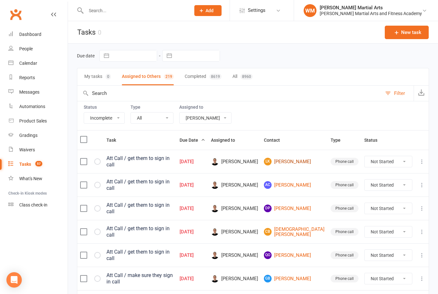
click at [311, 163] on link "[PERSON_NAME]" at bounding box center [294, 162] width 61 height 8
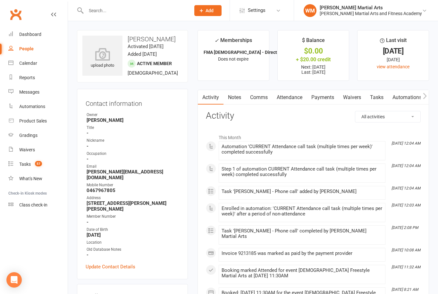
click at [382, 99] on link "Tasks" at bounding box center [376, 97] width 22 height 15
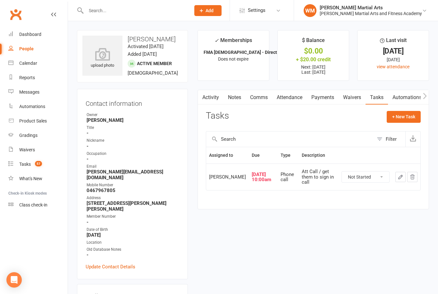
click at [372, 179] on select "Not Started In Progress Waiting Complete" at bounding box center [365, 177] width 47 height 11
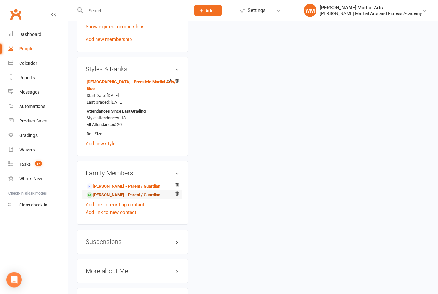
scroll to position [463, 0]
click at [126, 192] on link "[PERSON_NAME] - Parent / Guardian" at bounding box center [124, 195] width 74 height 7
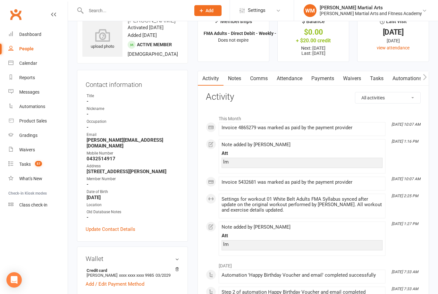
scroll to position [15, 0]
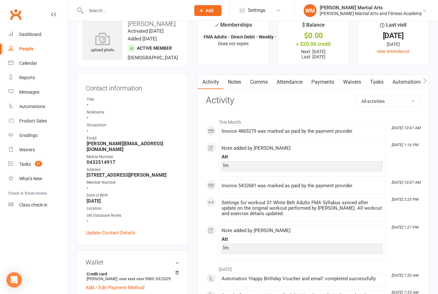
click at [375, 79] on link "Tasks" at bounding box center [376, 82] width 22 height 15
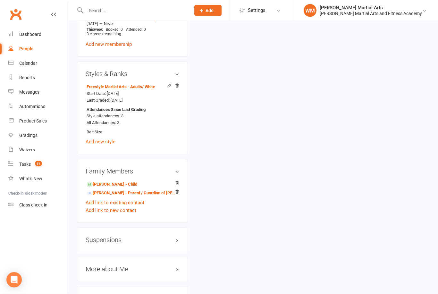
scroll to position [424, 0]
click at [102, 181] on link "[PERSON_NAME] - Child" at bounding box center [112, 184] width 51 height 7
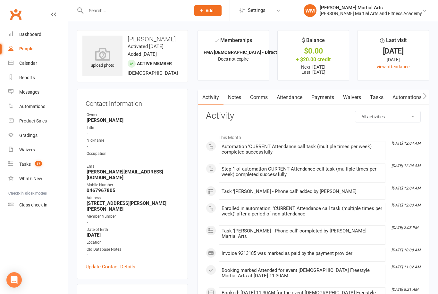
click at [380, 100] on link "Tasks" at bounding box center [376, 97] width 22 height 15
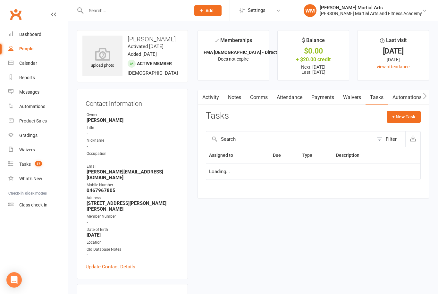
scroll to position [21, 0]
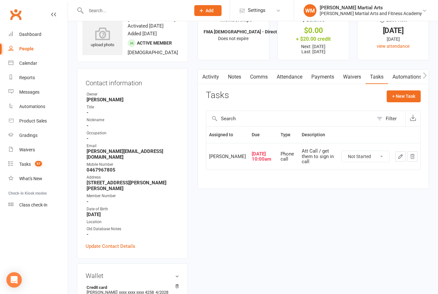
click at [400, 159] on icon "button" at bounding box center [401, 157] width 6 height 6
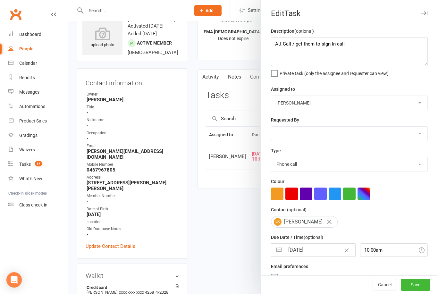
click at [281, 249] on button "button" at bounding box center [279, 250] width 12 height 13
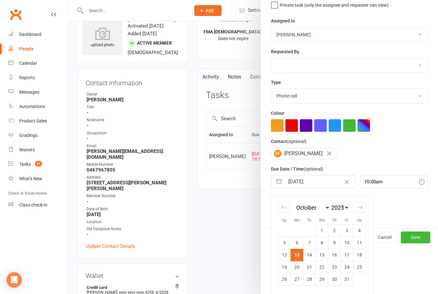
scroll to position [70, 0]
click at [345, 254] on td "17" at bounding box center [347, 255] width 13 height 12
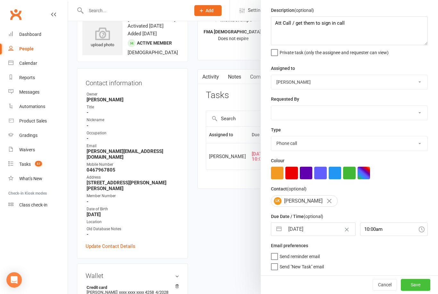
click at [426, 284] on button "Save" at bounding box center [415, 285] width 29 height 12
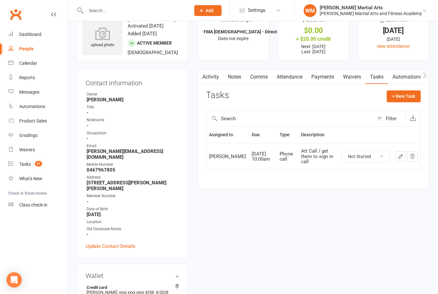
click at [228, 90] on h3 "Tasks" at bounding box center [217, 95] width 23 height 10
click at [236, 83] on link "Notes" at bounding box center [234, 77] width 22 height 15
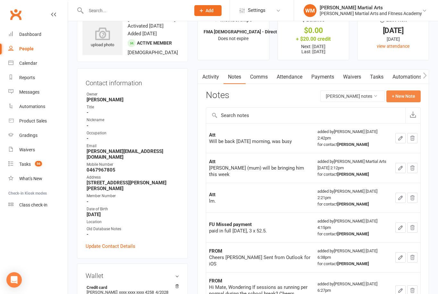
click at [404, 97] on button "+ New Note" at bounding box center [403, 96] width 34 height 12
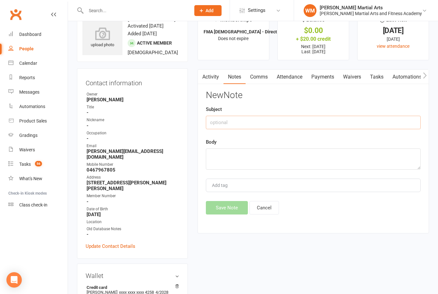
click at [329, 128] on input "text" at bounding box center [313, 122] width 215 height 13
click at [271, 168] on textarea at bounding box center [313, 158] width 215 height 21
click at [221, 203] on button "Save Note" at bounding box center [227, 207] width 42 height 13
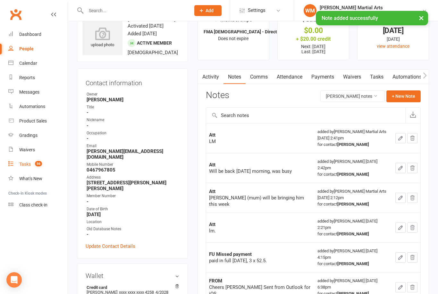
click at [14, 162] on link "Tasks 56" at bounding box center [37, 164] width 59 height 14
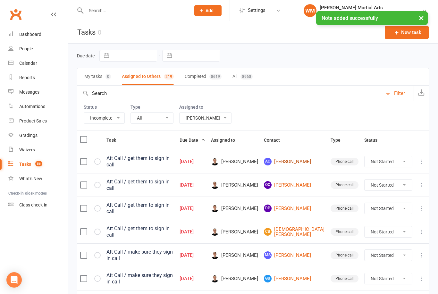
click at [299, 163] on link "AC [PERSON_NAME]" at bounding box center [294, 162] width 61 height 8
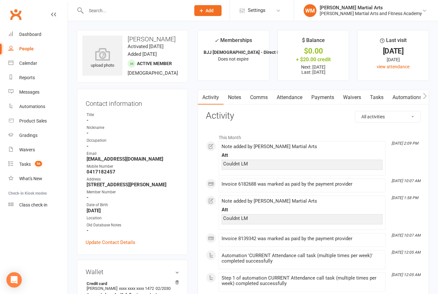
click at [382, 96] on link "Tasks" at bounding box center [376, 97] width 22 height 15
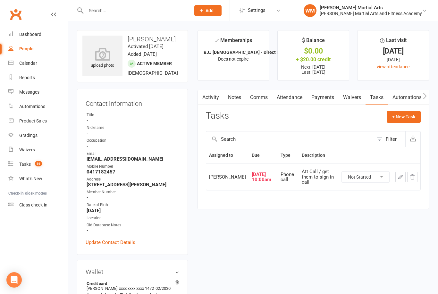
click at [398, 180] on icon "button" at bounding box center [401, 177] width 6 height 6
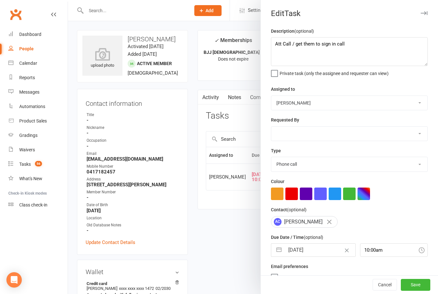
click at [282, 253] on button "button" at bounding box center [279, 250] width 12 height 13
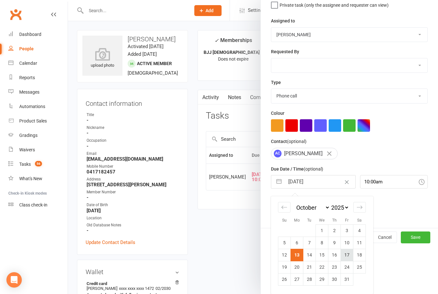
click at [348, 260] on td "17" at bounding box center [347, 255] width 13 height 12
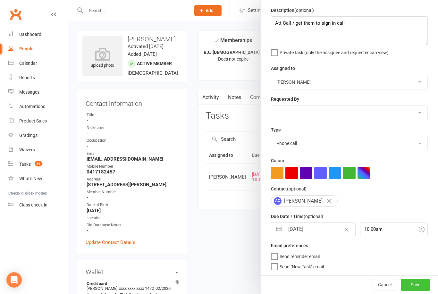
click at [421, 289] on button "Save" at bounding box center [415, 285] width 29 height 12
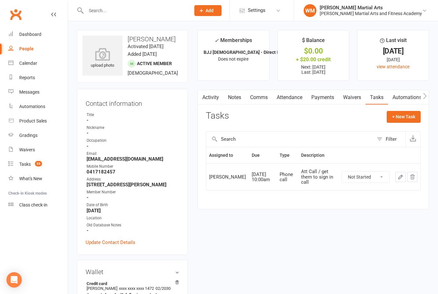
click at [240, 97] on link "Notes" at bounding box center [234, 97] width 22 height 15
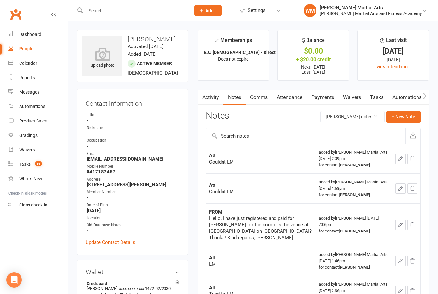
click at [298, 95] on link "Attendance" at bounding box center [289, 97] width 35 height 15
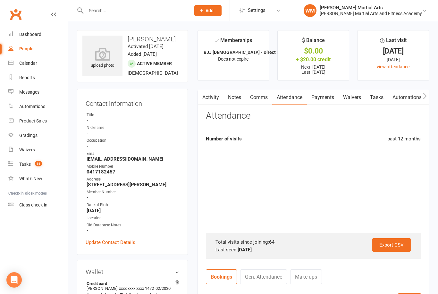
click at [325, 99] on link "Payments" at bounding box center [323, 97] width 32 height 15
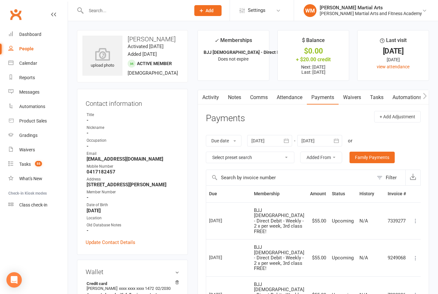
click at [359, 96] on link "Waivers" at bounding box center [352, 97] width 27 height 15
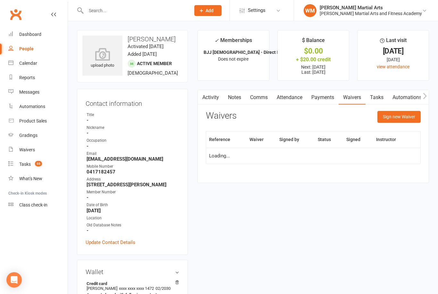
click at [382, 95] on link "Tasks" at bounding box center [376, 97] width 22 height 15
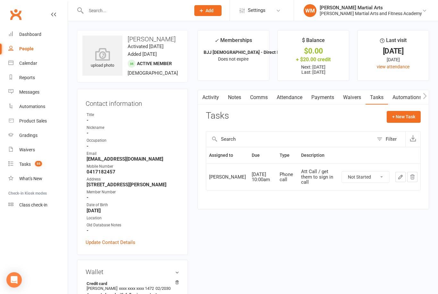
click at [241, 98] on link "Notes" at bounding box center [234, 97] width 22 height 15
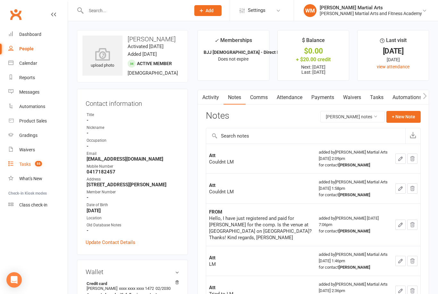
click at [46, 168] on link "Tasks 55" at bounding box center [37, 164] width 59 height 14
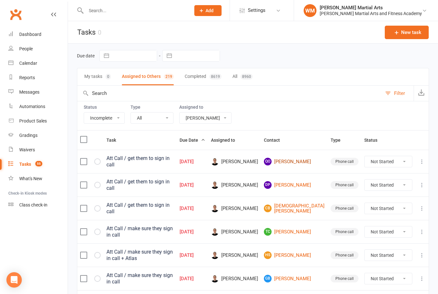
click at [311, 158] on link "QO [PERSON_NAME]" at bounding box center [294, 162] width 61 height 8
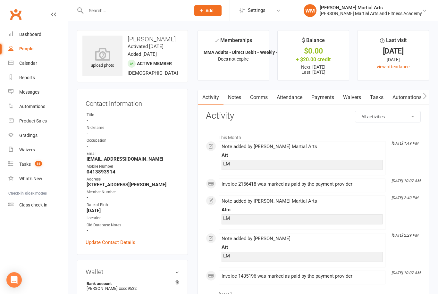
click at [242, 102] on link "Notes" at bounding box center [234, 97] width 22 height 15
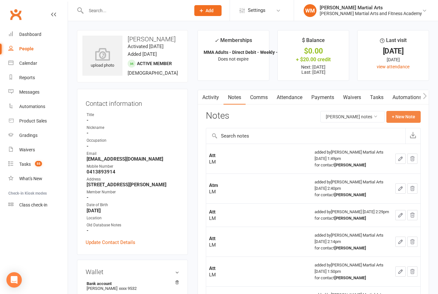
click at [407, 116] on button "+ New Note" at bounding box center [403, 117] width 34 height 12
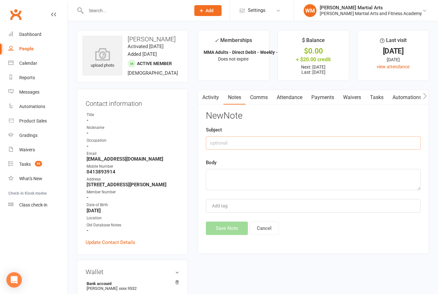
click at [348, 143] on input "text" at bounding box center [313, 142] width 215 height 13
click at [262, 175] on textarea at bounding box center [313, 179] width 215 height 21
click at [222, 240] on div "Activity Notes Comms Attendance Payments Waivers Tasks Automations Gradings / P…" at bounding box center [312, 172] width 231 height 164
click at [230, 225] on button "Save Note" at bounding box center [227, 228] width 42 height 13
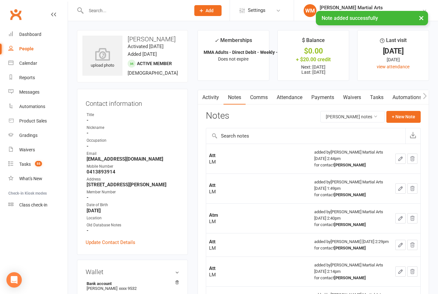
click at [380, 93] on link "Tasks" at bounding box center [376, 97] width 22 height 15
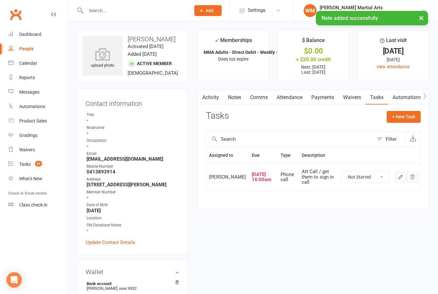
click at [401, 179] on icon "button" at bounding box center [401, 177] width 6 height 6
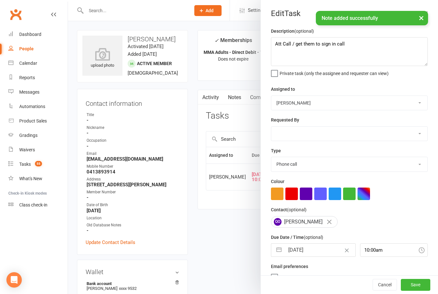
click at [277, 255] on button "button" at bounding box center [279, 250] width 12 height 13
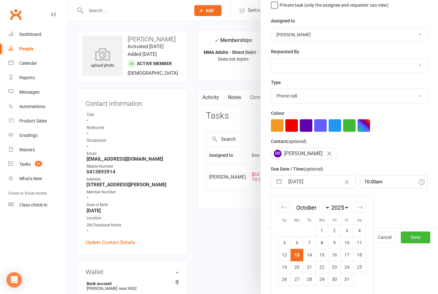
scroll to position [70, 0]
click at [349, 256] on td "17" at bounding box center [347, 255] width 13 height 12
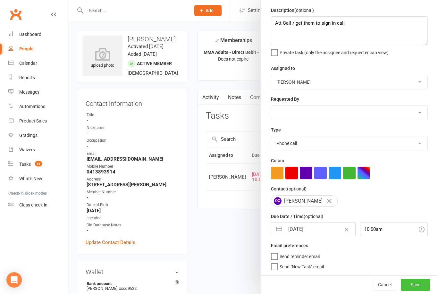
click at [428, 286] on button "Save" at bounding box center [415, 285] width 29 height 12
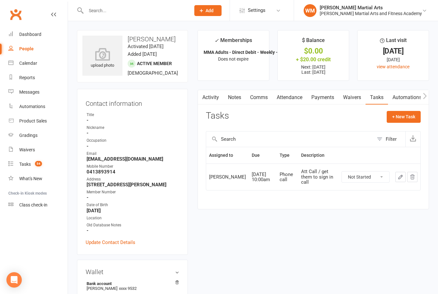
click at [232, 100] on link "Notes" at bounding box center [234, 97] width 22 height 15
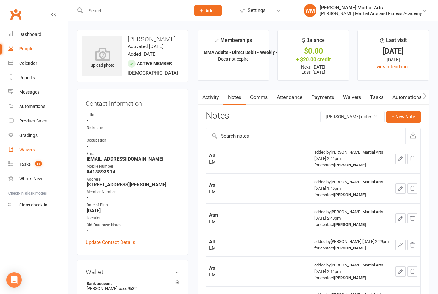
click at [47, 156] on link "Waivers" at bounding box center [37, 150] width 59 height 14
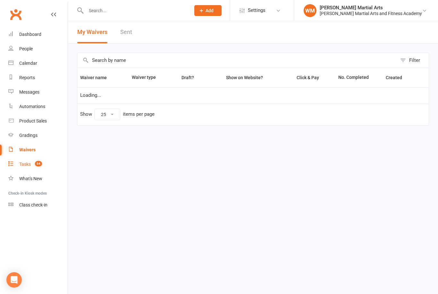
click at [37, 170] on link "Tasks 54" at bounding box center [37, 164] width 59 height 14
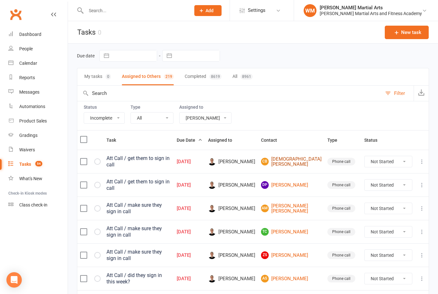
click at [303, 156] on link "[PERSON_NAME]" at bounding box center [291, 161] width 61 height 11
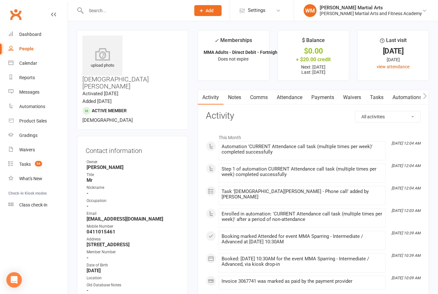
click at [382, 96] on link "Tasks" at bounding box center [376, 97] width 22 height 15
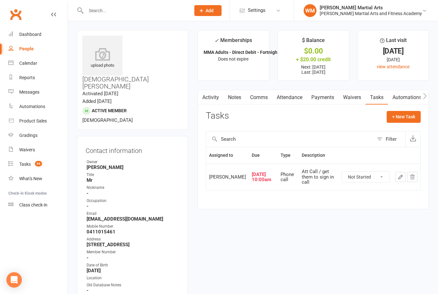
click at [241, 92] on link "Notes" at bounding box center [234, 97] width 22 height 15
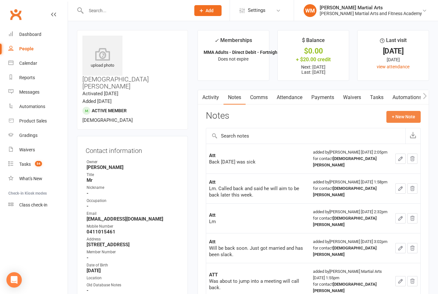
click at [412, 116] on button "+ New Note" at bounding box center [403, 117] width 34 height 12
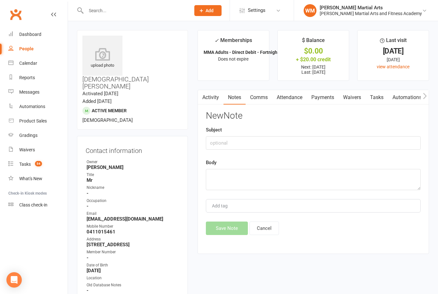
click at [335, 131] on div "Subject" at bounding box center [313, 138] width 215 height 24
click at [330, 141] on input "text" at bounding box center [313, 142] width 215 height 13
click at [244, 176] on textarea at bounding box center [313, 179] width 215 height 21
click at [211, 225] on button "Save Note" at bounding box center [227, 228] width 42 height 13
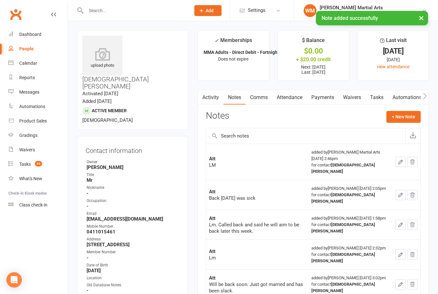
click at [376, 97] on link "Tasks" at bounding box center [376, 97] width 22 height 15
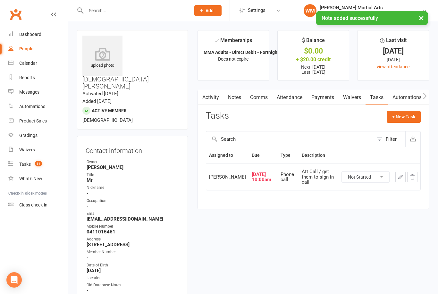
click at [397, 180] on button "button" at bounding box center [400, 177] width 10 height 10
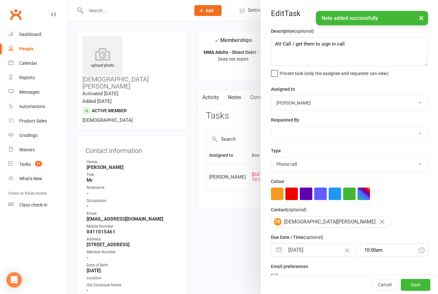
click at [280, 255] on button "button" at bounding box center [279, 250] width 12 height 13
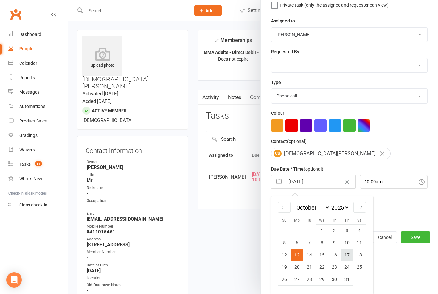
click at [346, 256] on td "17" at bounding box center [347, 255] width 13 height 12
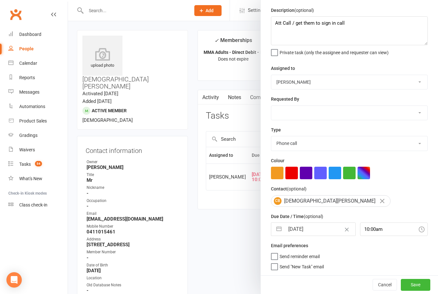
scroll to position [22, 0]
click at [418, 285] on button "Save" at bounding box center [415, 285] width 29 height 12
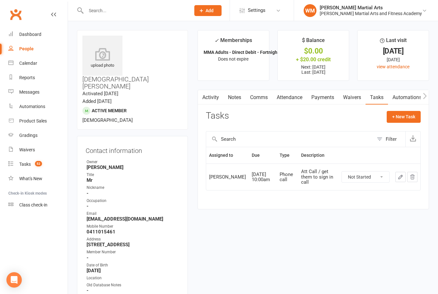
click at [232, 87] on main "✓ Memberships MMA Adults - Direct Debit - Fortnightly - ... Does not expire $ B…" at bounding box center [313, 123] width 241 height 186
click at [234, 95] on link "Notes" at bounding box center [234, 97] width 22 height 15
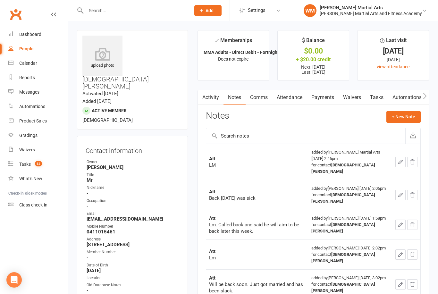
click at [399, 109] on div "Activity Notes Comms Attendance Payments Waivers Tasks Automations Gradings / P…" at bounding box center [312, 292] width 231 height 405
click at [408, 116] on button "+ New Note" at bounding box center [403, 117] width 34 height 12
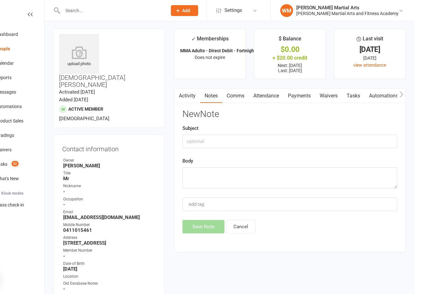
scroll to position [36, 0]
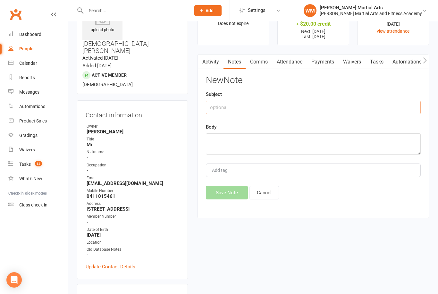
click at [248, 112] on input "text" at bounding box center [313, 107] width 215 height 13
click at [249, 153] on textarea at bounding box center [313, 143] width 215 height 21
click at [221, 192] on button "Save Note" at bounding box center [227, 192] width 42 height 13
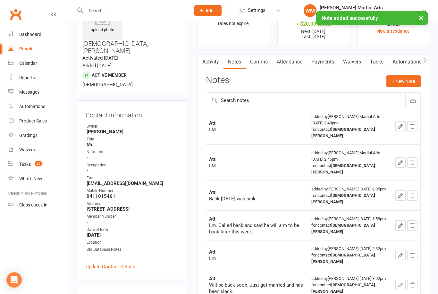
click at [375, 62] on link "Tasks" at bounding box center [376, 62] width 22 height 15
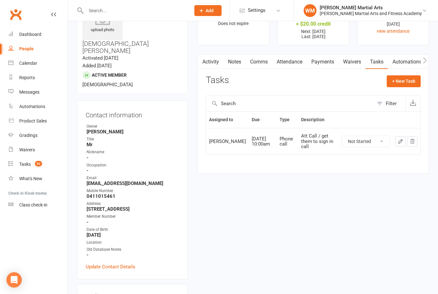
click at [236, 58] on link "Notes" at bounding box center [234, 62] width 22 height 15
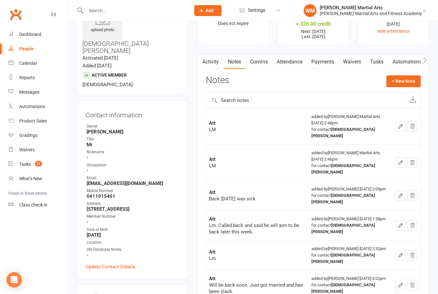
click at [373, 65] on link "Tasks" at bounding box center [376, 62] width 22 height 15
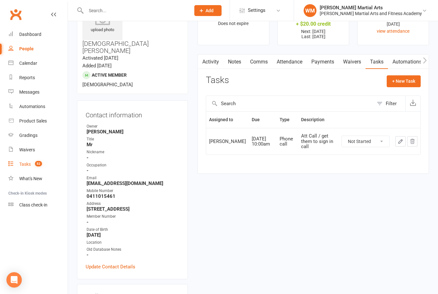
click at [32, 168] on link "Tasks 52" at bounding box center [37, 164] width 59 height 14
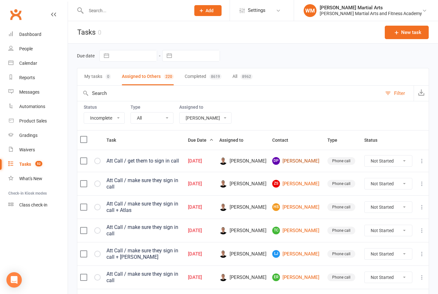
click at [303, 161] on link "DP [PERSON_NAME]" at bounding box center [296, 161] width 49 height 8
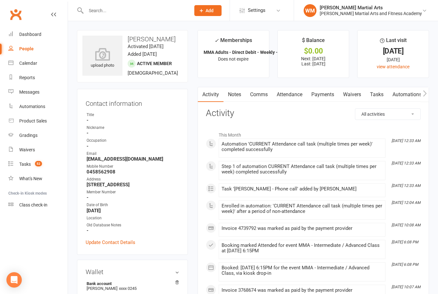
click at [379, 94] on link "Tasks" at bounding box center [376, 94] width 22 height 15
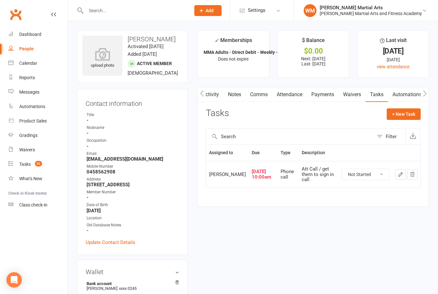
scroll to position [0, 3]
click at [231, 89] on link "Notes" at bounding box center [231, 94] width 22 height 15
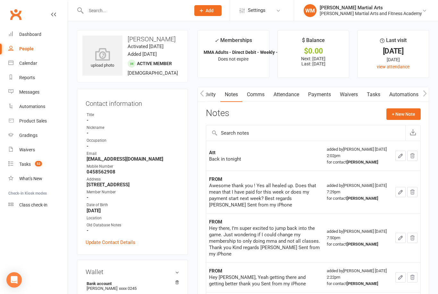
click at [374, 97] on link "Tasks" at bounding box center [373, 94] width 22 height 15
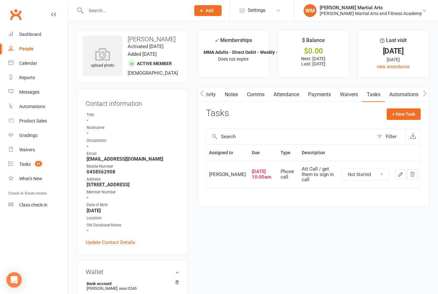
click at [375, 176] on select "Not Started In Progress Waiting Complete" at bounding box center [365, 174] width 47 height 11
click at [398, 180] on button "button" at bounding box center [400, 174] width 10 height 10
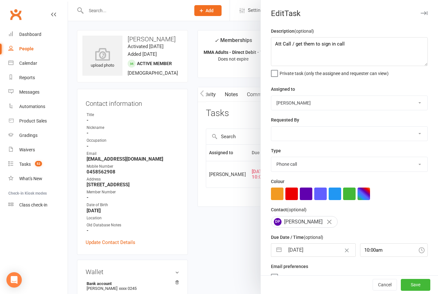
click at [276, 255] on button "button" at bounding box center [279, 250] width 12 height 13
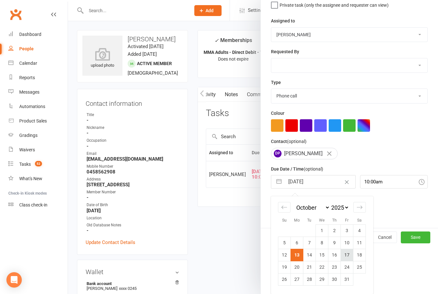
click at [348, 257] on td "17" at bounding box center [347, 255] width 13 height 12
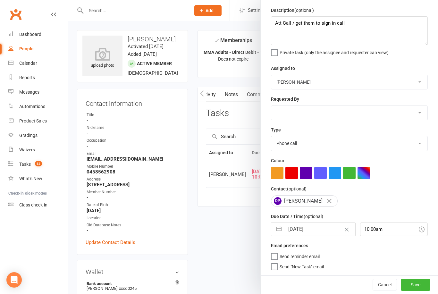
scroll to position [22, 0]
click at [423, 287] on button "Save" at bounding box center [415, 285] width 29 height 12
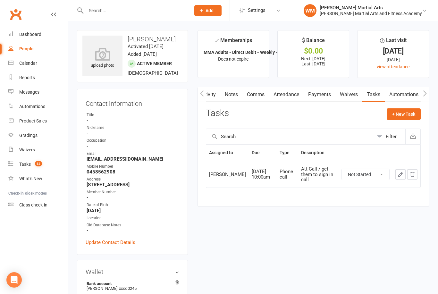
click at [238, 93] on link "Notes" at bounding box center [231, 94] width 22 height 15
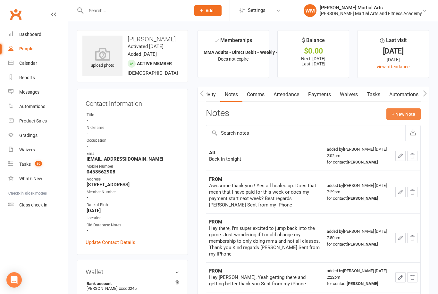
click at [409, 115] on button "+ New Note" at bounding box center [403, 114] width 34 height 12
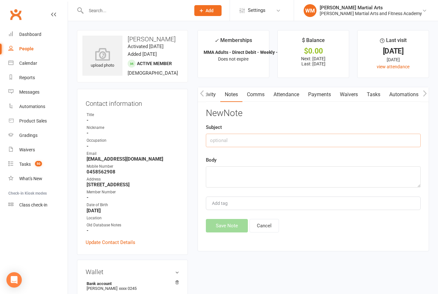
click at [348, 143] on input "text" at bounding box center [313, 140] width 215 height 13
click at [273, 181] on textarea at bounding box center [313, 176] width 215 height 21
click at [223, 224] on button "Save Note" at bounding box center [227, 225] width 42 height 13
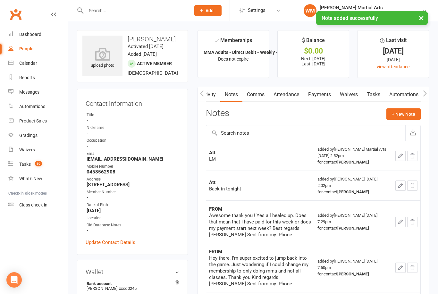
click at [371, 99] on link "Tasks" at bounding box center [373, 94] width 22 height 15
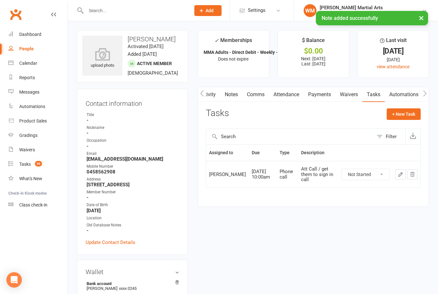
scroll to position [0, 0]
click at [30, 163] on div "Tasks" at bounding box center [25, 164] width 12 height 5
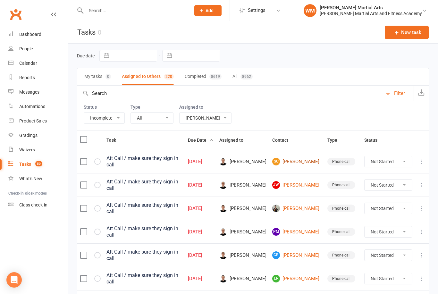
click at [306, 162] on link "SC [PERSON_NAME]" at bounding box center [296, 162] width 49 height 8
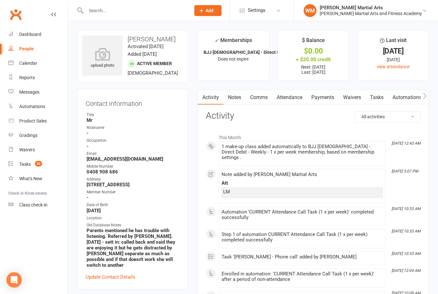
click at [239, 101] on link "Notes" at bounding box center [234, 97] width 22 height 15
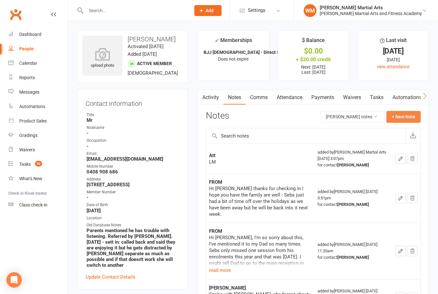
click at [407, 116] on button "+ New Note" at bounding box center [403, 117] width 34 height 12
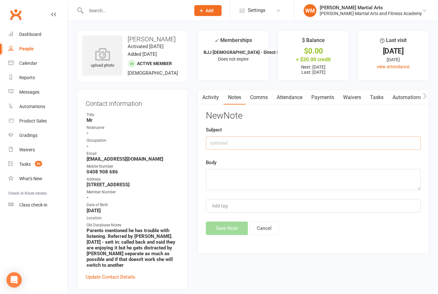
click at [306, 145] on input "text" at bounding box center [313, 142] width 215 height 13
click at [238, 175] on textarea at bounding box center [313, 179] width 215 height 21
click at [222, 229] on button "Save Note" at bounding box center [227, 228] width 42 height 13
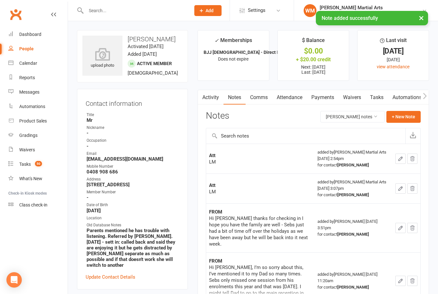
click at [381, 99] on link "Tasks" at bounding box center [376, 97] width 22 height 15
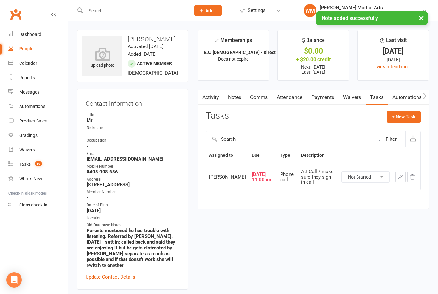
click at [400, 182] on button "button" at bounding box center [400, 177] width 10 height 10
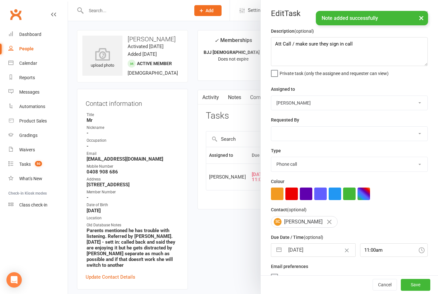
click at [280, 252] on button "button" at bounding box center [279, 250] width 12 height 13
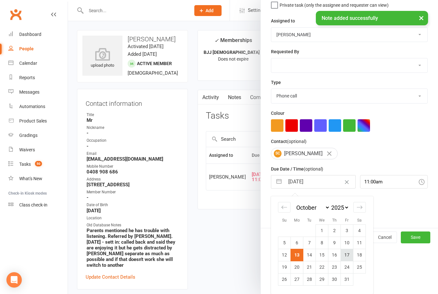
click at [345, 256] on td "17" at bounding box center [347, 255] width 13 height 12
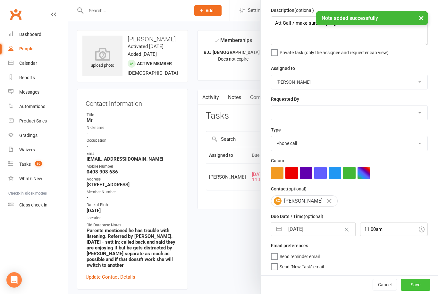
click at [420, 284] on button "Save" at bounding box center [415, 285] width 29 height 12
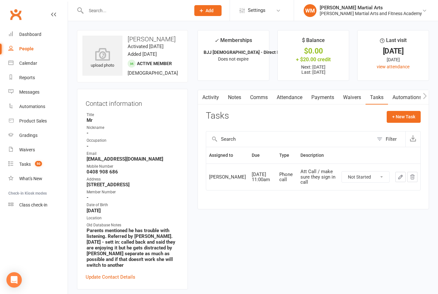
click at [239, 97] on link "Notes" at bounding box center [234, 97] width 22 height 15
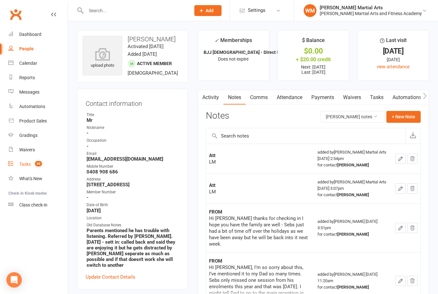
click at [40, 163] on span "49" at bounding box center [38, 163] width 7 height 5
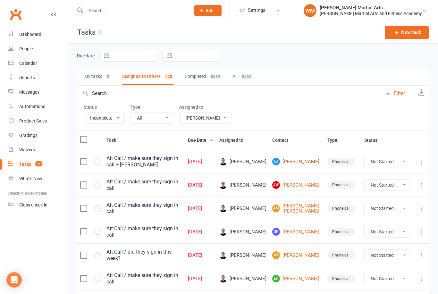
click at [301, 160] on link "[PERSON_NAME]" at bounding box center [296, 162] width 49 height 8
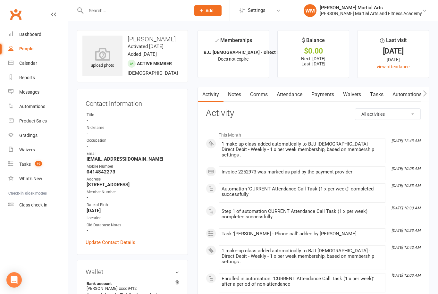
click at [379, 88] on link "Tasks" at bounding box center [376, 94] width 22 height 15
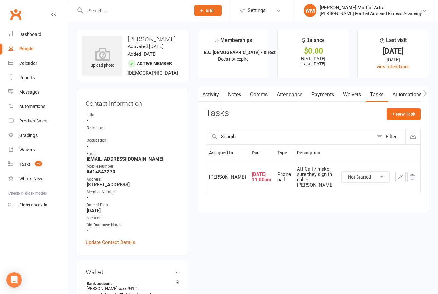
click at [396, 178] on button "button" at bounding box center [400, 177] width 10 height 10
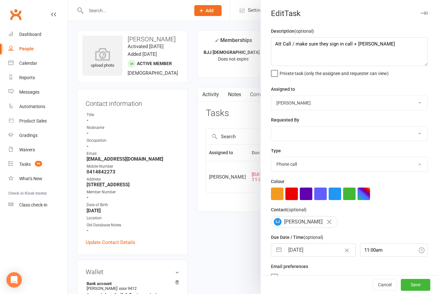
click at [283, 256] on button "button" at bounding box center [279, 250] width 12 height 13
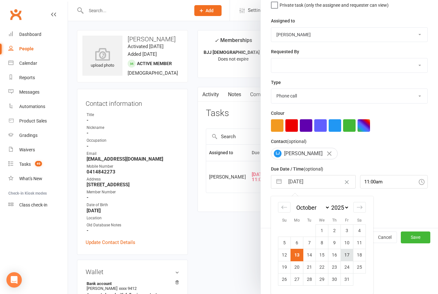
click at [348, 256] on td "17" at bounding box center [347, 255] width 13 height 12
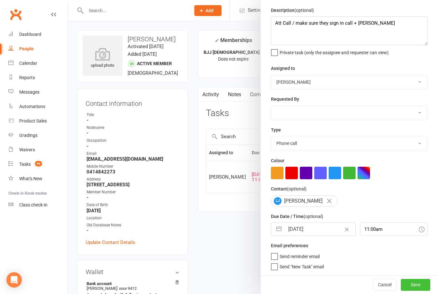
click at [425, 288] on button "Save" at bounding box center [415, 285] width 29 height 12
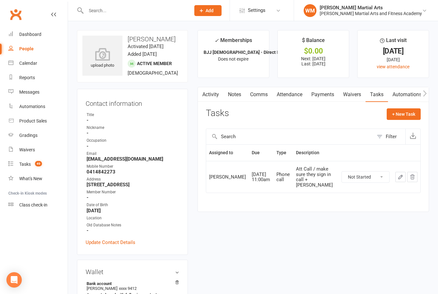
click at [238, 96] on link "Notes" at bounding box center [234, 94] width 22 height 15
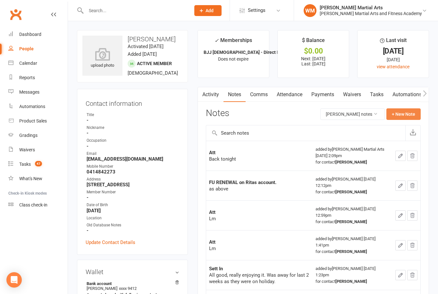
click at [414, 116] on button "+ New Note" at bounding box center [403, 114] width 34 height 12
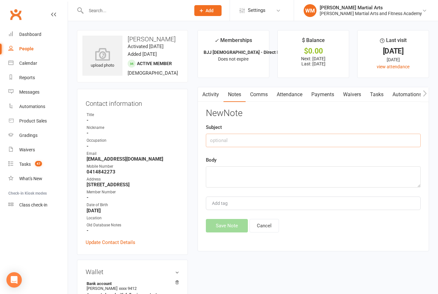
click at [371, 145] on input "text" at bounding box center [313, 140] width 215 height 13
click at [254, 169] on textarea at bounding box center [313, 176] width 215 height 21
click at [231, 222] on button "Save Note" at bounding box center [227, 225] width 42 height 13
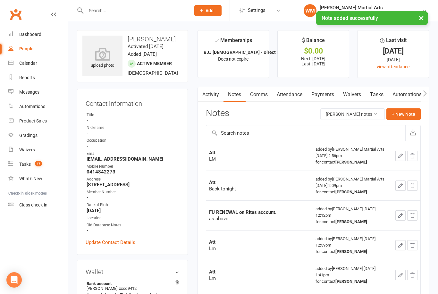
click at [385, 89] on link "Tasks" at bounding box center [376, 94] width 22 height 15
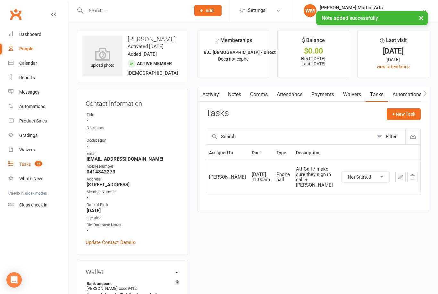
click at [39, 167] on link "Tasks 47" at bounding box center [37, 164] width 59 height 14
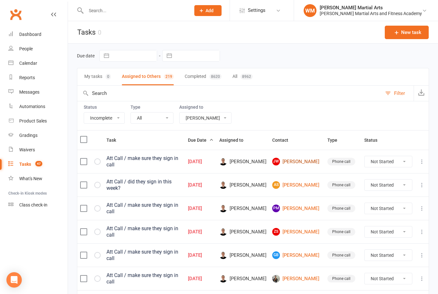
click at [307, 162] on link "[PERSON_NAME]" at bounding box center [296, 162] width 49 height 8
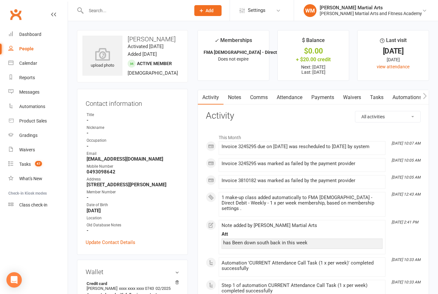
click at [375, 104] on link "Tasks" at bounding box center [376, 97] width 22 height 15
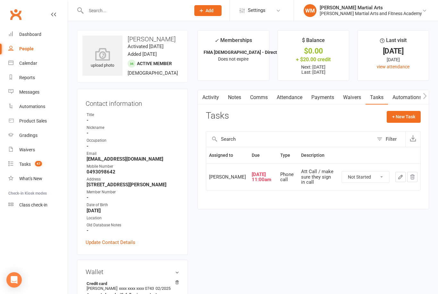
click at [396, 182] on button "button" at bounding box center [400, 177] width 10 height 10
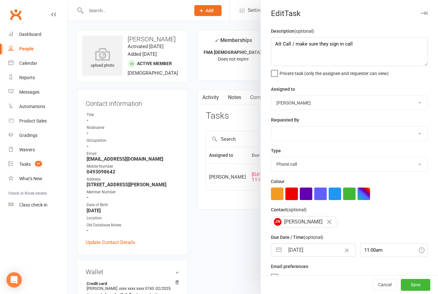
click at [280, 256] on button "button" at bounding box center [279, 250] width 12 height 13
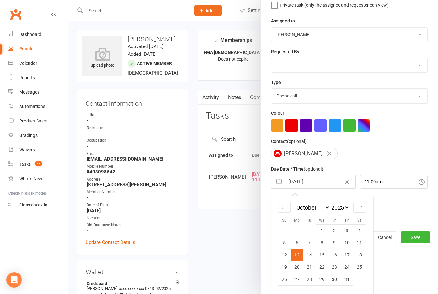
scroll to position [70, 0]
click at [350, 259] on td "17" at bounding box center [347, 255] width 13 height 12
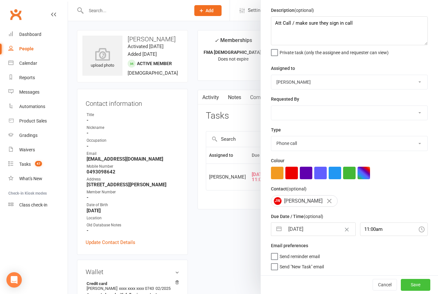
click at [428, 282] on button "Save" at bounding box center [415, 285] width 29 height 12
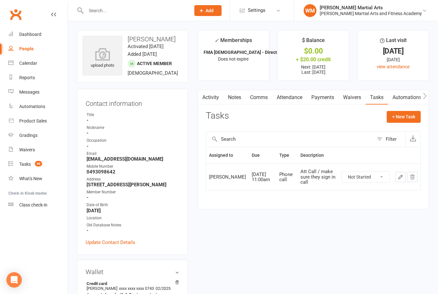
click at [236, 100] on link "Notes" at bounding box center [234, 97] width 22 height 15
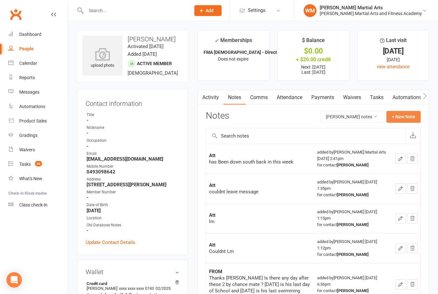
click at [408, 117] on button "+ New Note" at bounding box center [403, 117] width 34 height 12
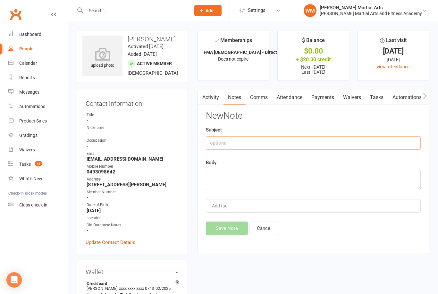
click at [354, 145] on input "text" at bounding box center [313, 142] width 215 height 13
click at [230, 171] on textarea at bounding box center [313, 179] width 215 height 21
click at [214, 234] on button "Save Note" at bounding box center [227, 228] width 42 height 13
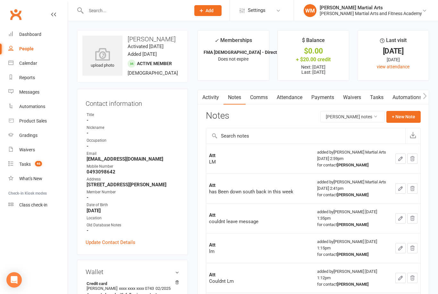
click at [388, 98] on link "Tasks" at bounding box center [376, 97] width 22 height 15
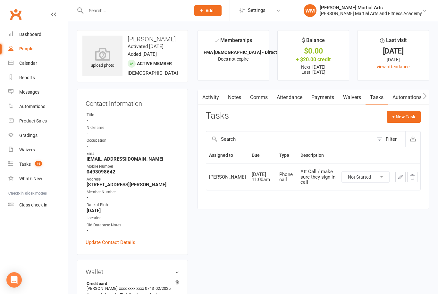
click at [395, 183] on td at bounding box center [406, 177] width 28 height 27
click at [229, 90] on link "Notes" at bounding box center [234, 97] width 22 height 15
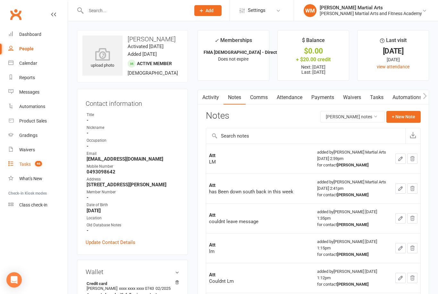
click at [39, 163] on span "46" at bounding box center [38, 163] width 7 height 5
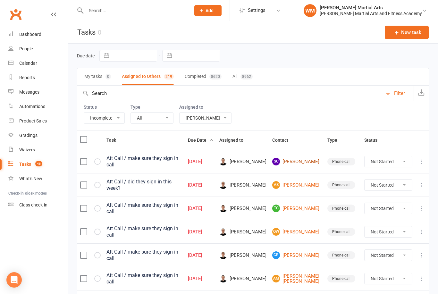
click at [308, 164] on link "SC [PERSON_NAME]" at bounding box center [296, 162] width 49 height 8
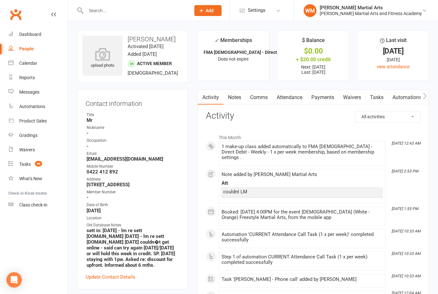
click at [370, 93] on link "Tasks" at bounding box center [376, 97] width 22 height 15
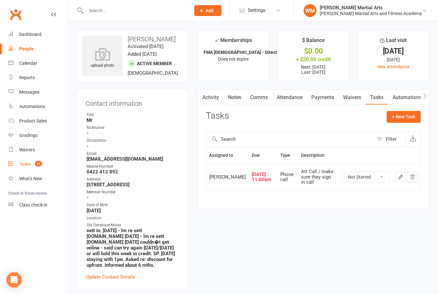
click at [27, 159] on link "Tasks 46" at bounding box center [37, 164] width 59 height 14
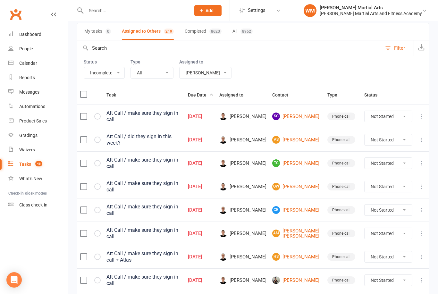
scroll to position [45, 0]
